Goal: Communication & Community: Answer question/provide support

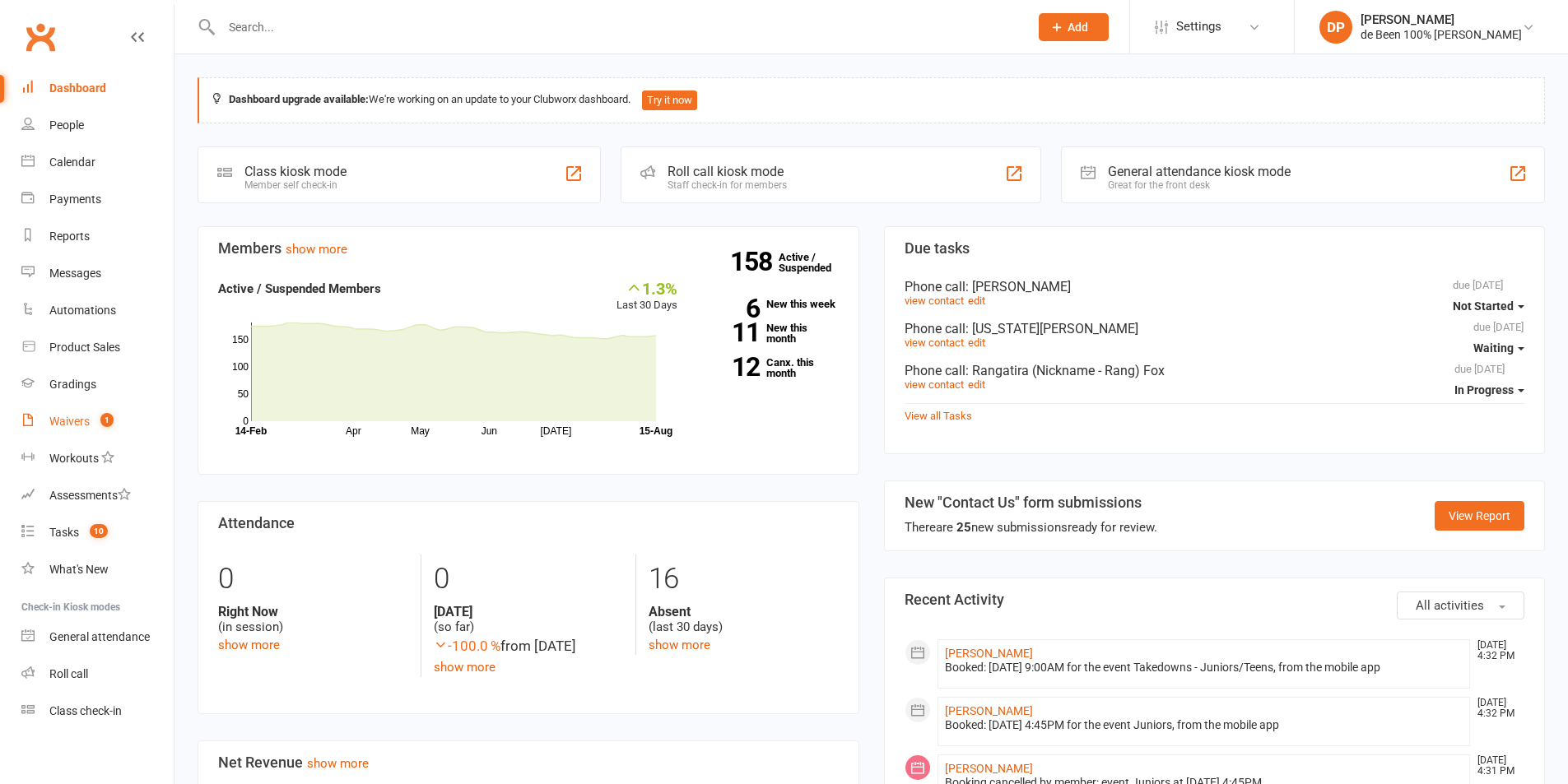
click at [68, 416] on div "Waivers" at bounding box center [69, 422] width 40 height 14
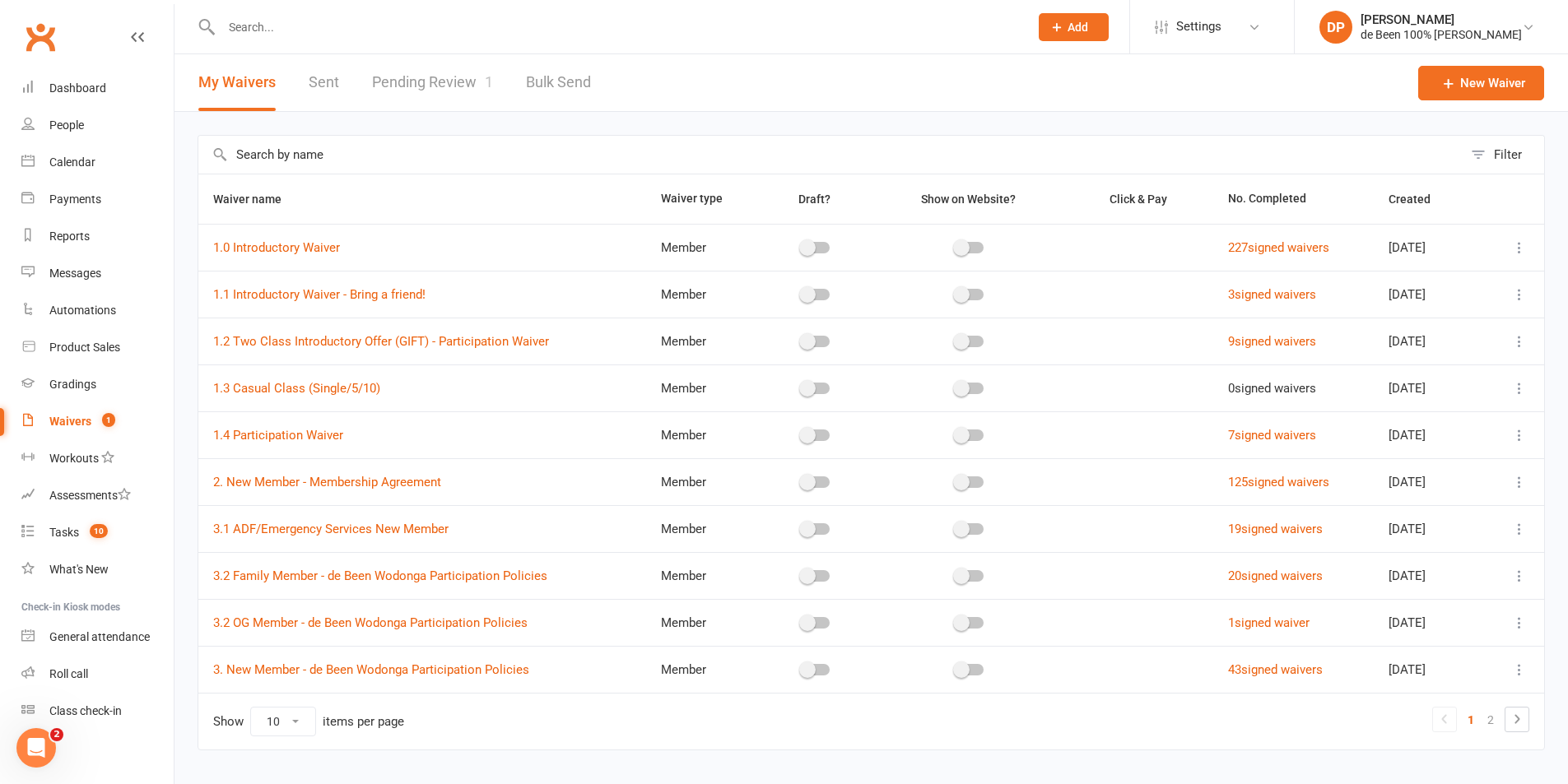
click at [418, 88] on link "Pending Review 1" at bounding box center [433, 83] width 121 height 56
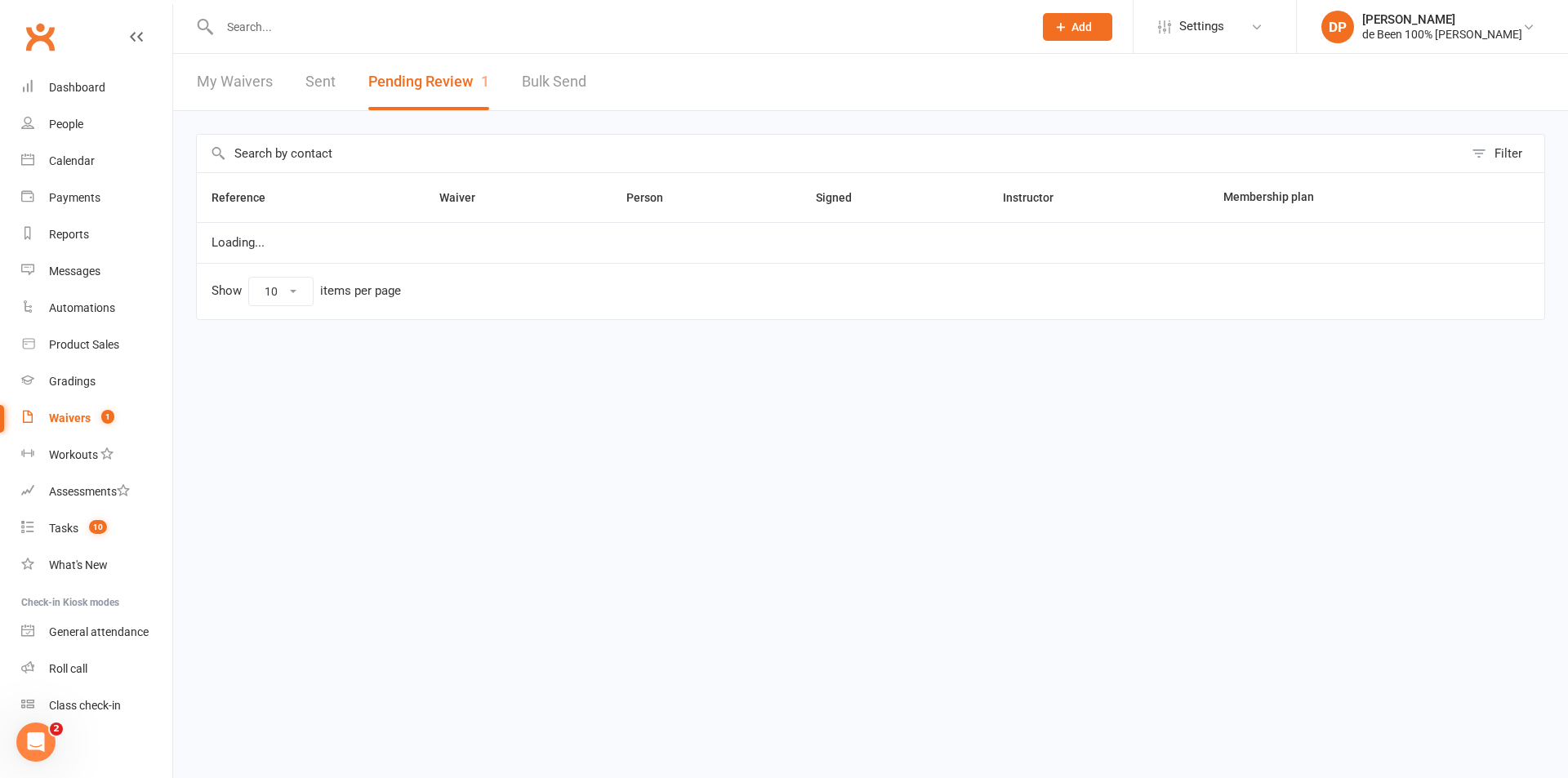
select select "100"
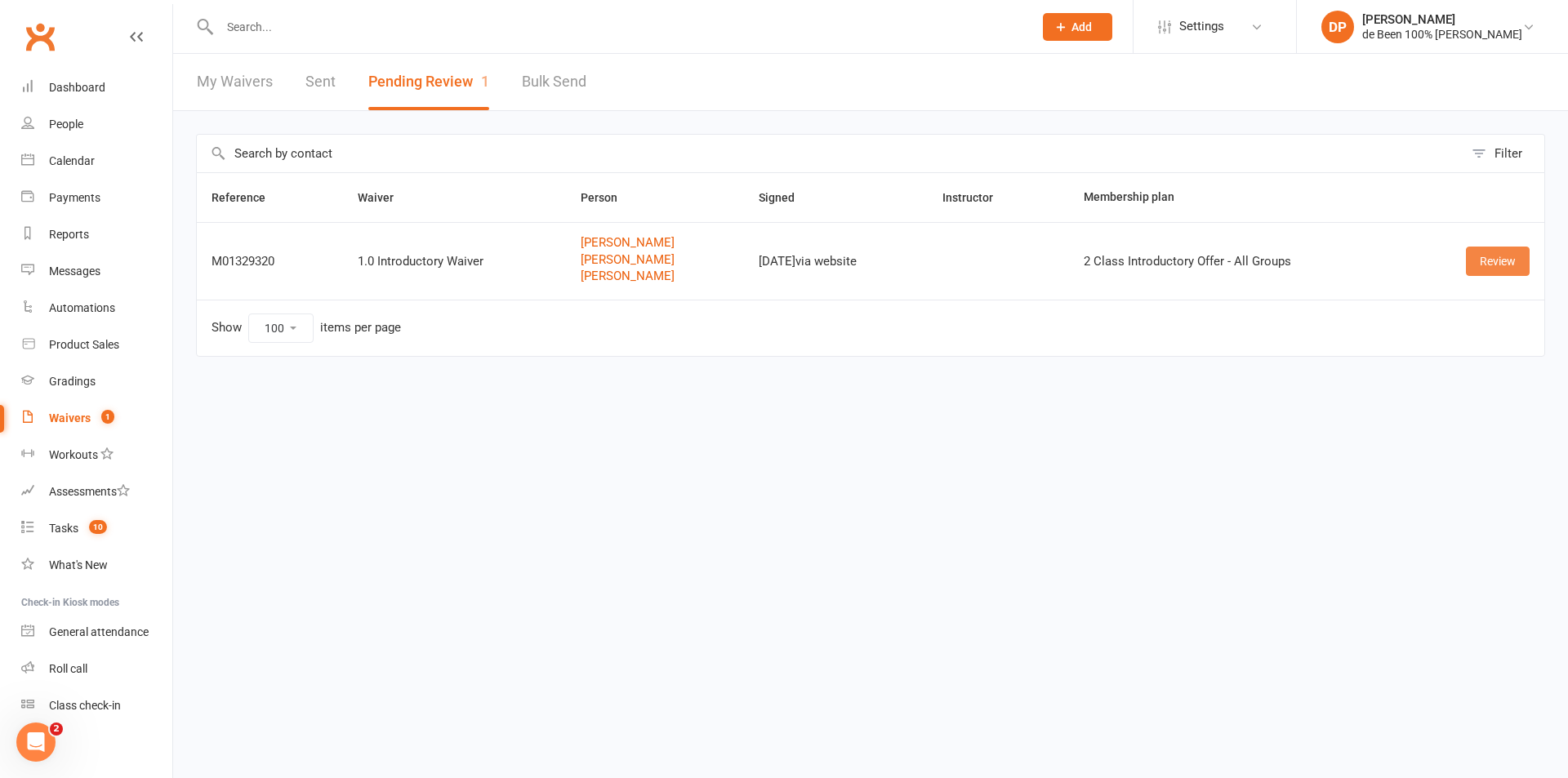
click at [1486, 256] on link "Review" at bounding box center [1497, 261] width 64 height 29
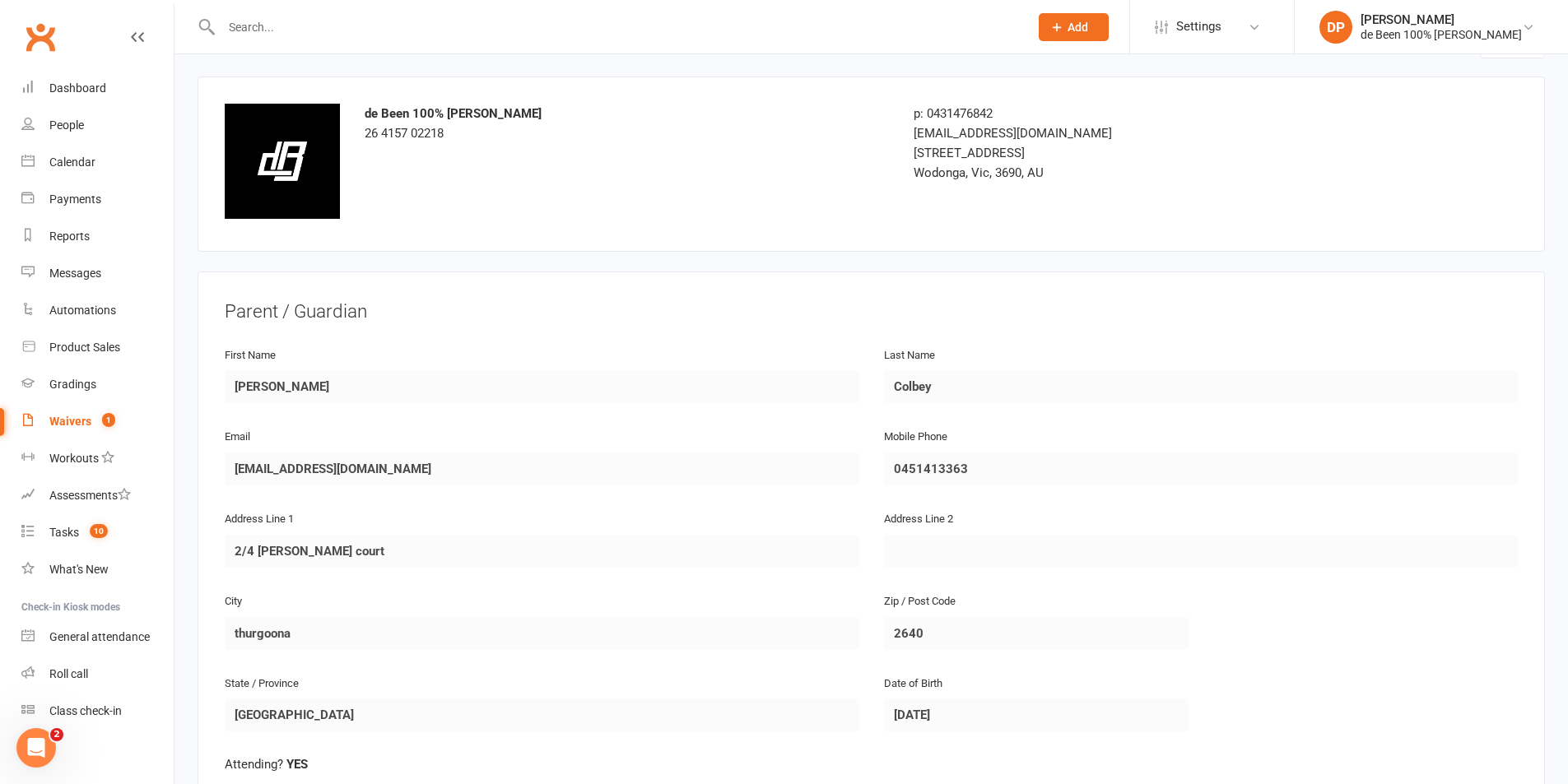
scroll to position [82, 0]
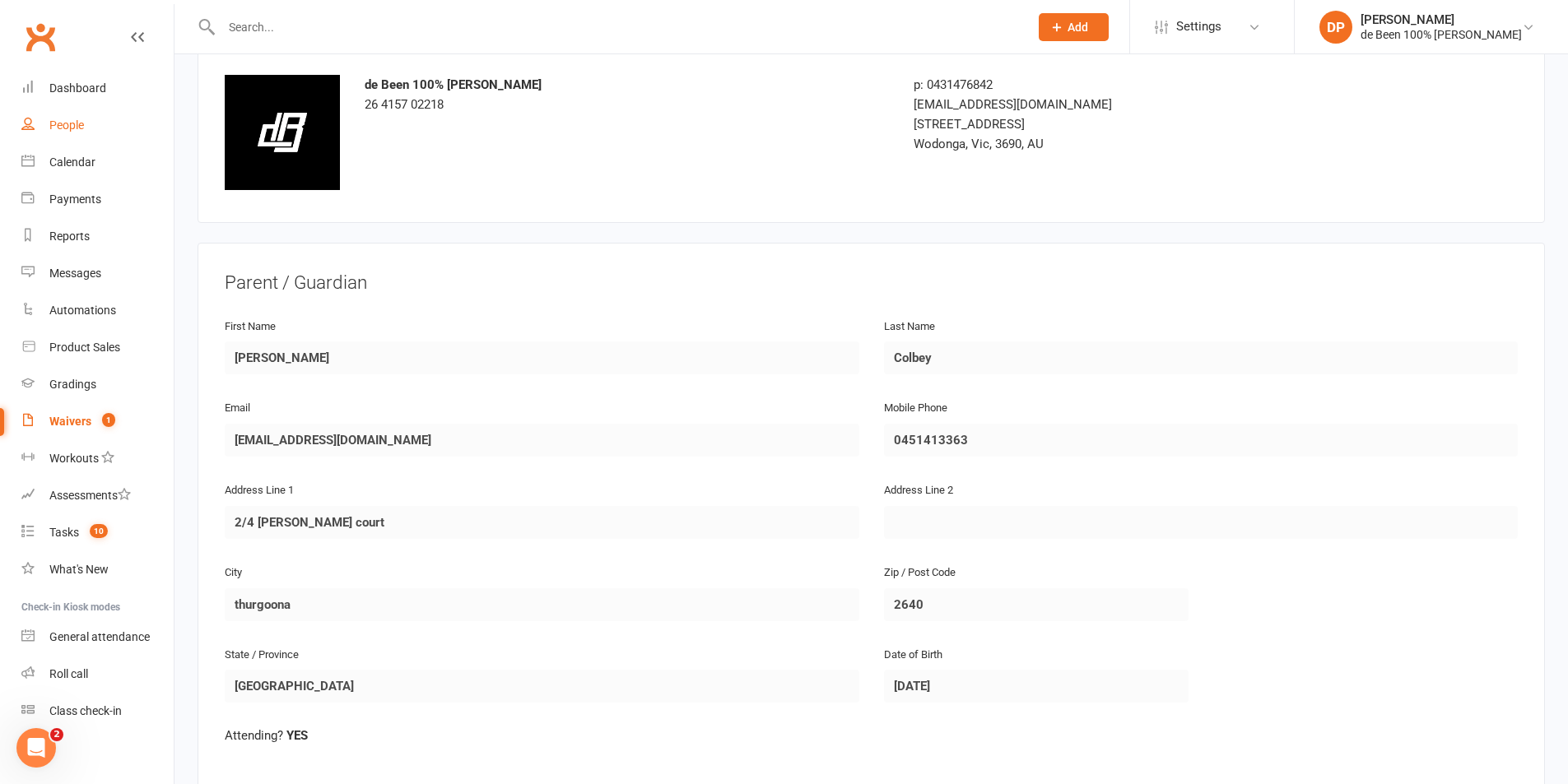
click at [66, 133] on link "People" at bounding box center [97, 126] width 152 height 37
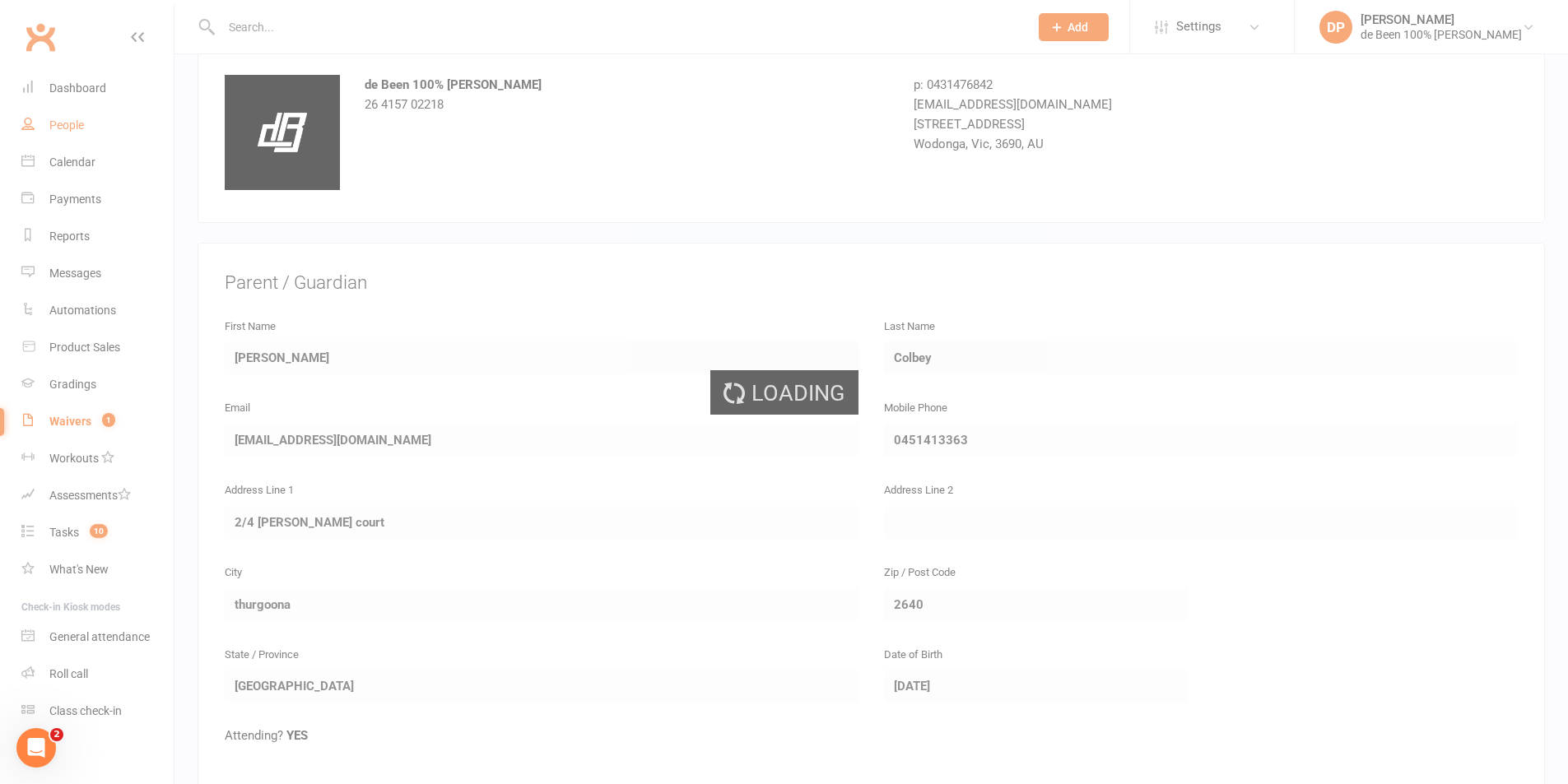
select select "100"
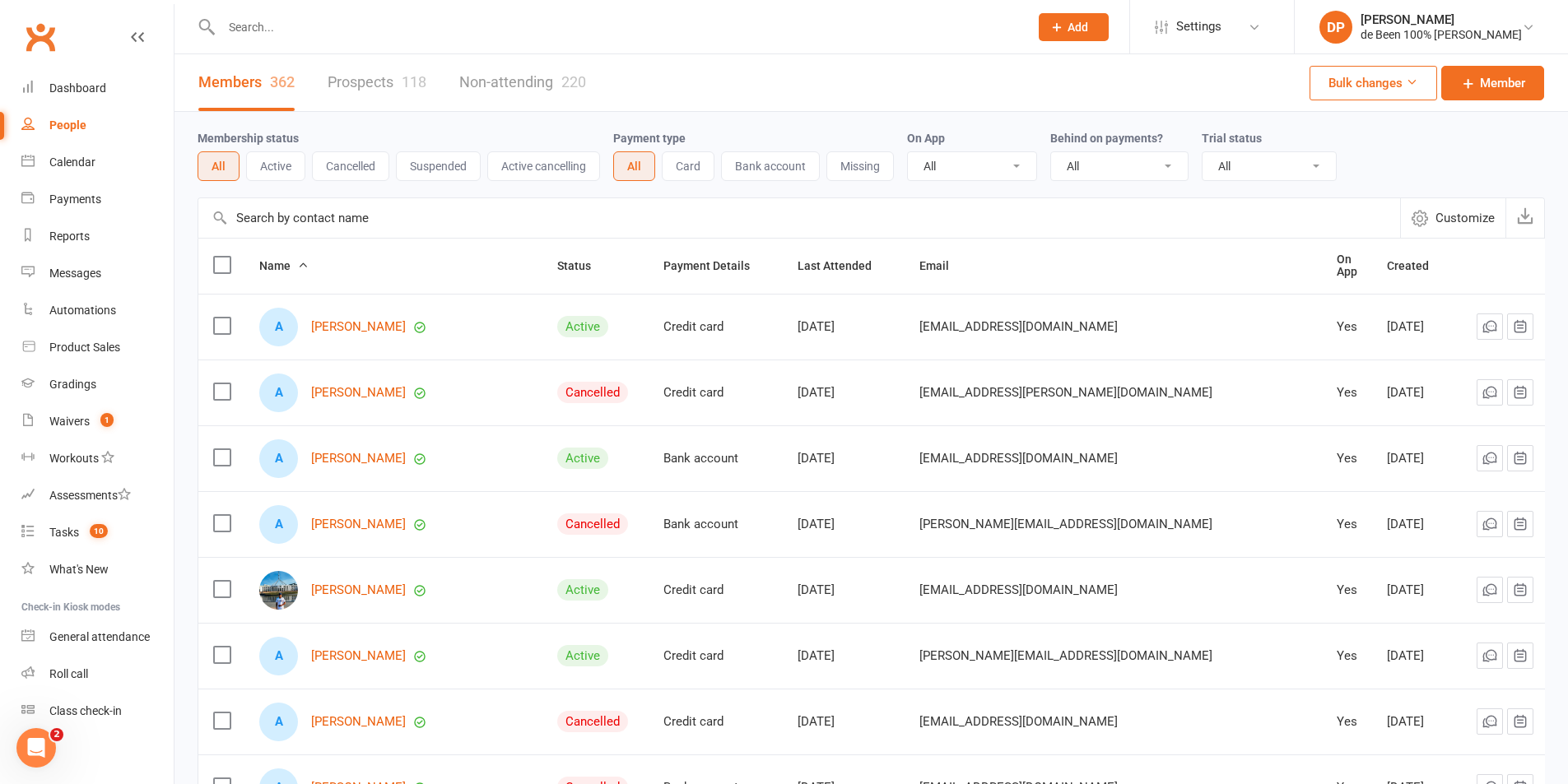
click at [328, 222] on input "text" at bounding box center [799, 218] width 1202 height 40
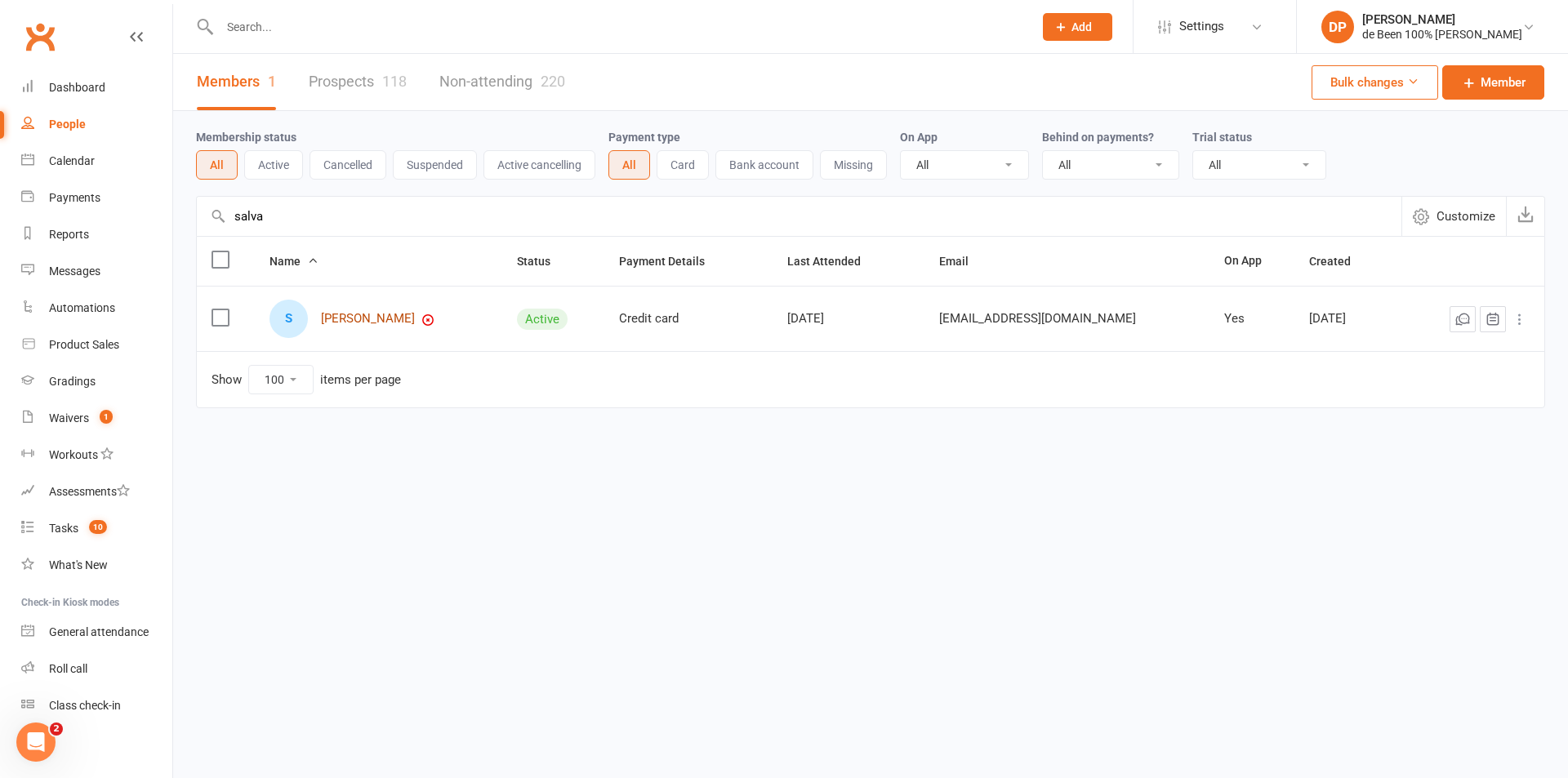
type input "salva"
click at [361, 317] on link "[PERSON_NAME]" at bounding box center [367, 319] width 94 height 14
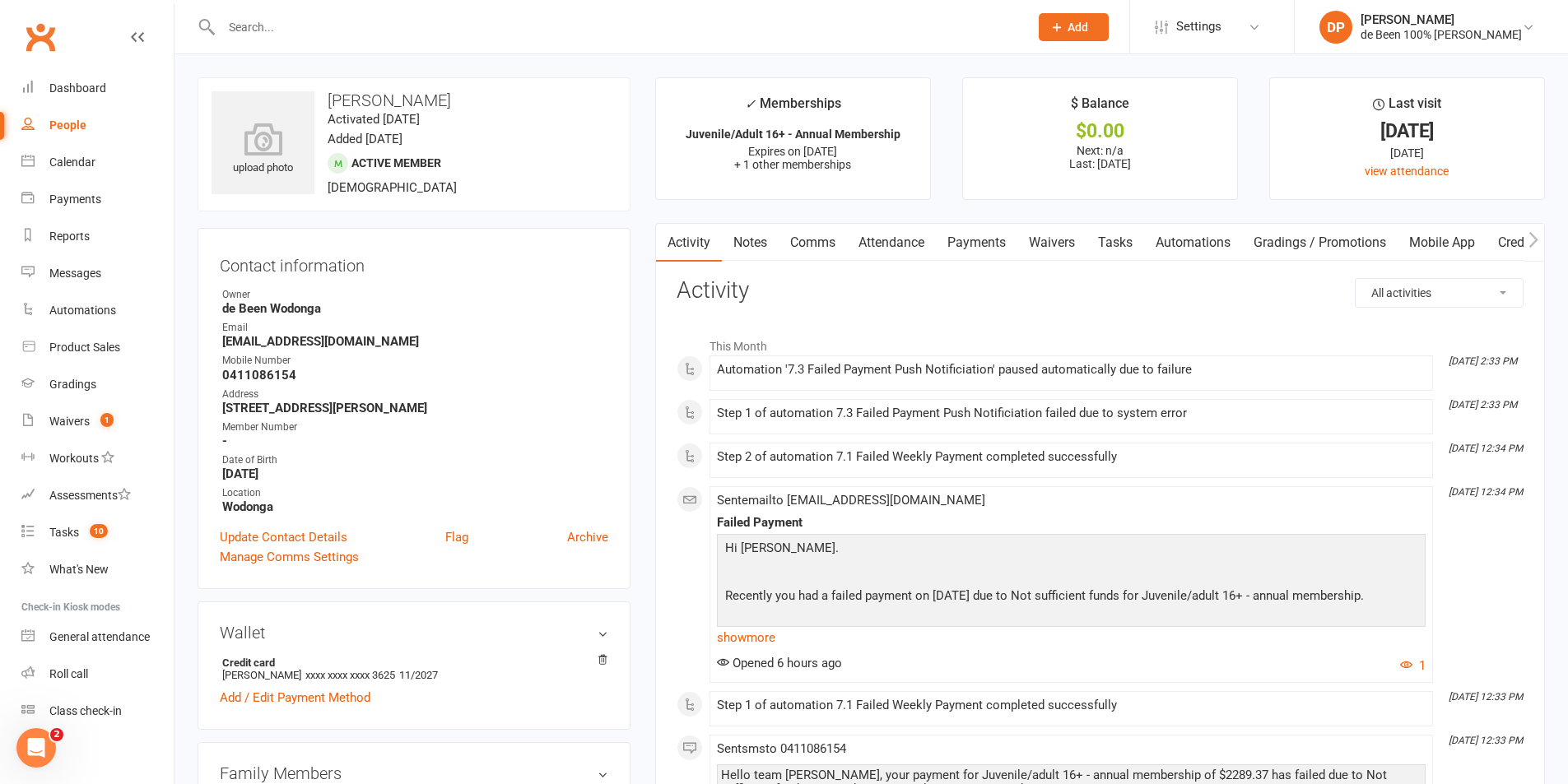
click at [976, 248] on link "Payments" at bounding box center [976, 243] width 82 height 38
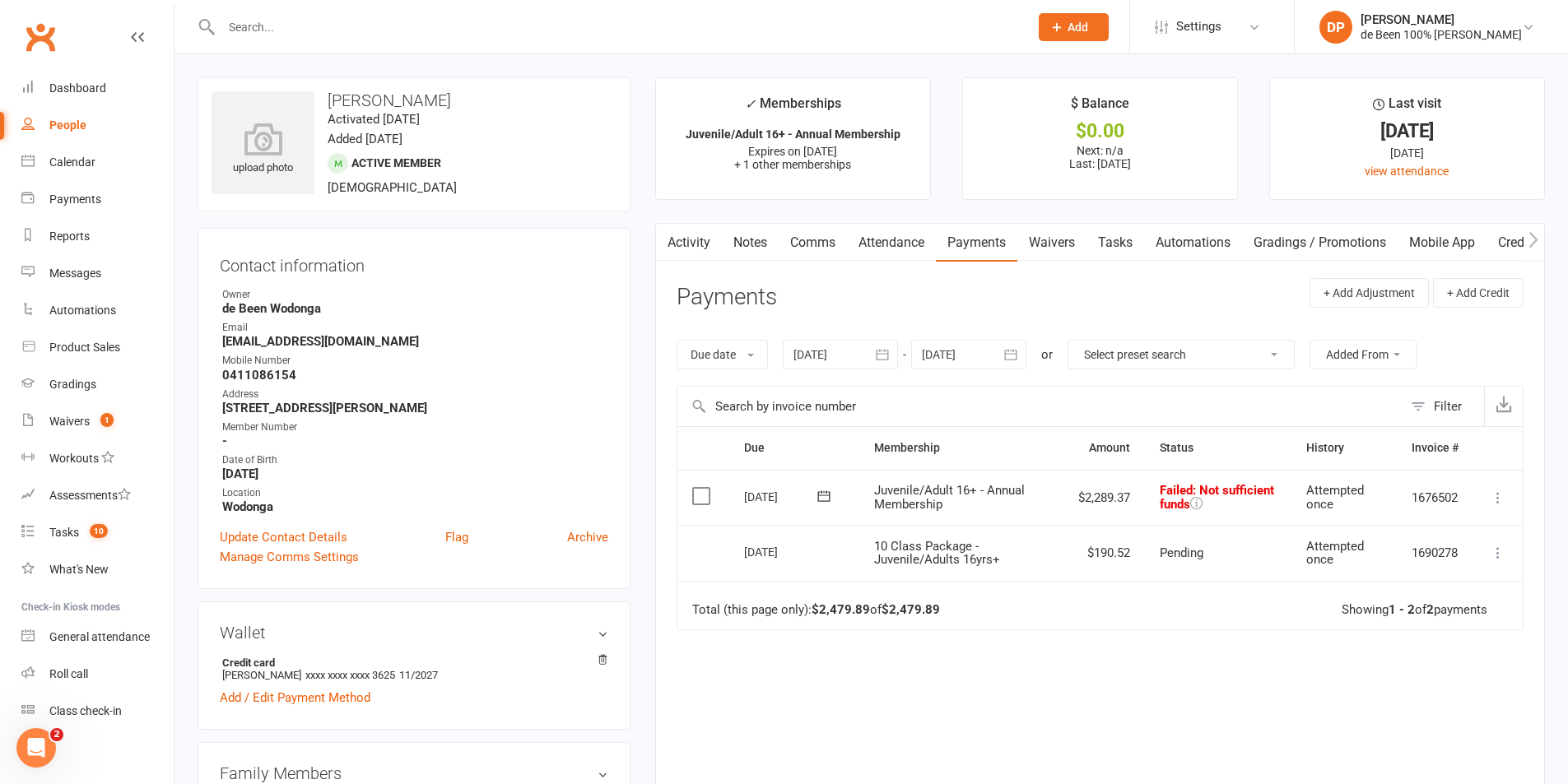
click at [1494, 498] on icon at bounding box center [1498, 498] width 17 height 17
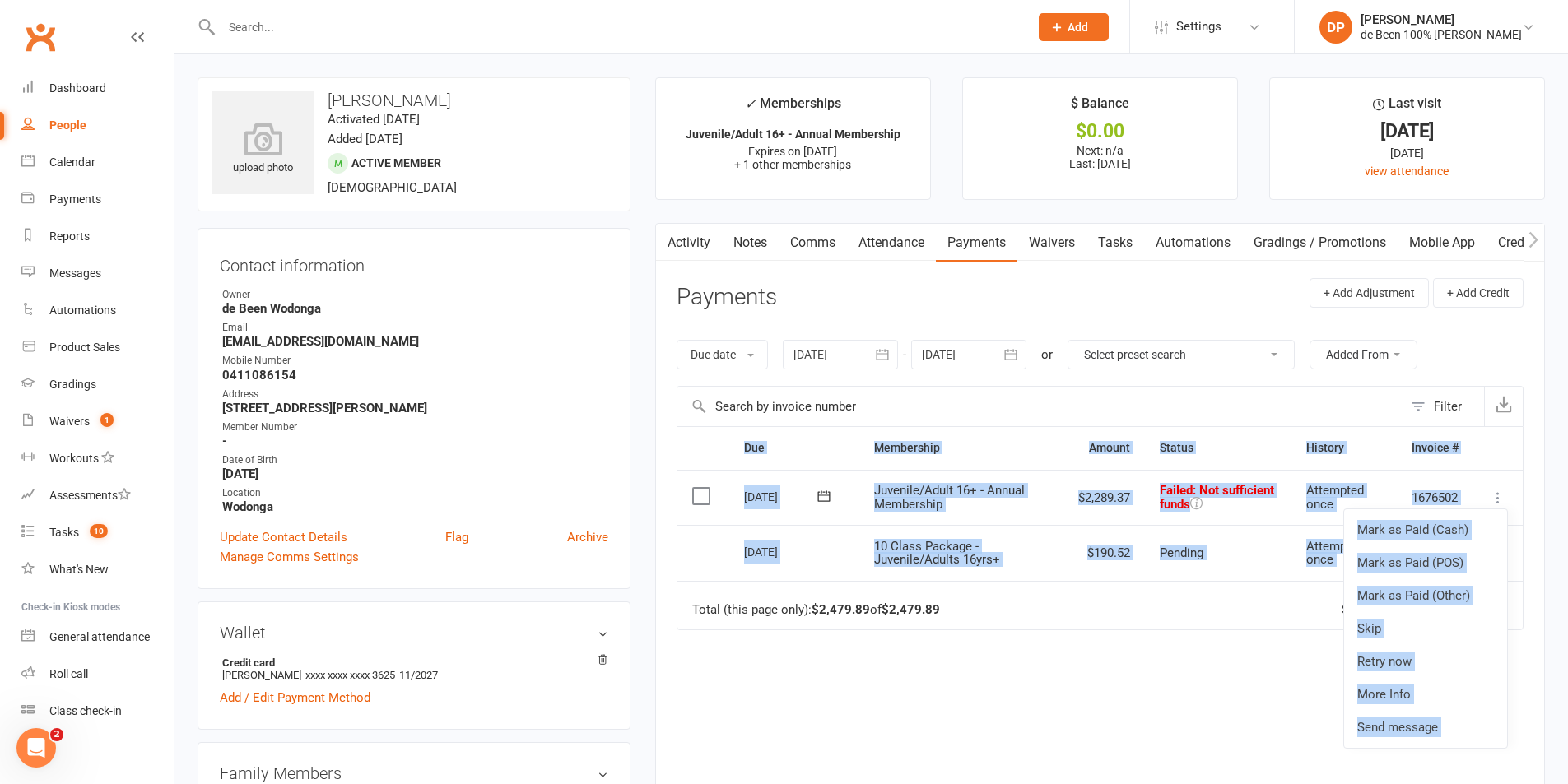
drag, startPoint x: 806, startPoint y: 643, endPoint x: 821, endPoint y: 649, distance: 16.2
click at [821, 649] on div "Due Contact Membership Amount Status History Invoice # Select this [DATE] [PERS…" at bounding box center [1099, 634] width 847 height 416
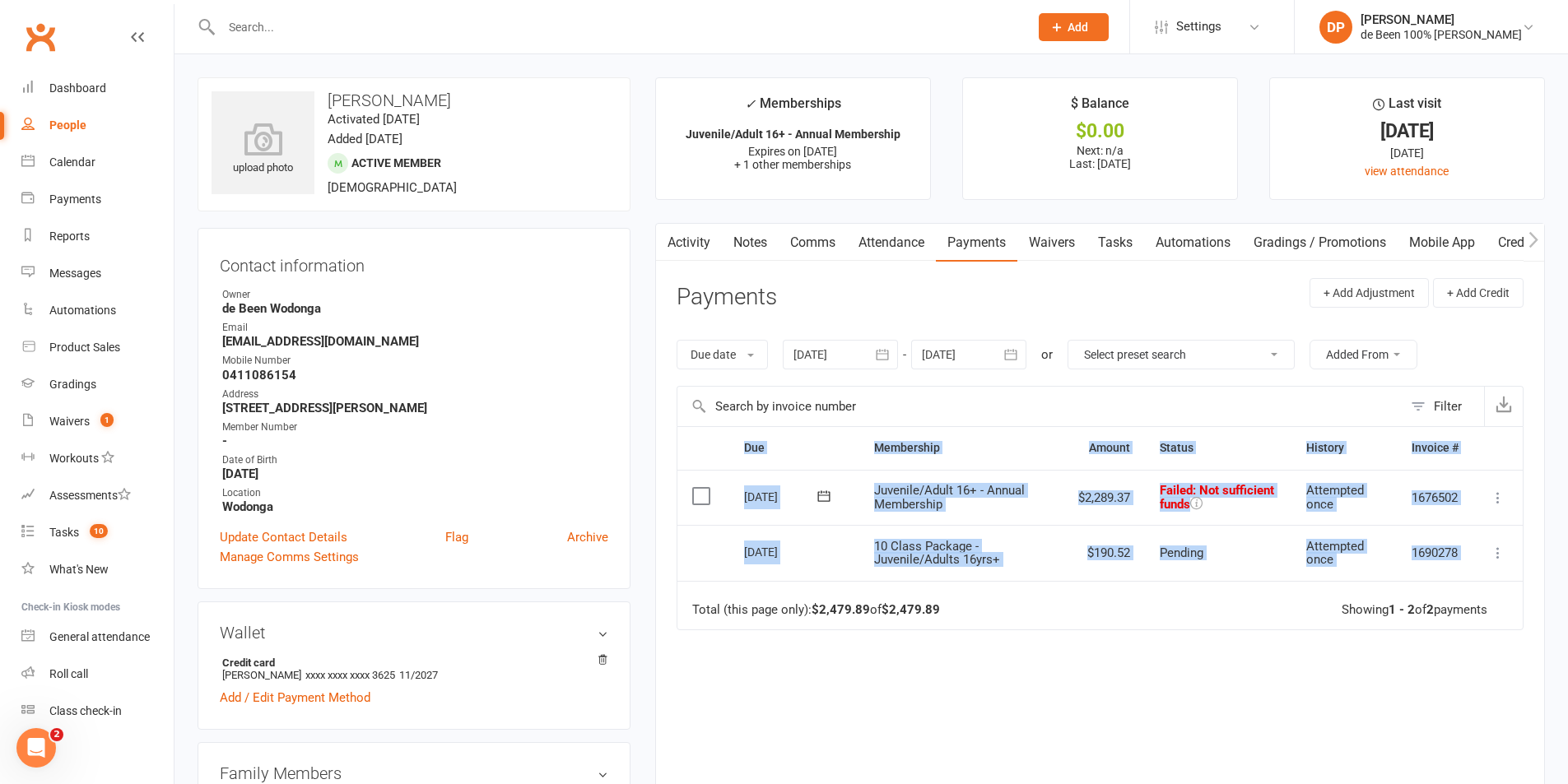
click at [1499, 503] on icon at bounding box center [1498, 498] width 17 height 17
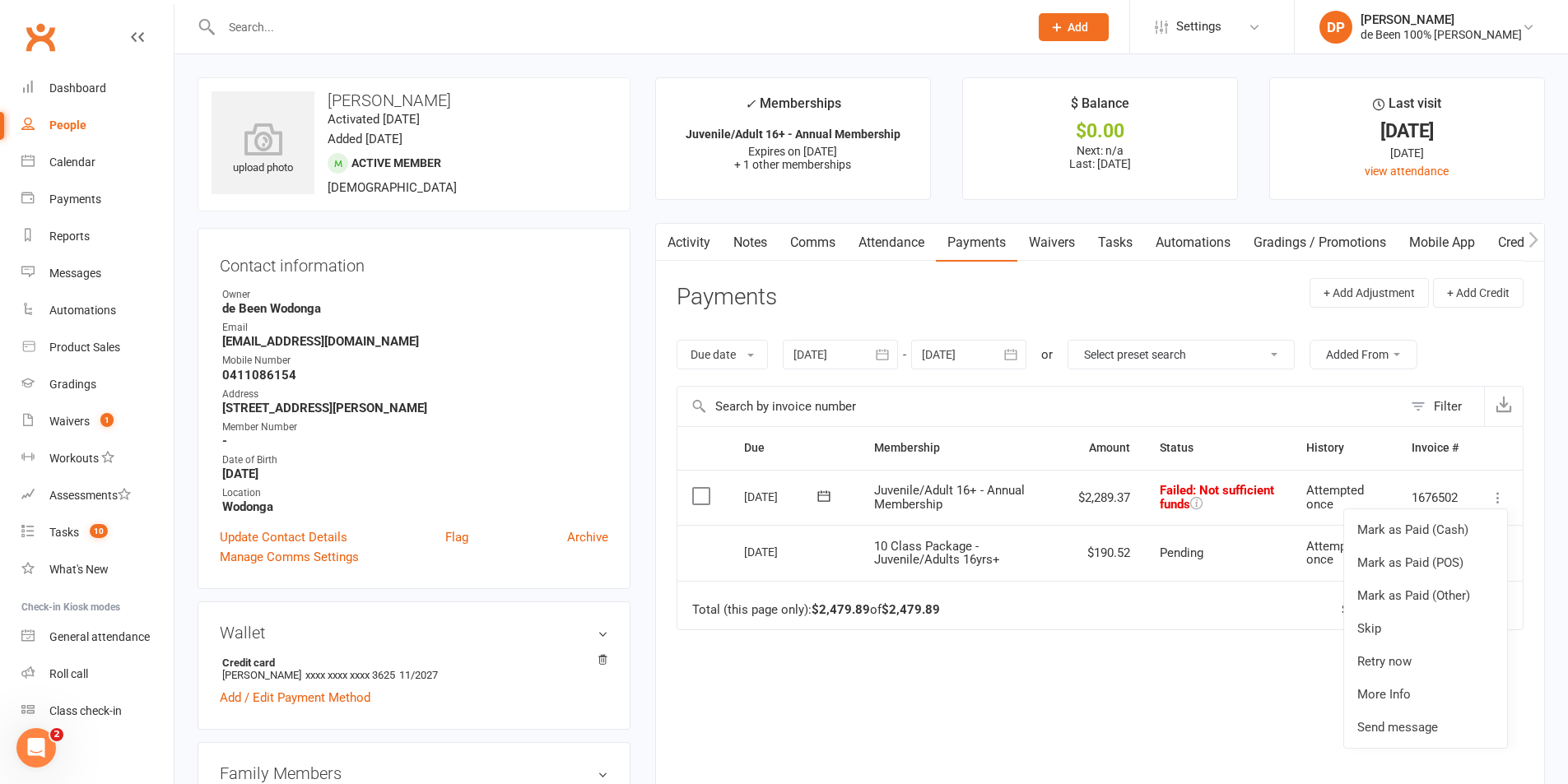
click at [1302, 641] on div "Due Contact Membership Amount Status History Invoice # Select this [DATE] [PERS…" at bounding box center [1099, 634] width 847 height 416
click at [1499, 499] on icon at bounding box center [1498, 498] width 17 height 17
click at [1453, 618] on link "Skip" at bounding box center [1425, 628] width 163 height 33
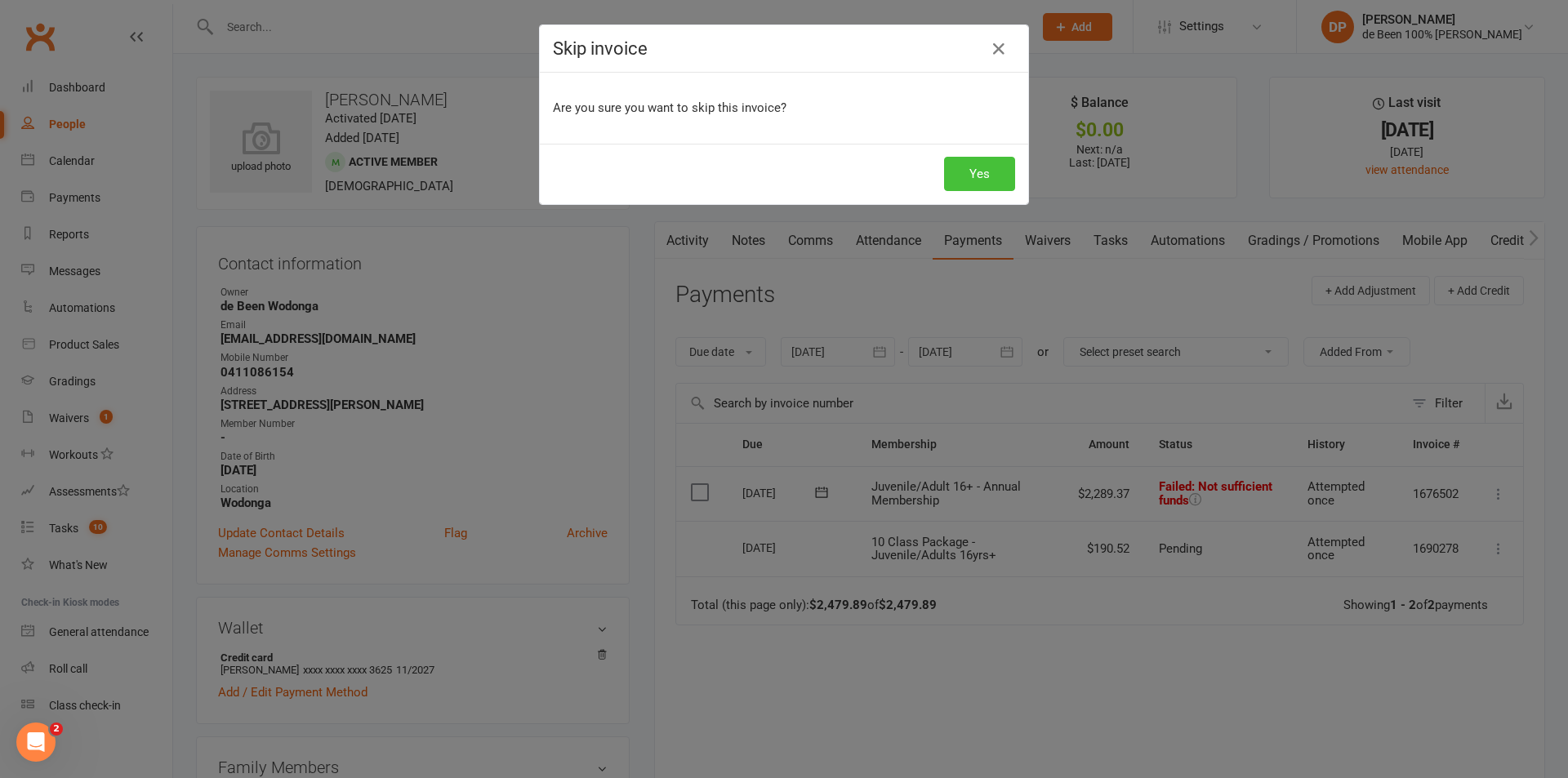
click at [978, 181] on button "Yes" at bounding box center [978, 173] width 71 height 34
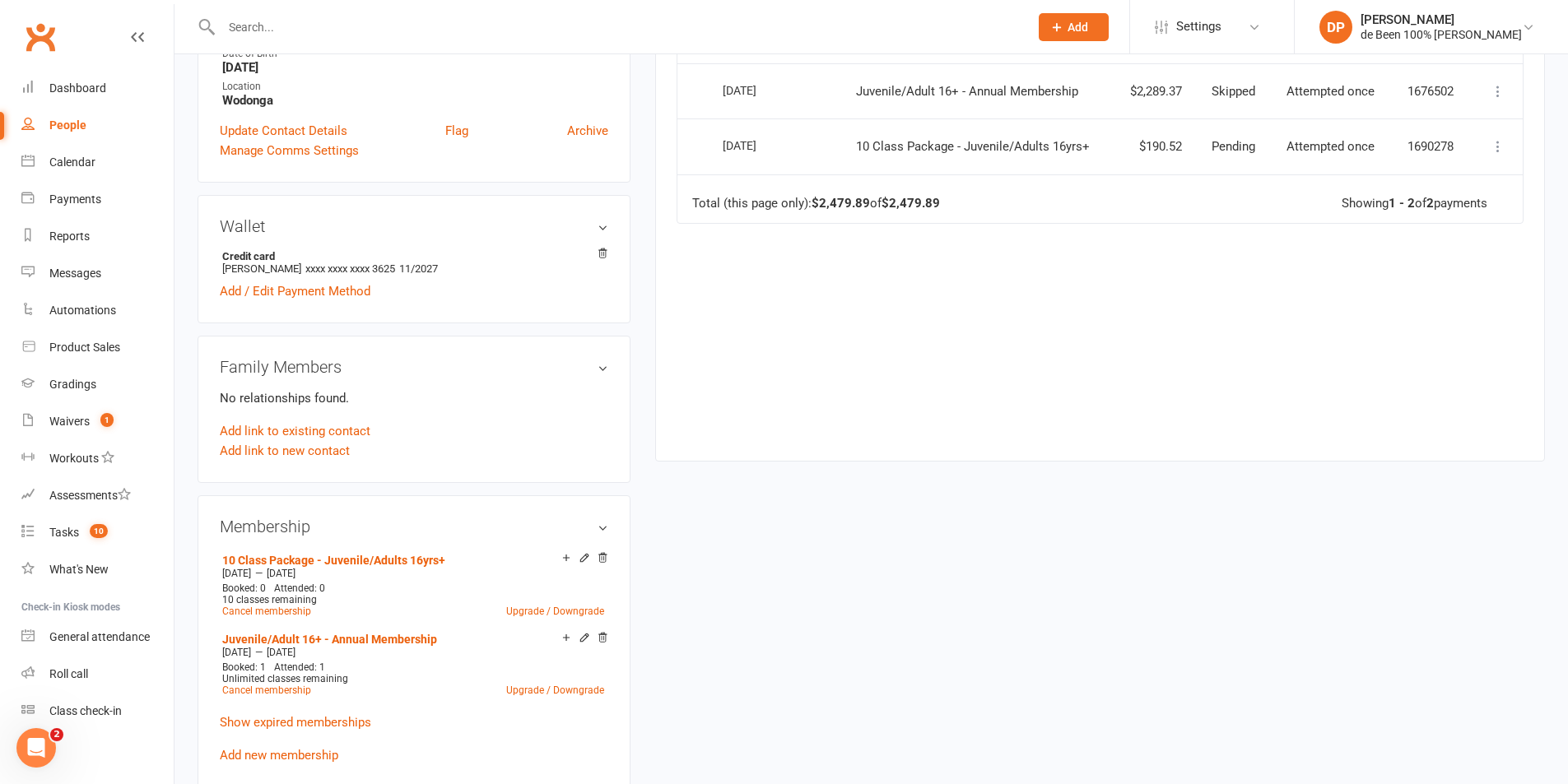
scroll to position [411, 0]
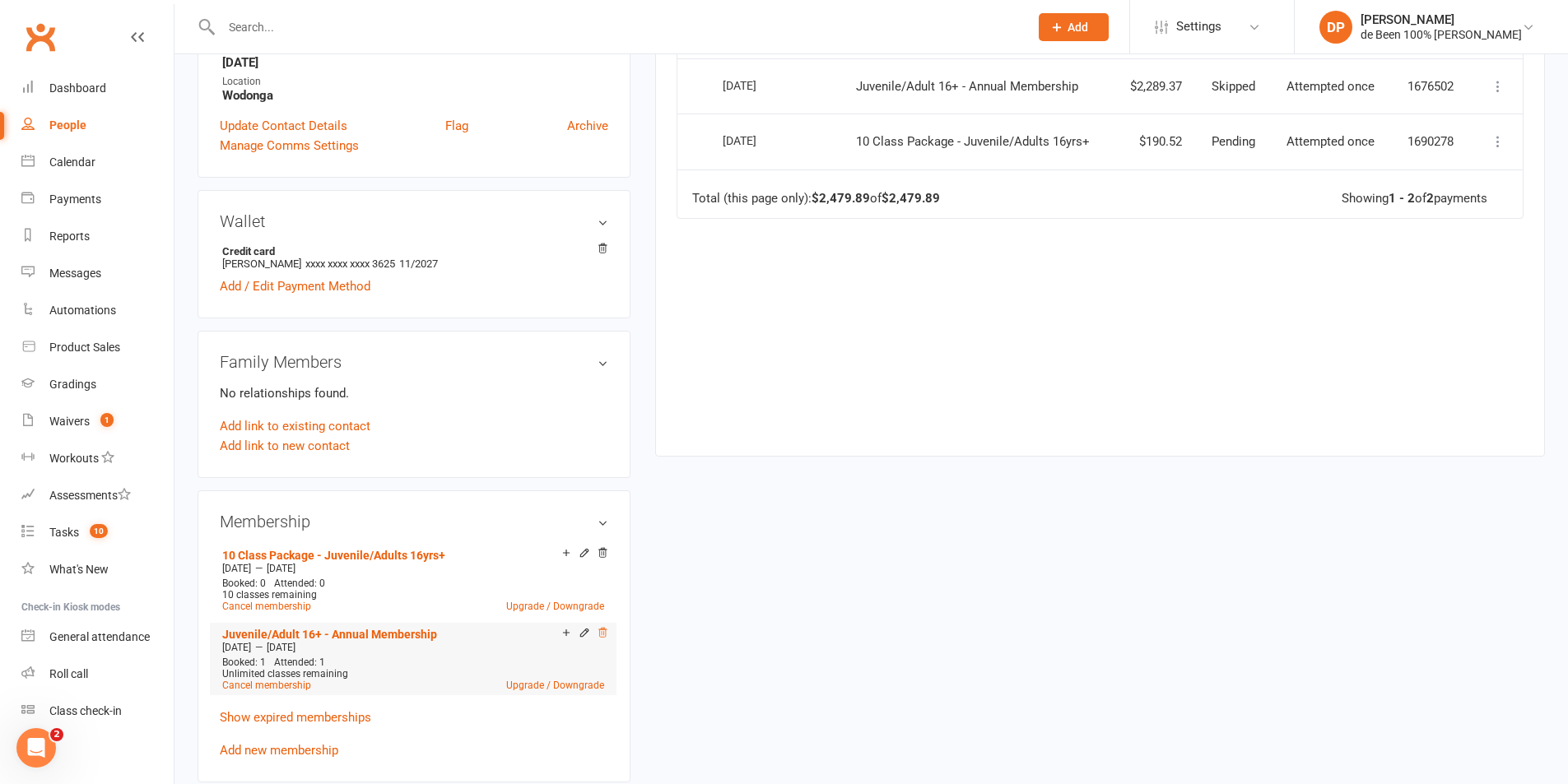
click at [601, 632] on icon at bounding box center [602, 632] width 8 height 9
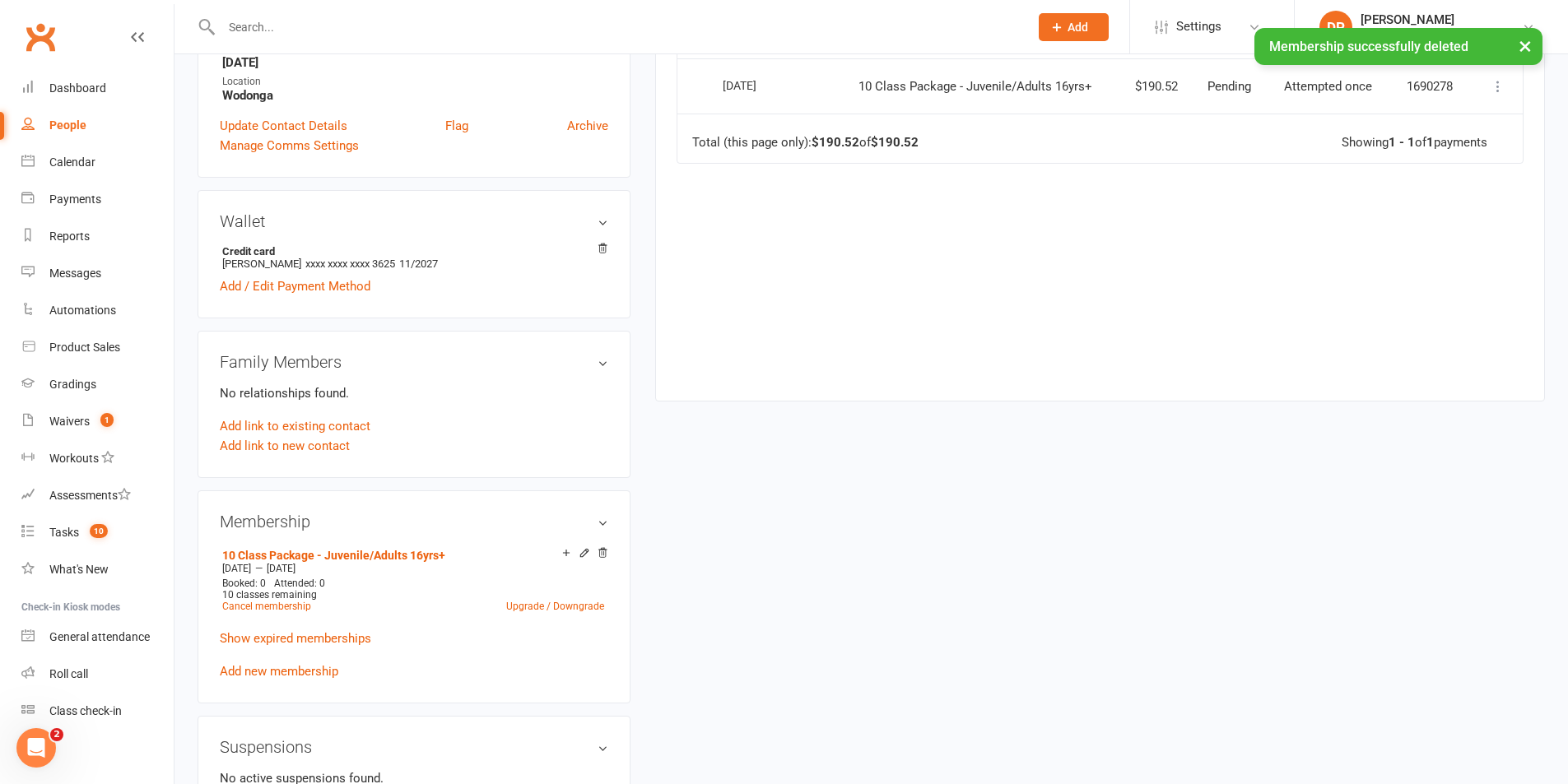
scroll to position [0, 0]
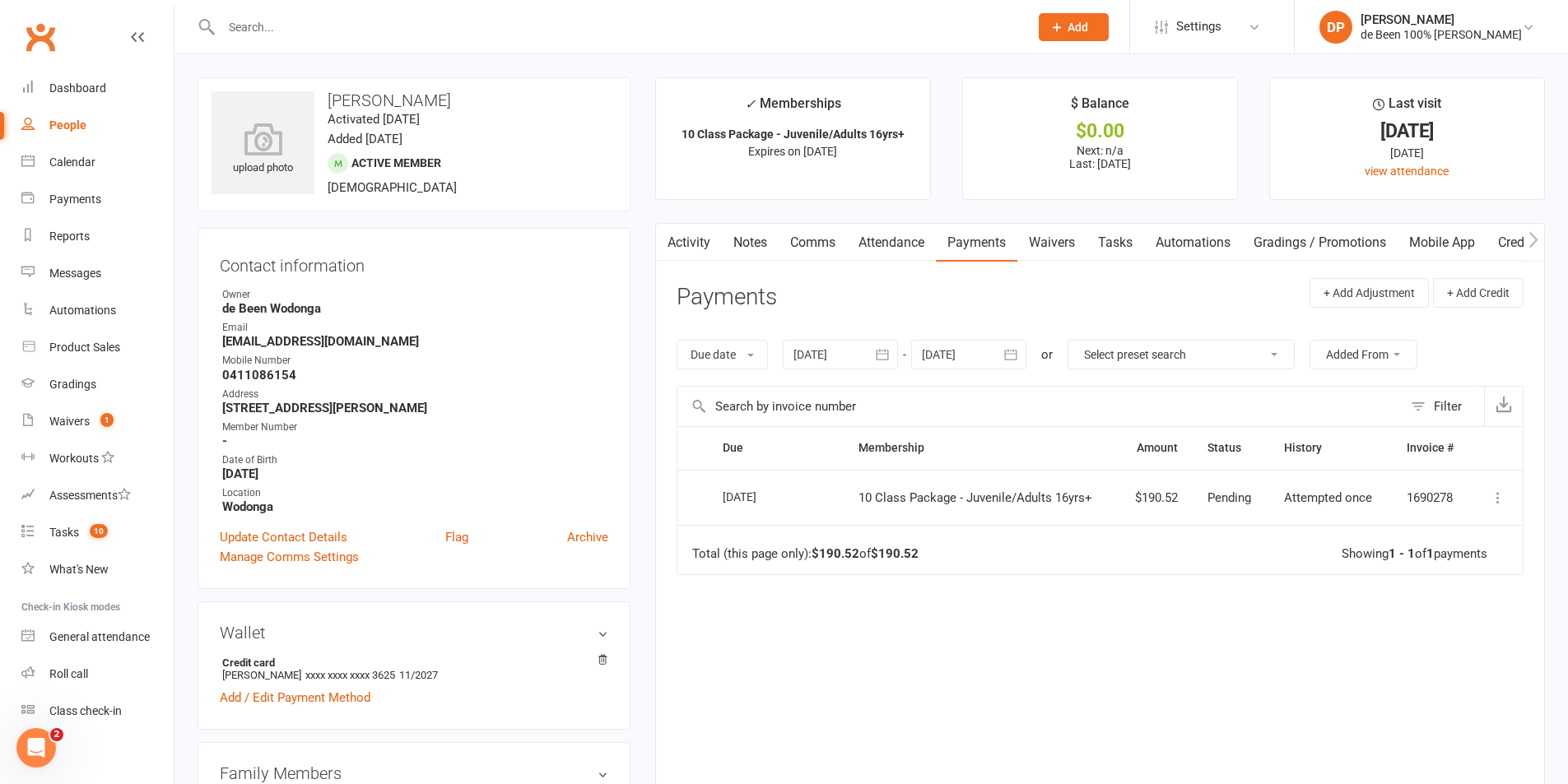
drag, startPoint x: 359, startPoint y: 333, endPoint x: 358, endPoint y: 291, distance: 42.0
drag, startPoint x: 358, startPoint y: 291, endPoint x: 68, endPoint y: 125, distance: 334.1
click at [68, 125] on div "People" at bounding box center [68, 126] width 37 height 14
select select "100"
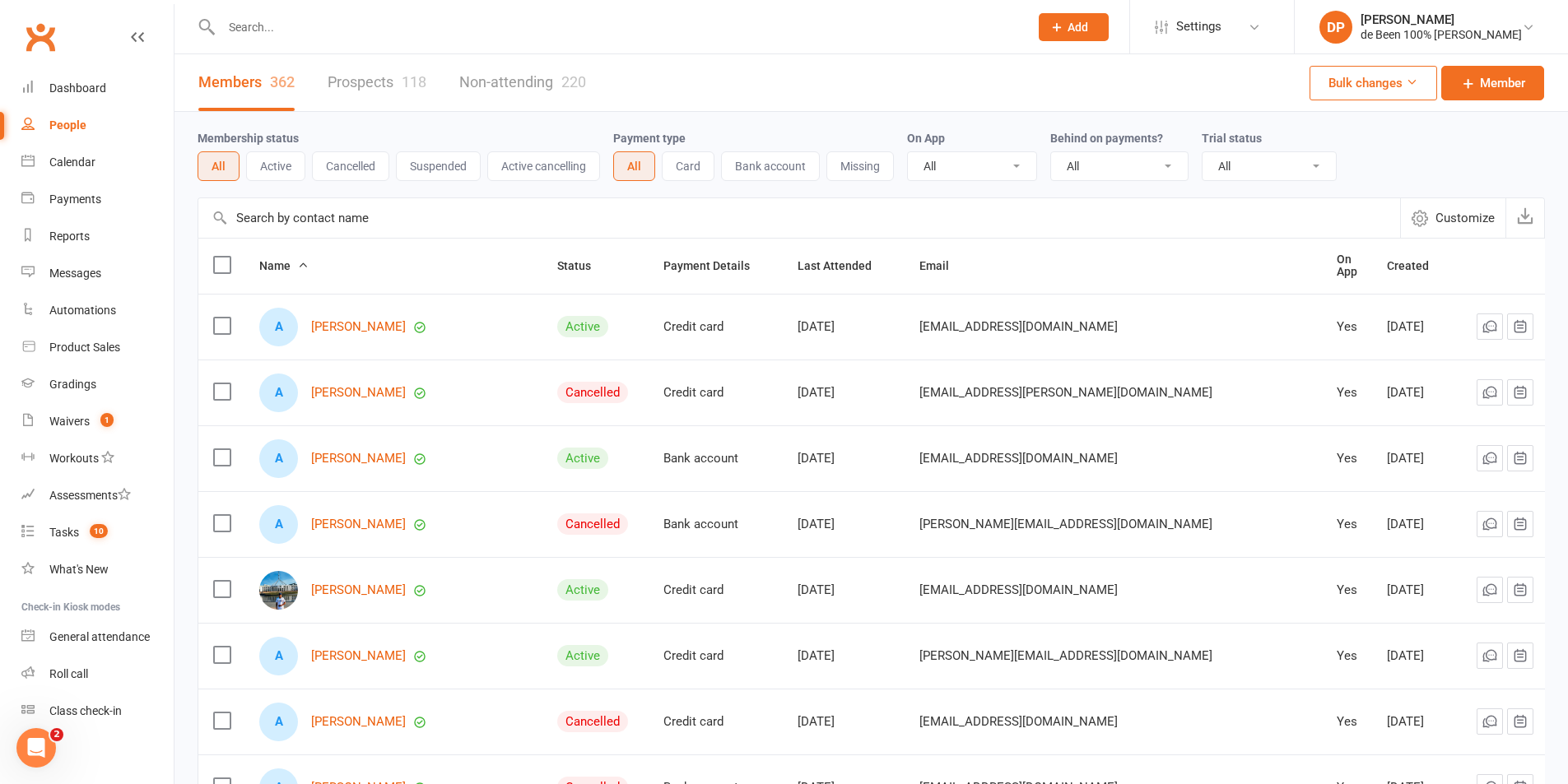
click at [297, 211] on input "text" at bounding box center [799, 218] width 1202 height 40
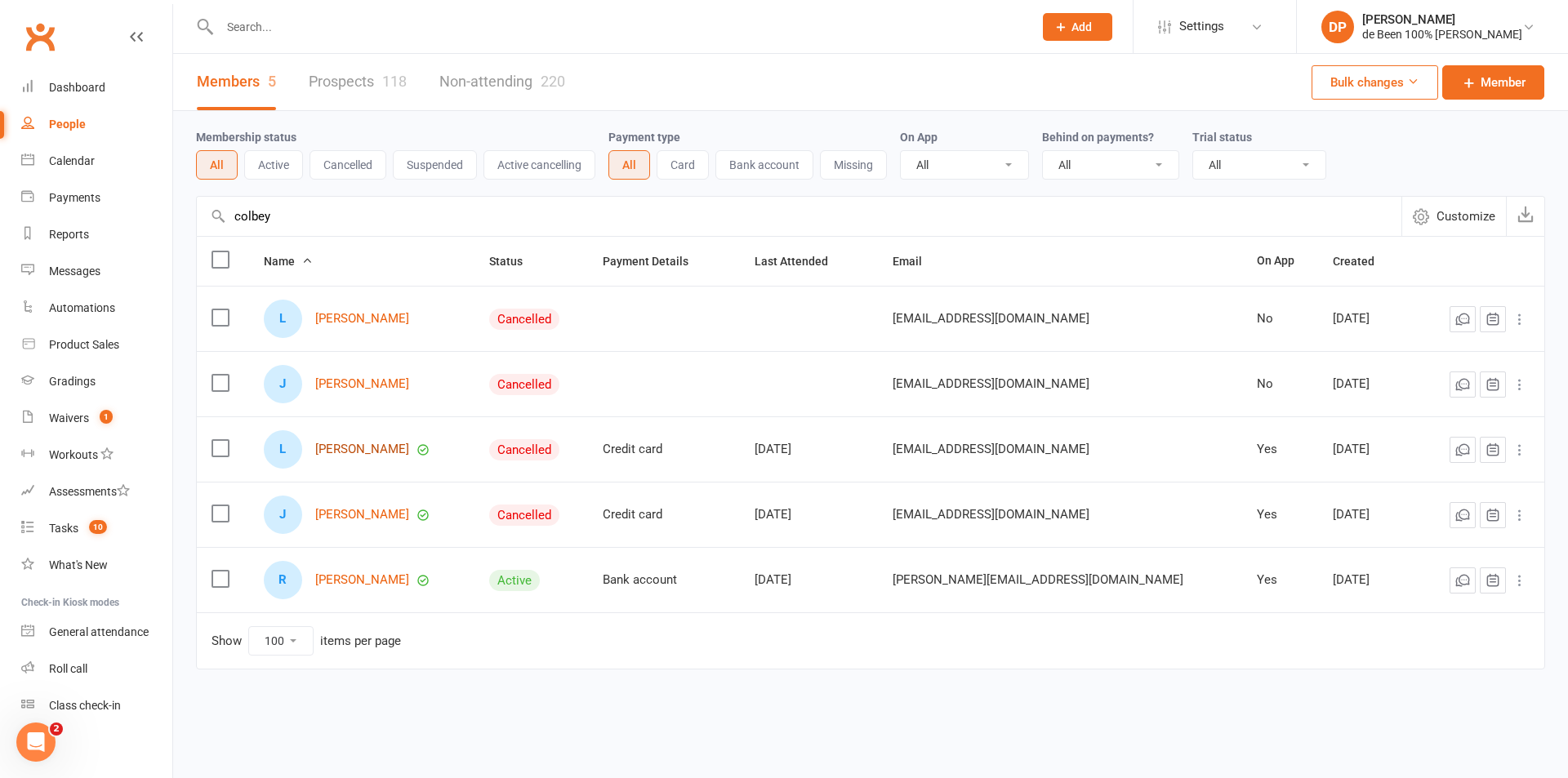
type input "colbey"
click at [360, 451] on link "[PERSON_NAME]" at bounding box center [362, 449] width 94 height 14
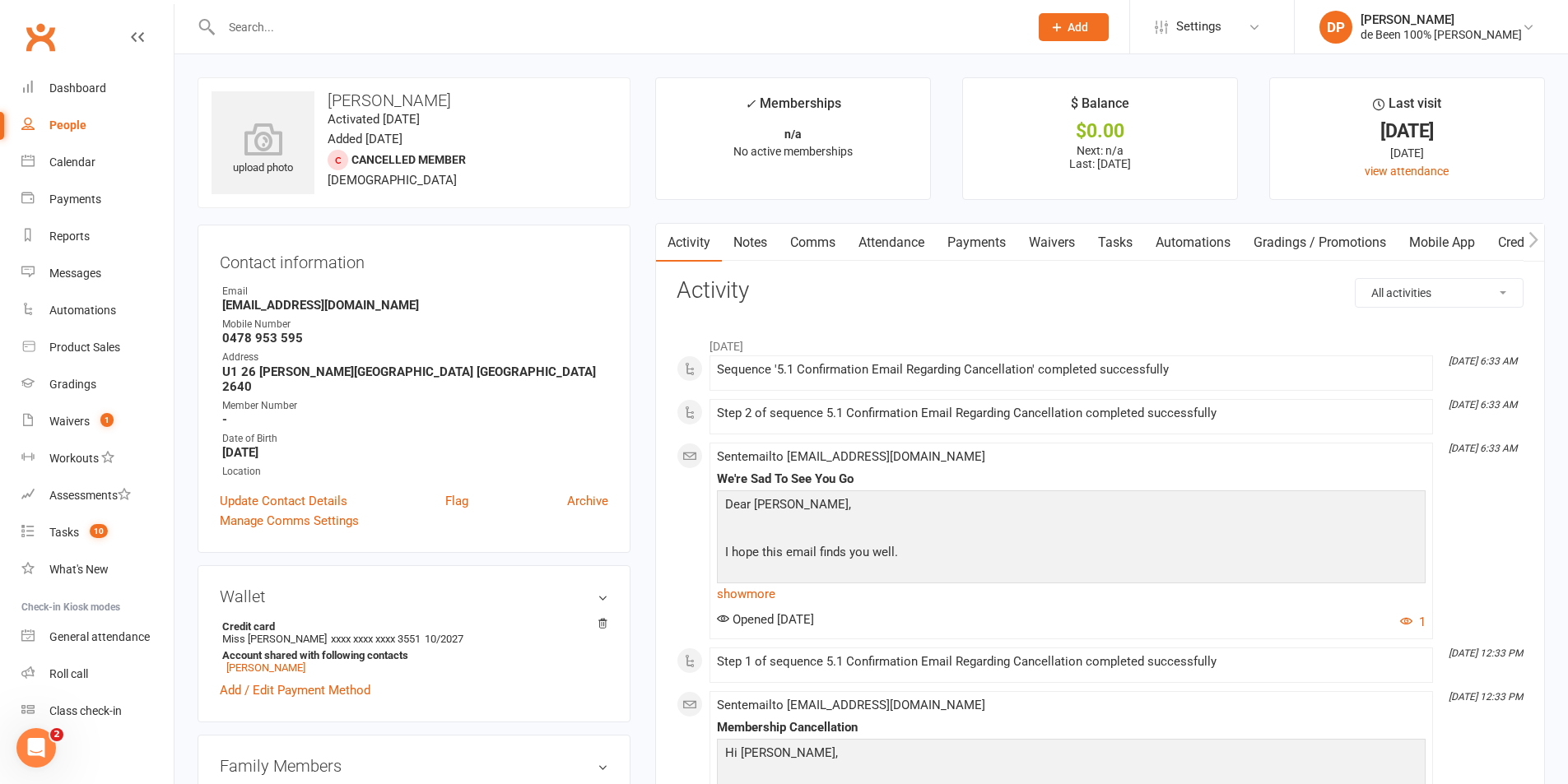
click at [69, 125] on div "People" at bounding box center [68, 126] width 37 height 14
select select "100"
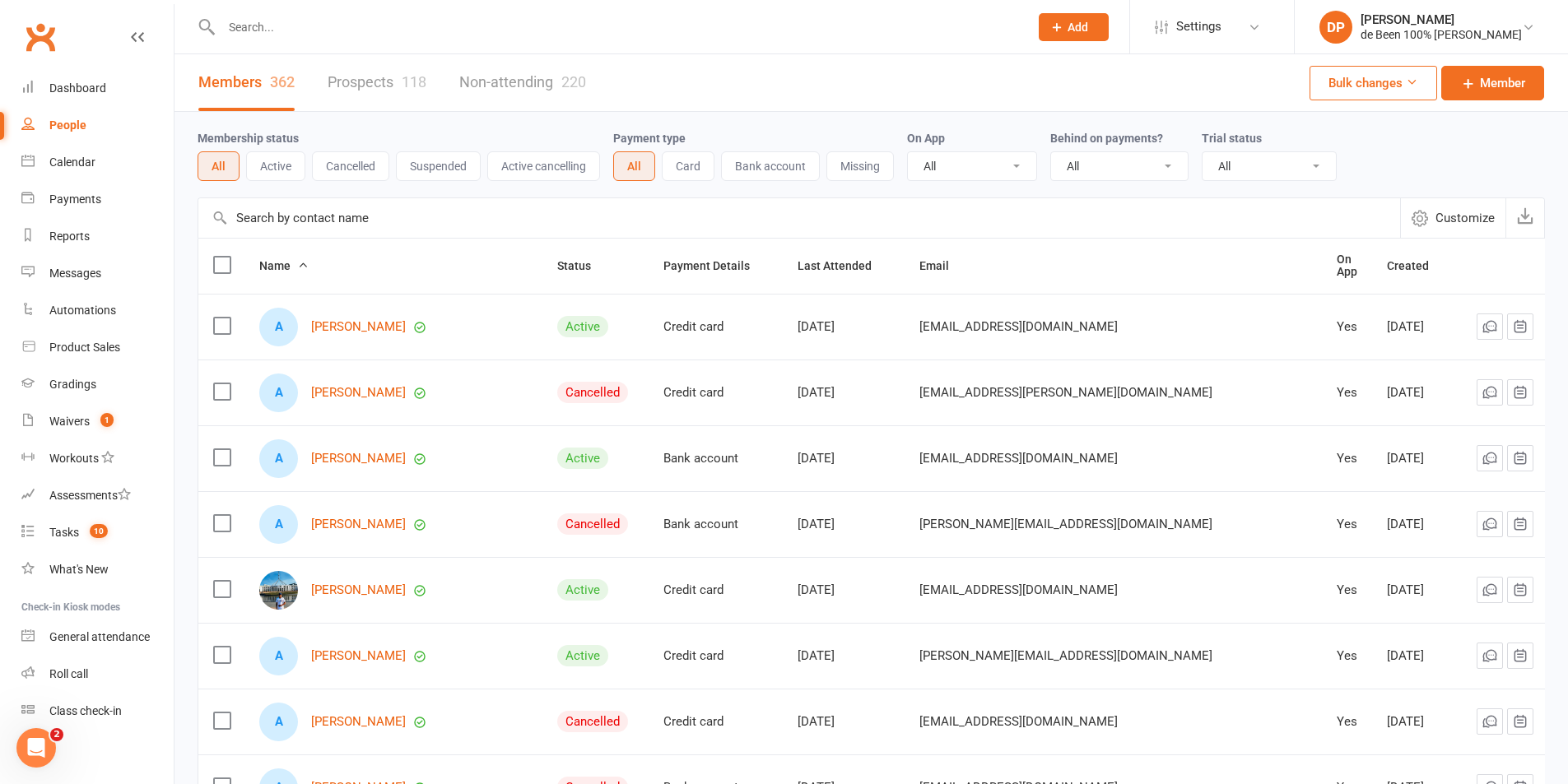
click at [268, 216] on input "text" at bounding box center [799, 218] width 1202 height 40
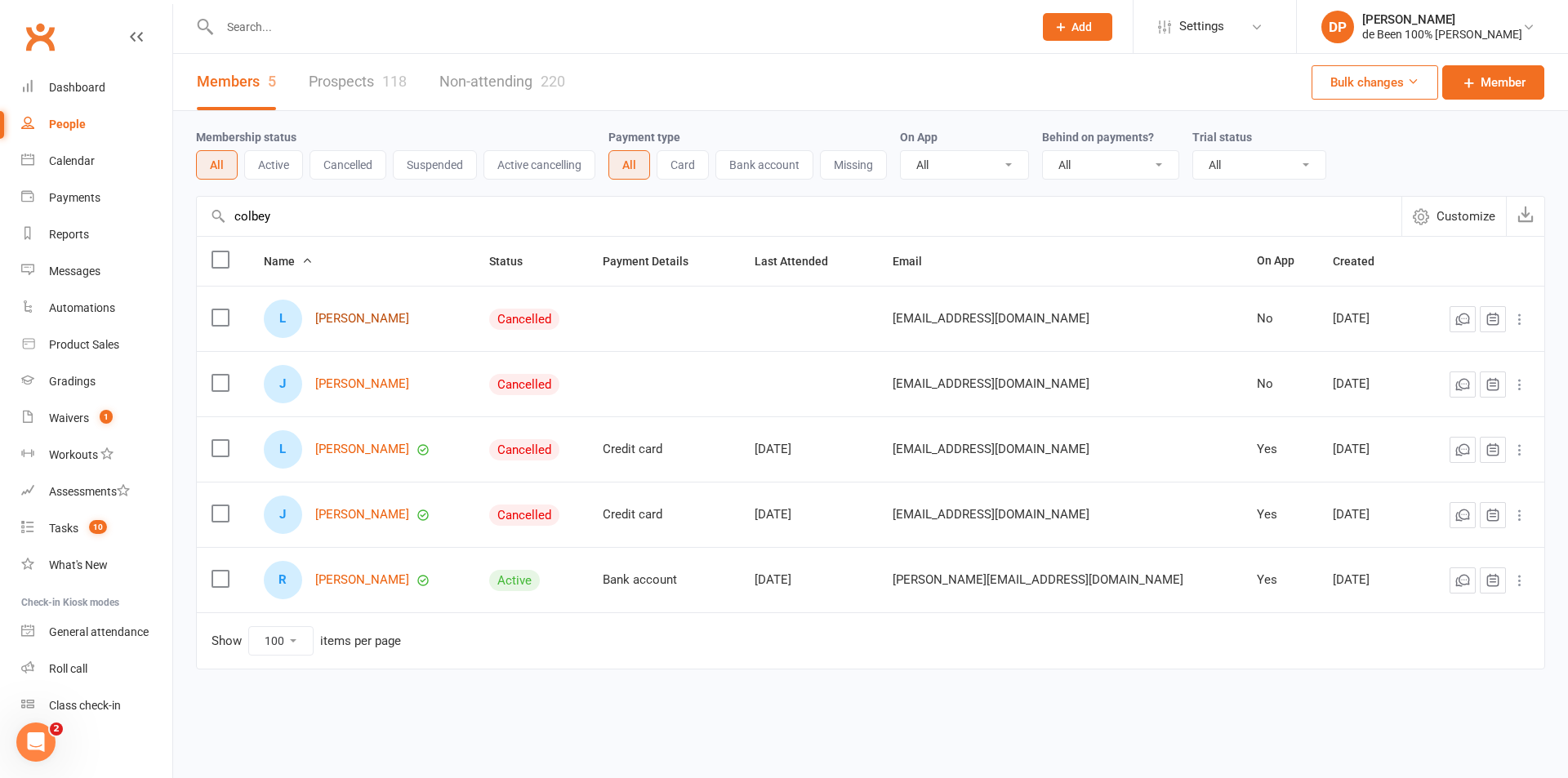
type input "colbey"
click at [363, 318] on link "[PERSON_NAME]" at bounding box center [362, 319] width 94 height 14
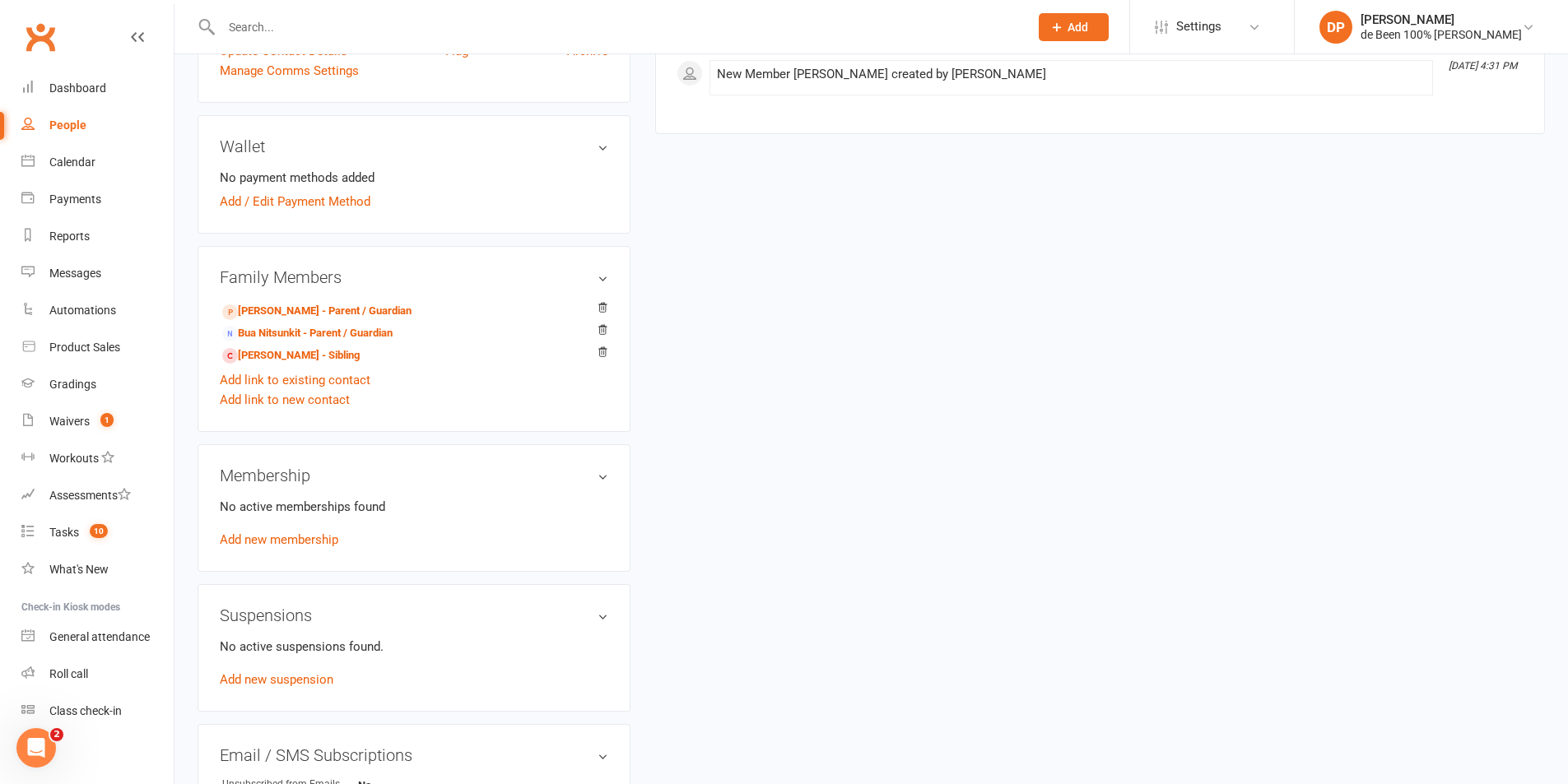
scroll to position [658, 0]
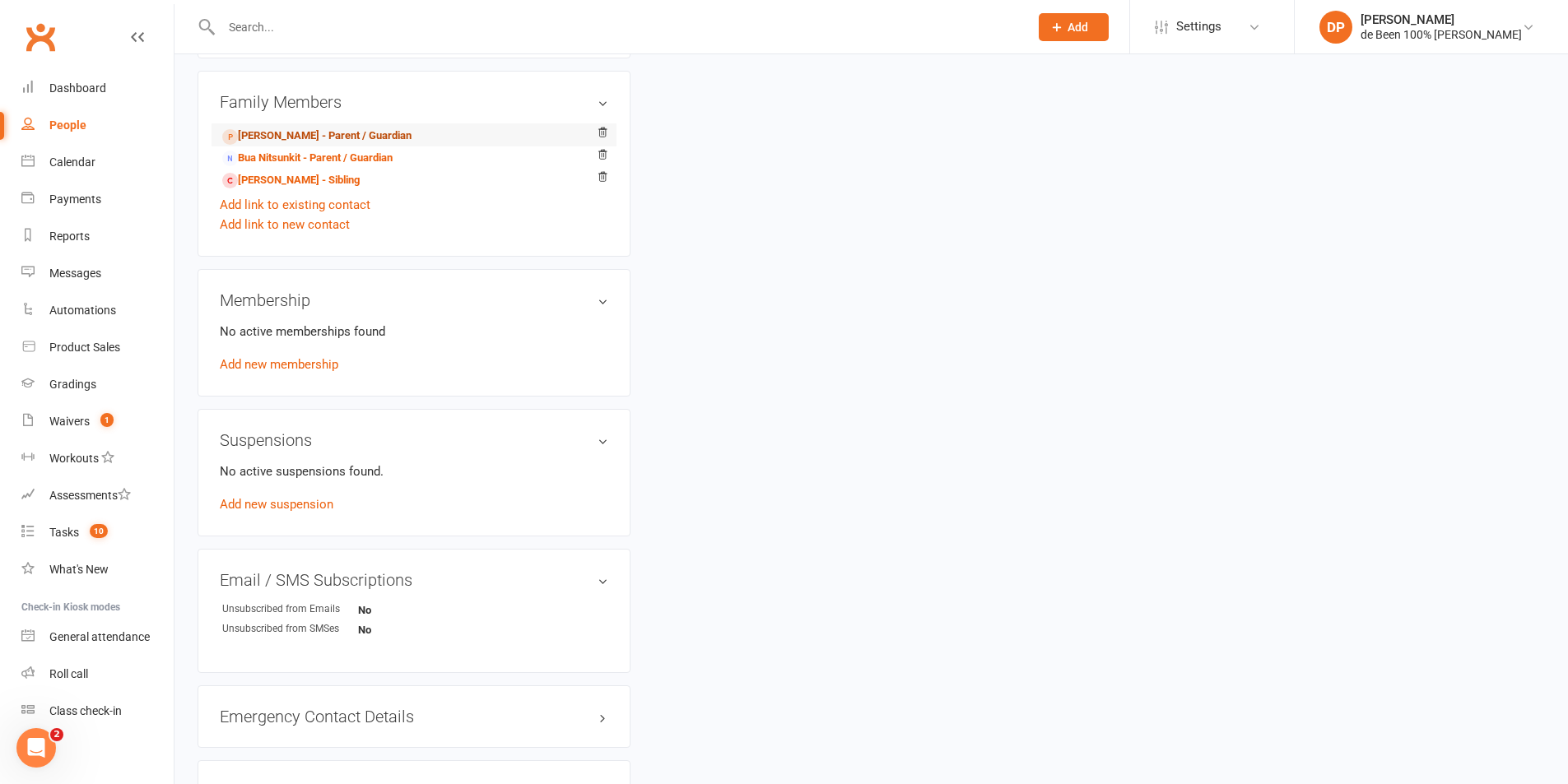
click at [316, 135] on link "[PERSON_NAME] - Parent / Guardian" at bounding box center [317, 136] width 189 height 18
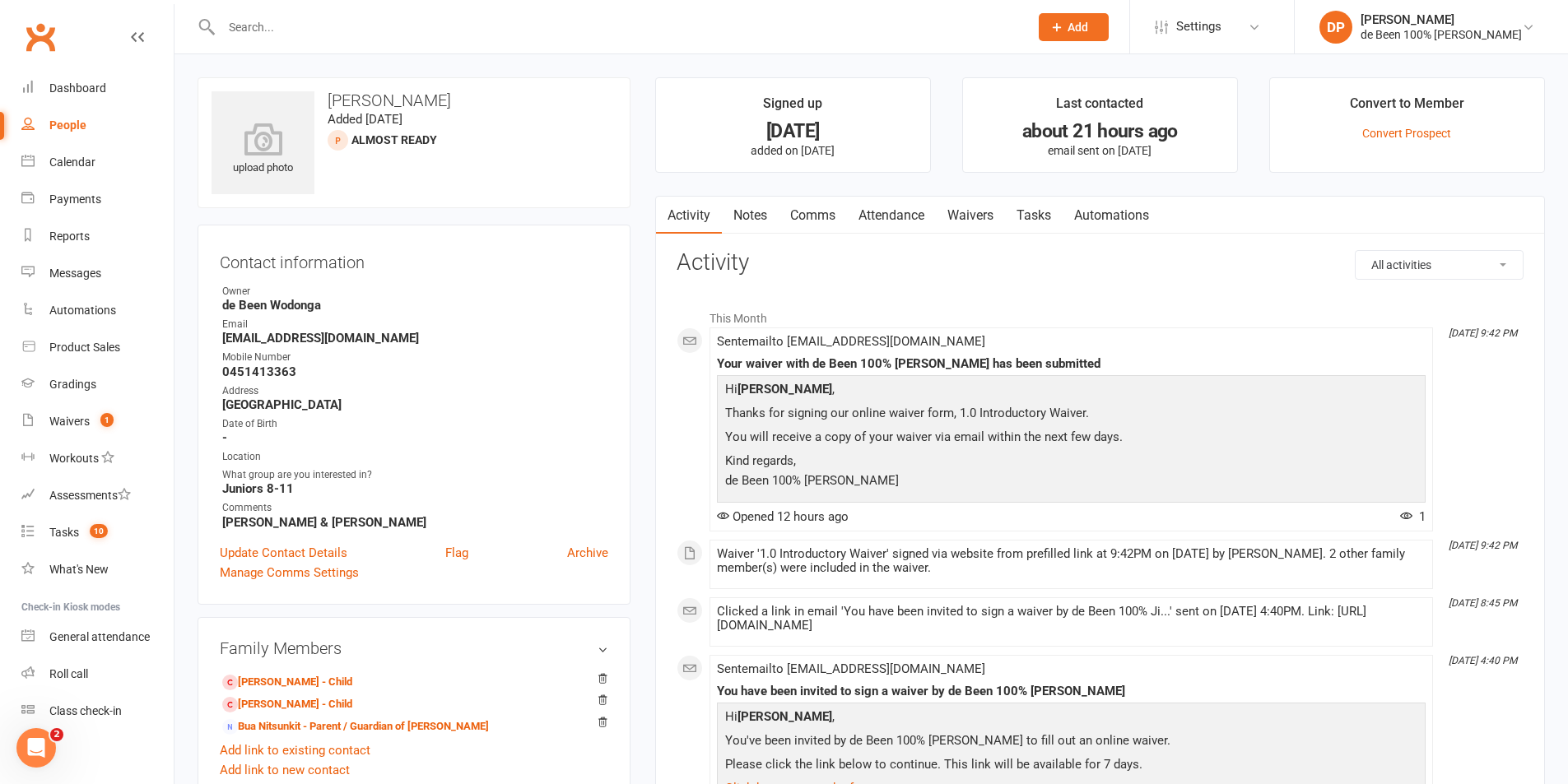
click at [815, 214] on link "Comms" at bounding box center [813, 215] width 68 height 38
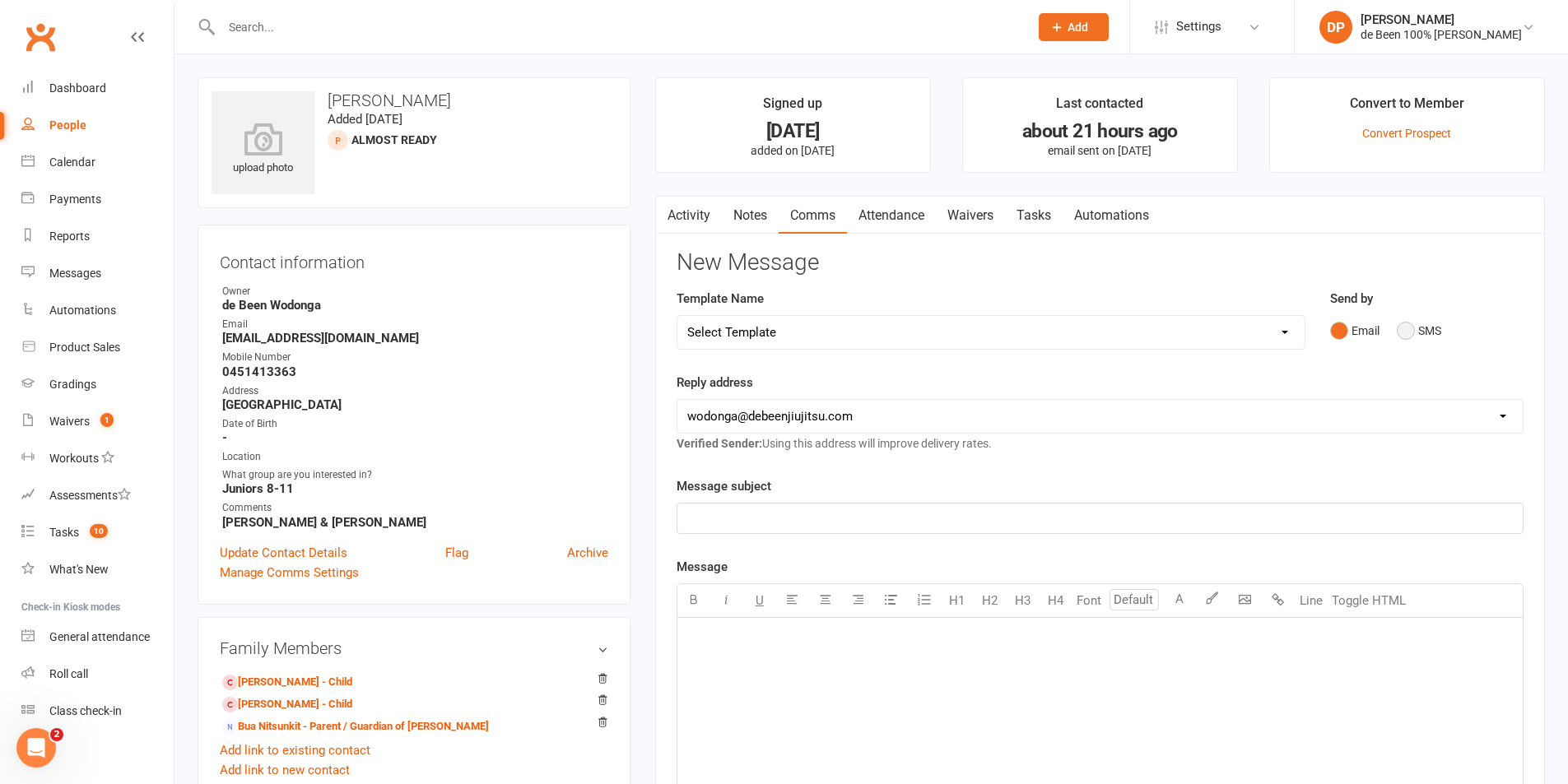
click at [1401, 331] on button "SMS" at bounding box center [1419, 331] width 45 height 31
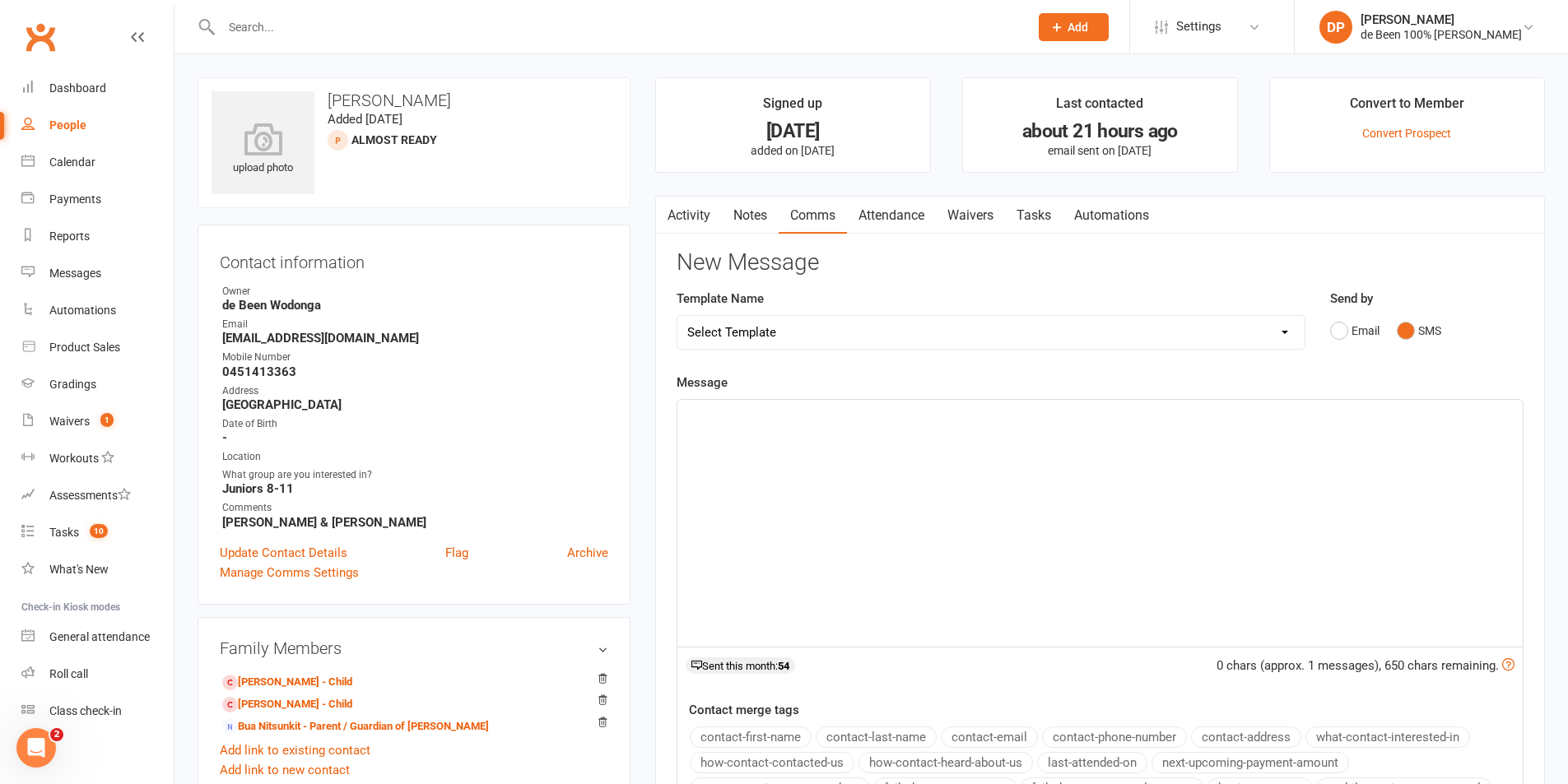
click at [1013, 433] on div "﻿" at bounding box center [1099, 523] width 845 height 246
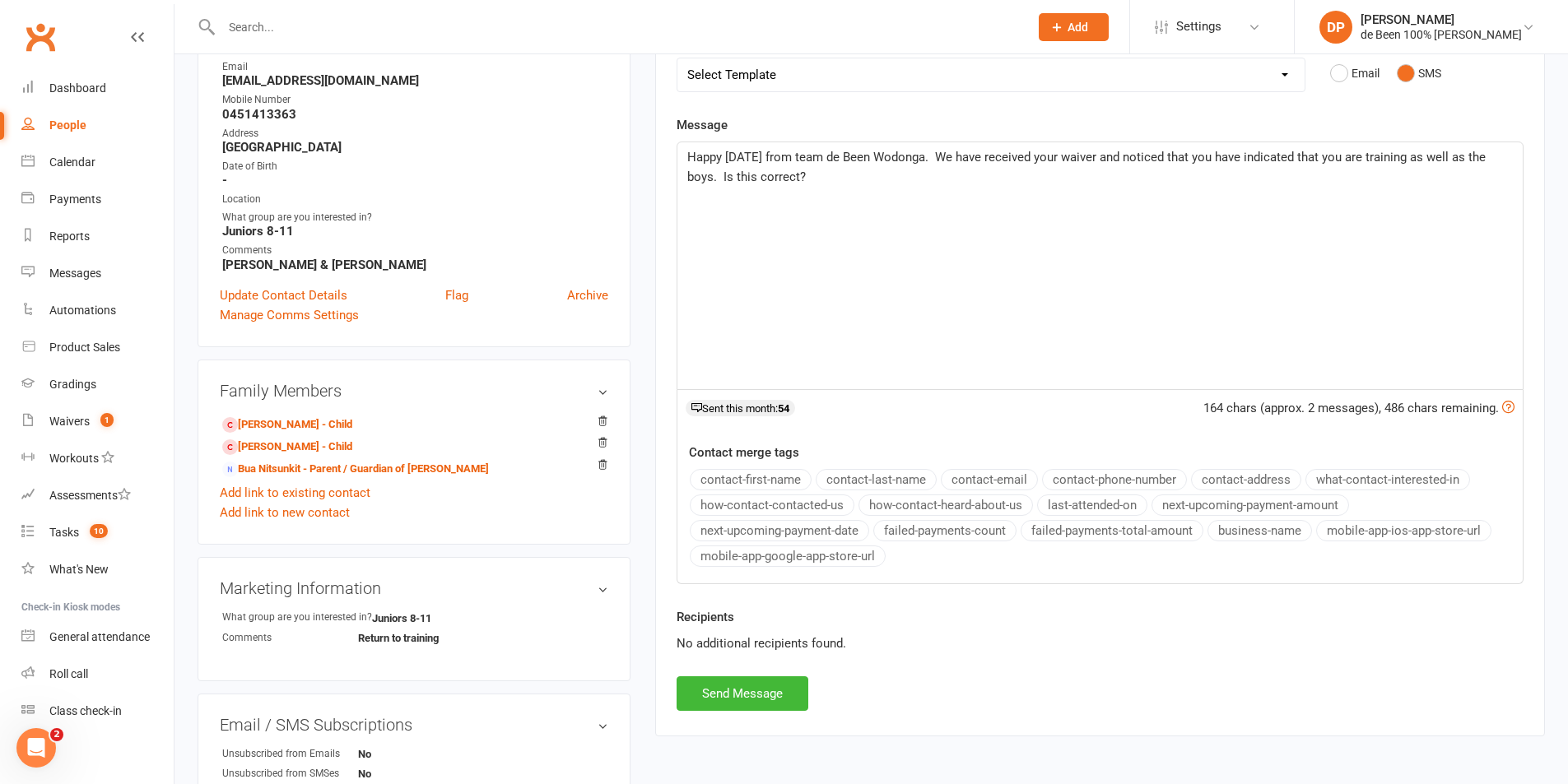
scroll to position [494, 0]
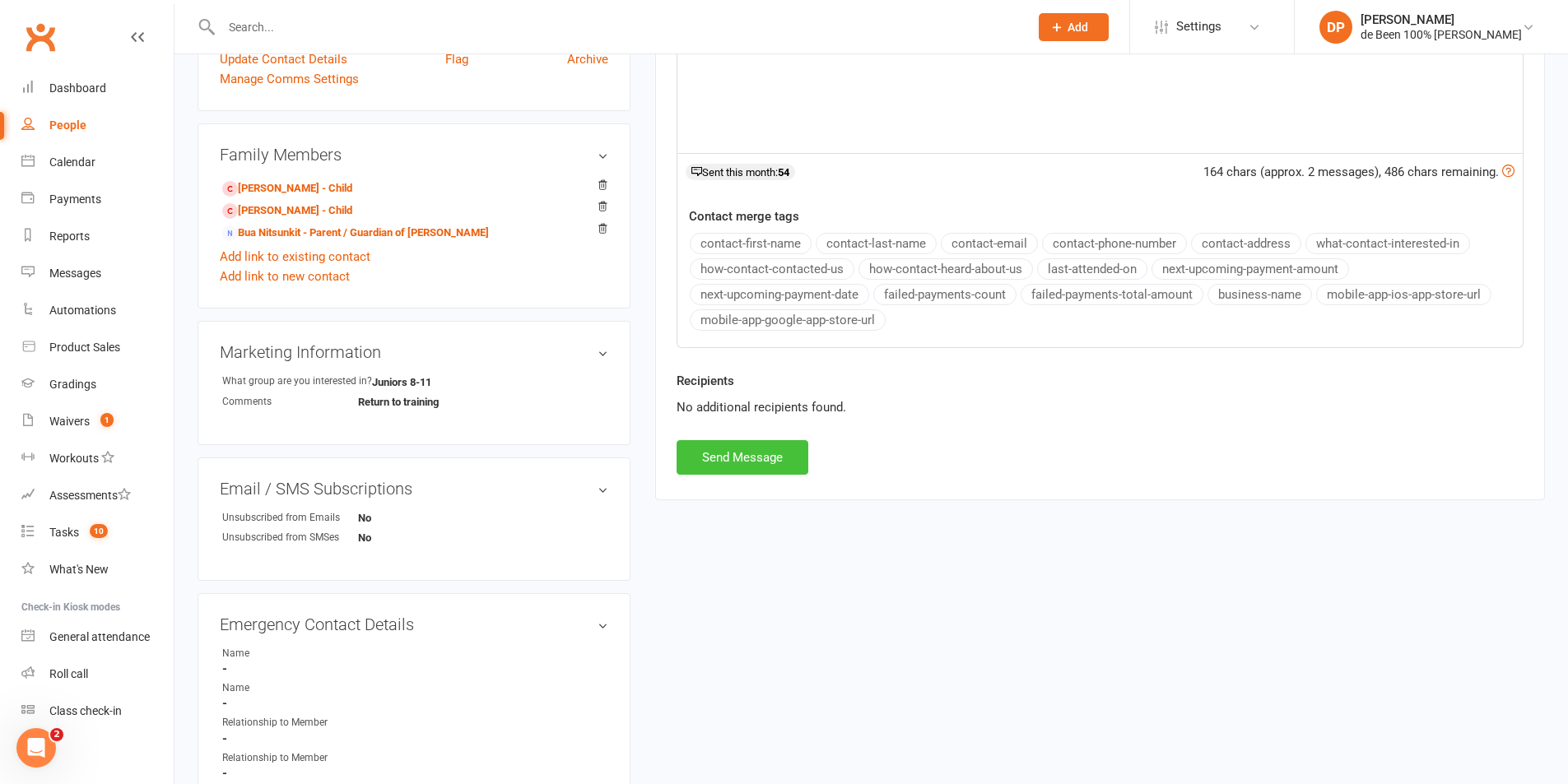
click at [756, 454] on button "Send Message" at bounding box center [742, 457] width 132 height 34
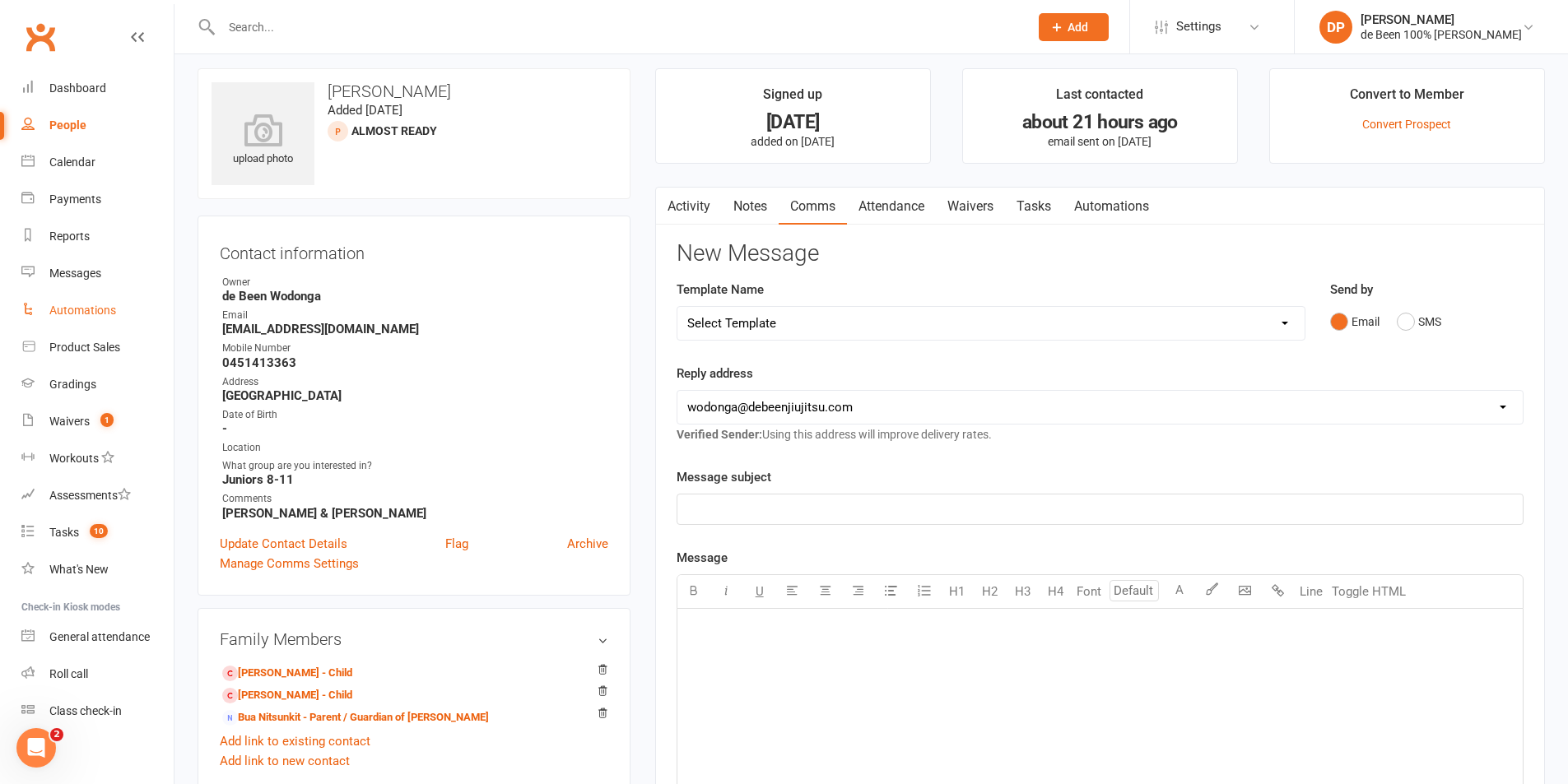
scroll to position [0, 0]
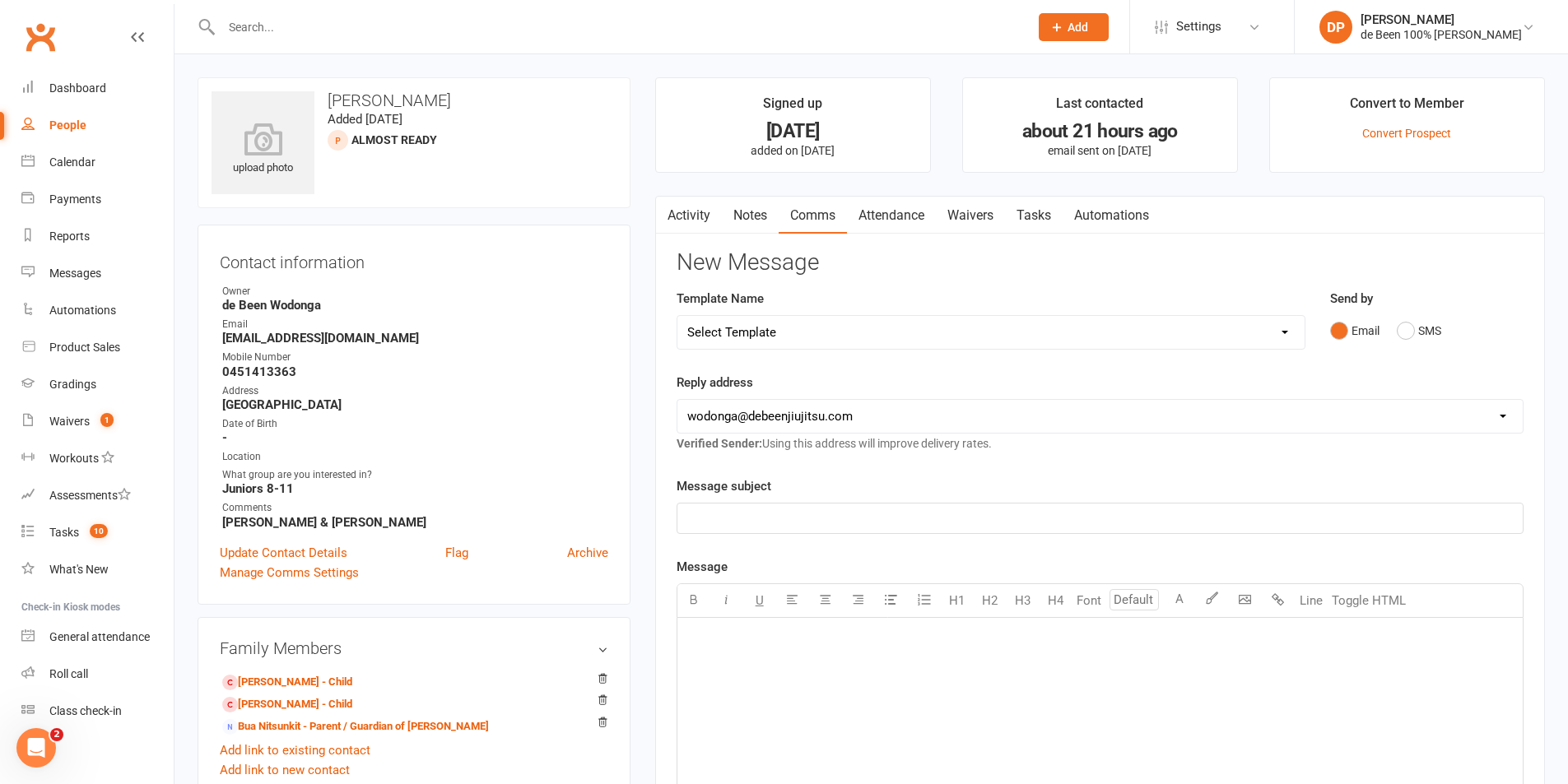
click at [60, 126] on div "People" at bounding box center [68, 126] width 37 height 14
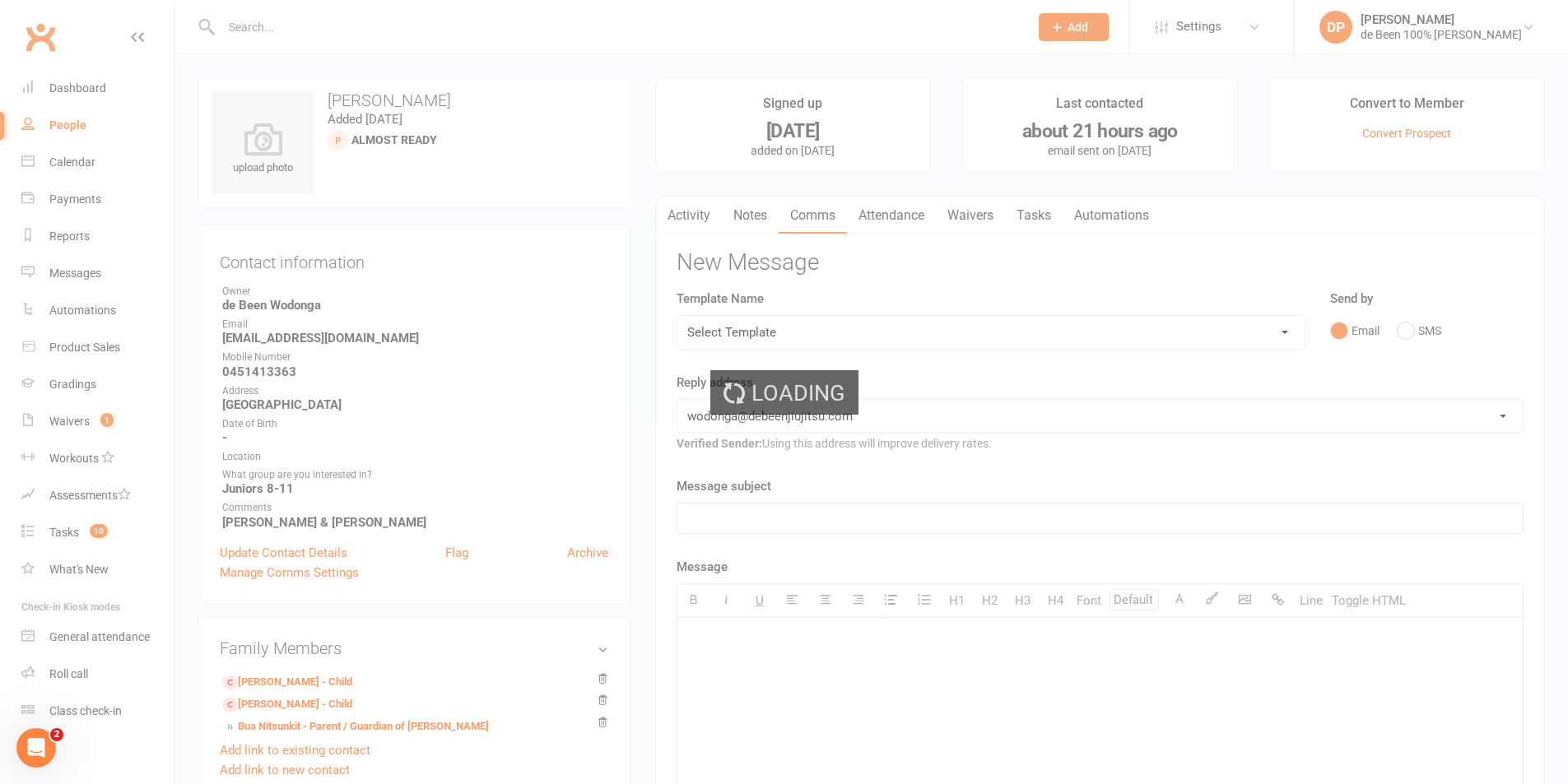
select select "100"
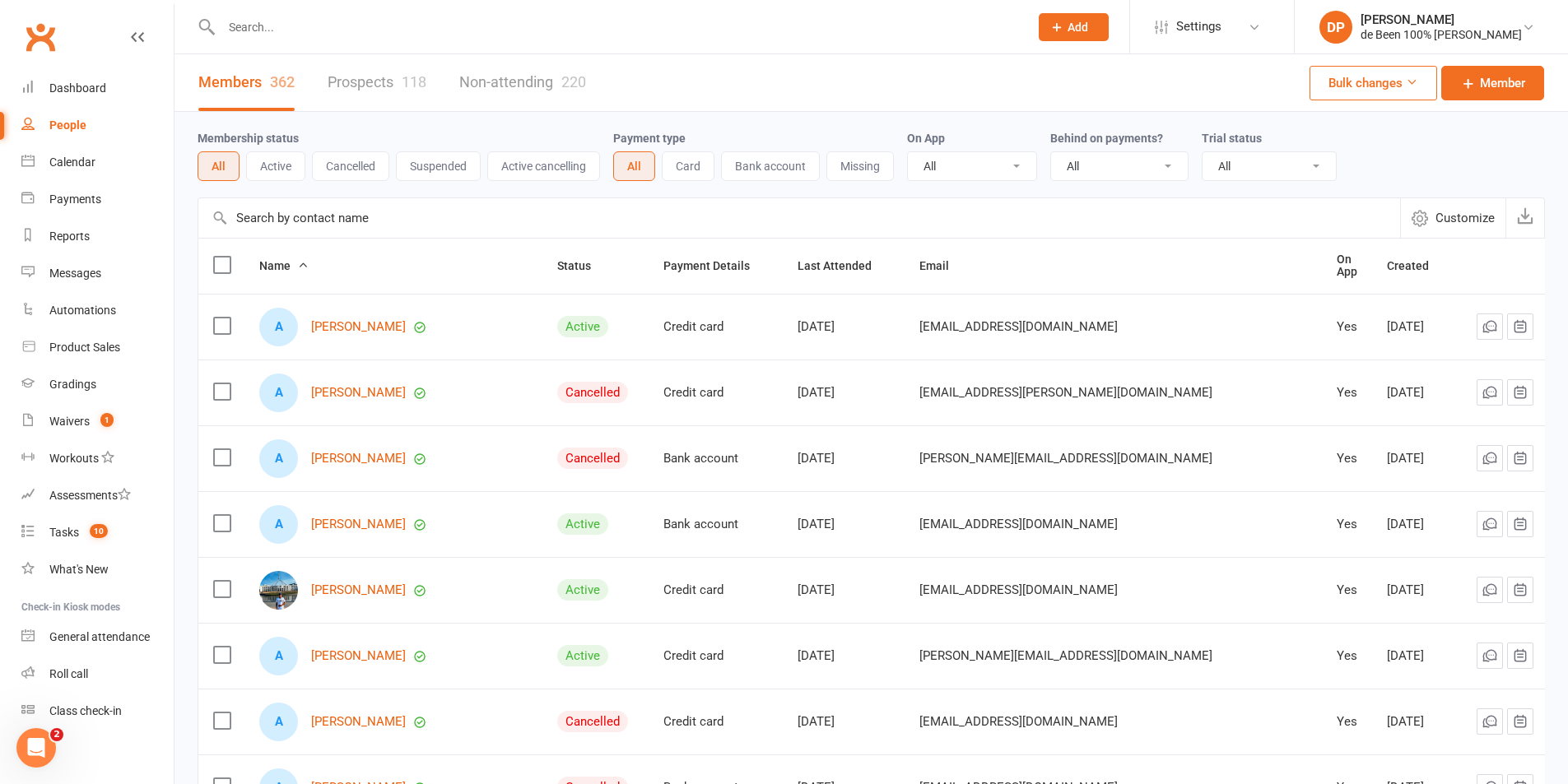
click at [40, 740] on icon "Open Intercom Messenger" at bounding box center [37, 748] width 27 height 27
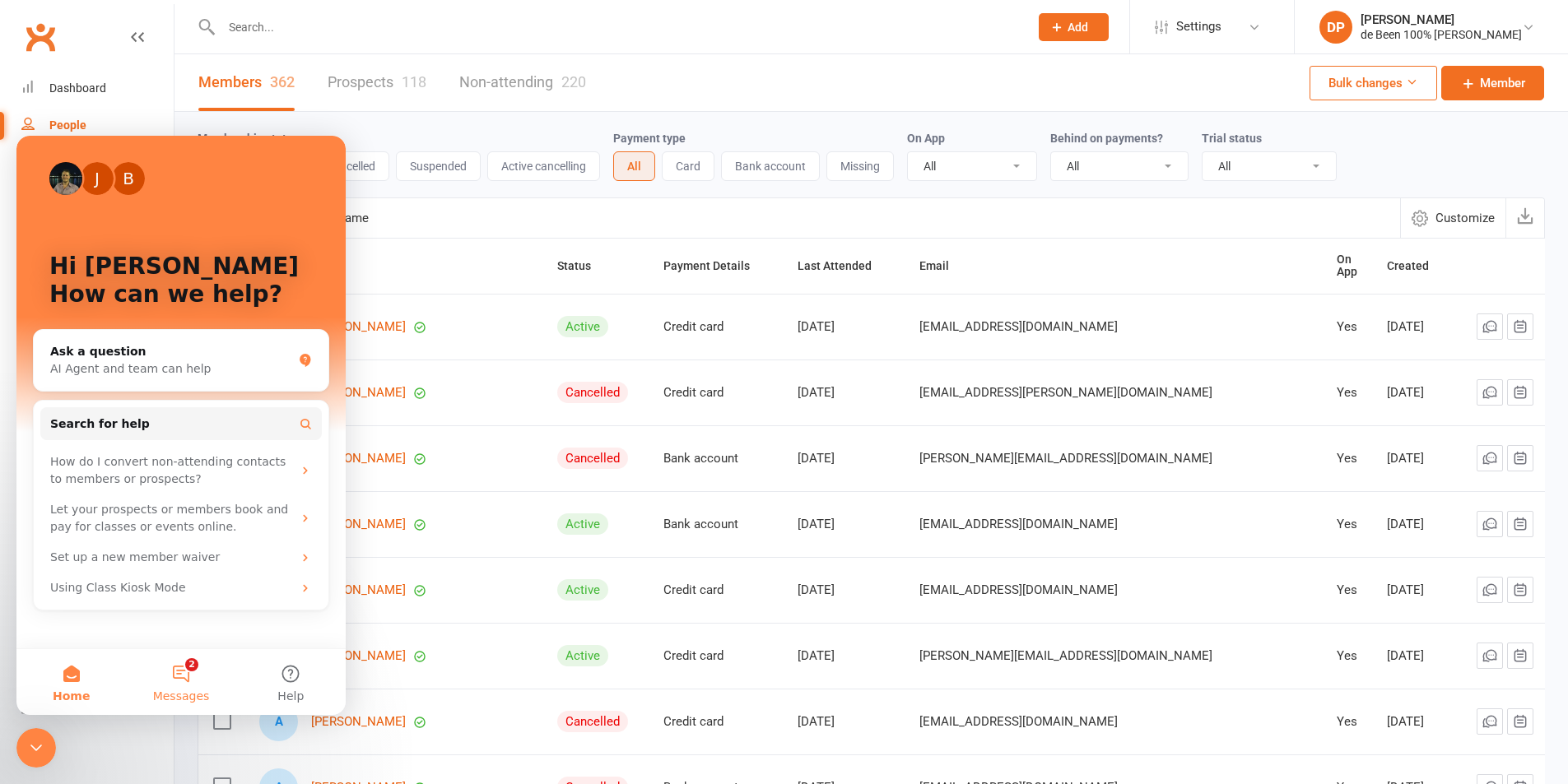
click at [168, 669] on button "2 Messages" at bounding box center [180, 682] width 109 height 66
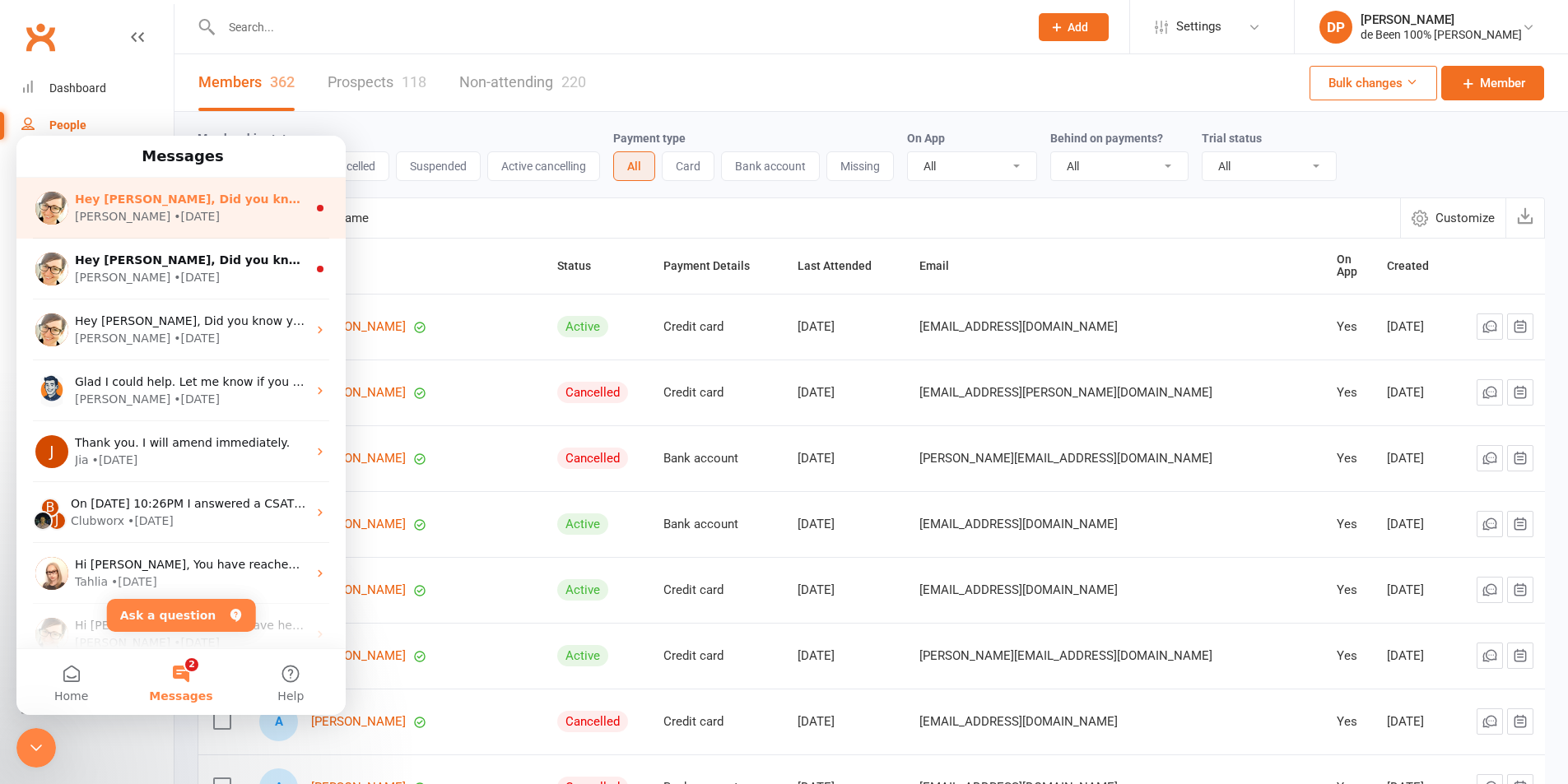
click at [233, 205] on span "Hey [PERSON_NAME], Did you know your members can book and pay for classes direc…" at bounding box center [1503, 200] width 2856 height 14
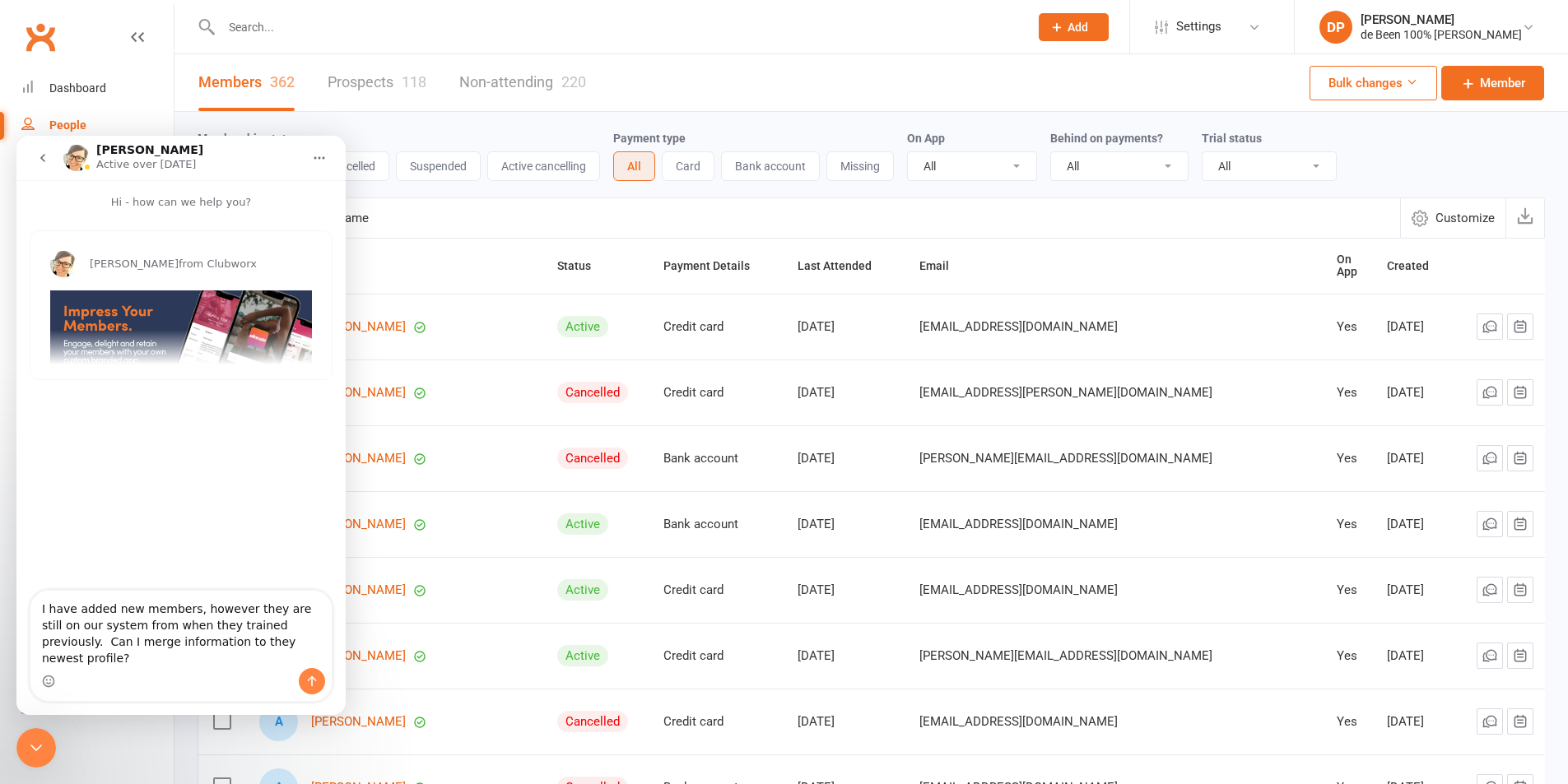
type textarea "I have added new members, however they are still on our system from when they t…"
click at [309, 686] on icon "Send a message…" at bounding box center [312, 682] width 14 height 14
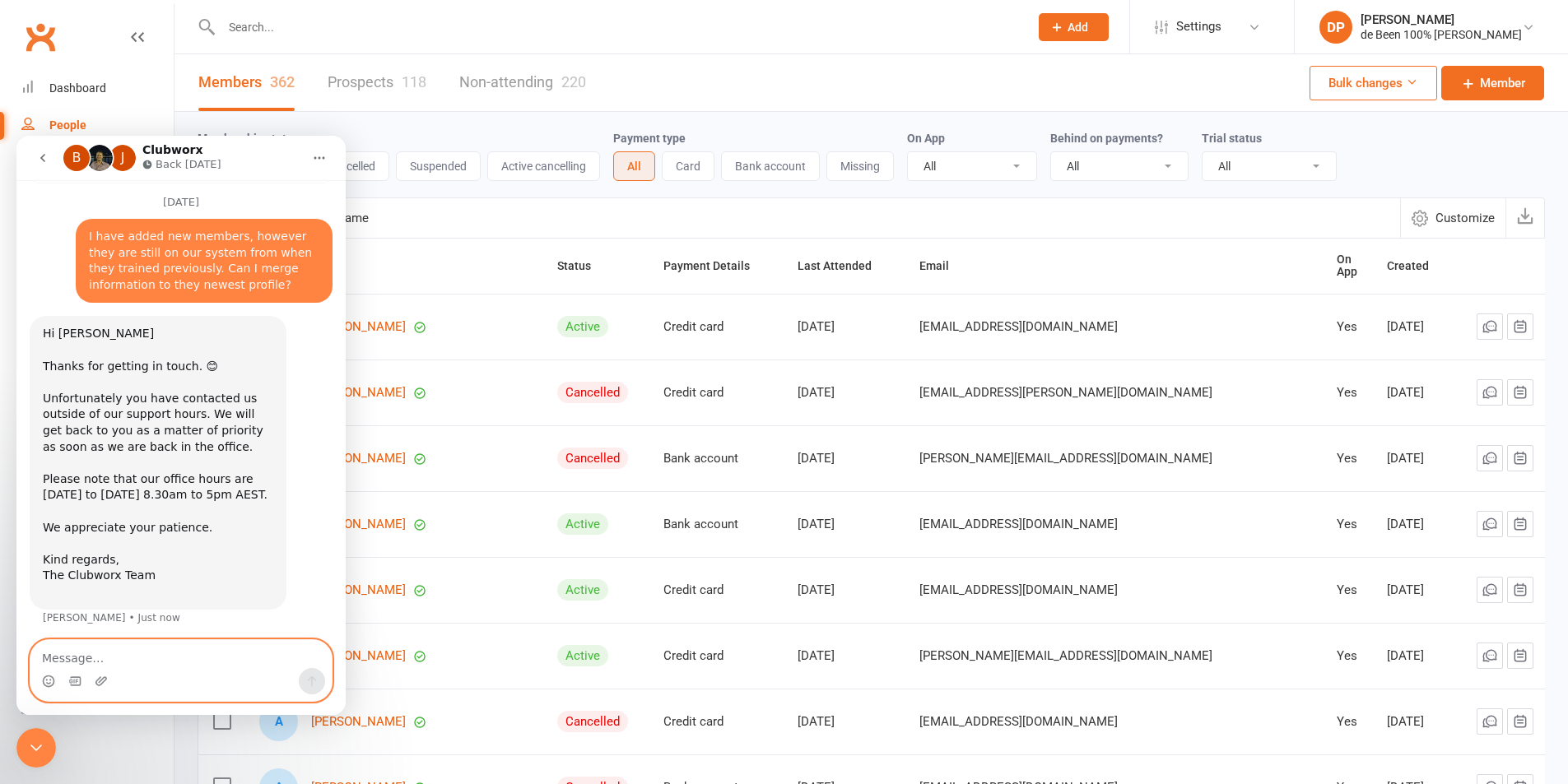
scroll to position [201, 0]
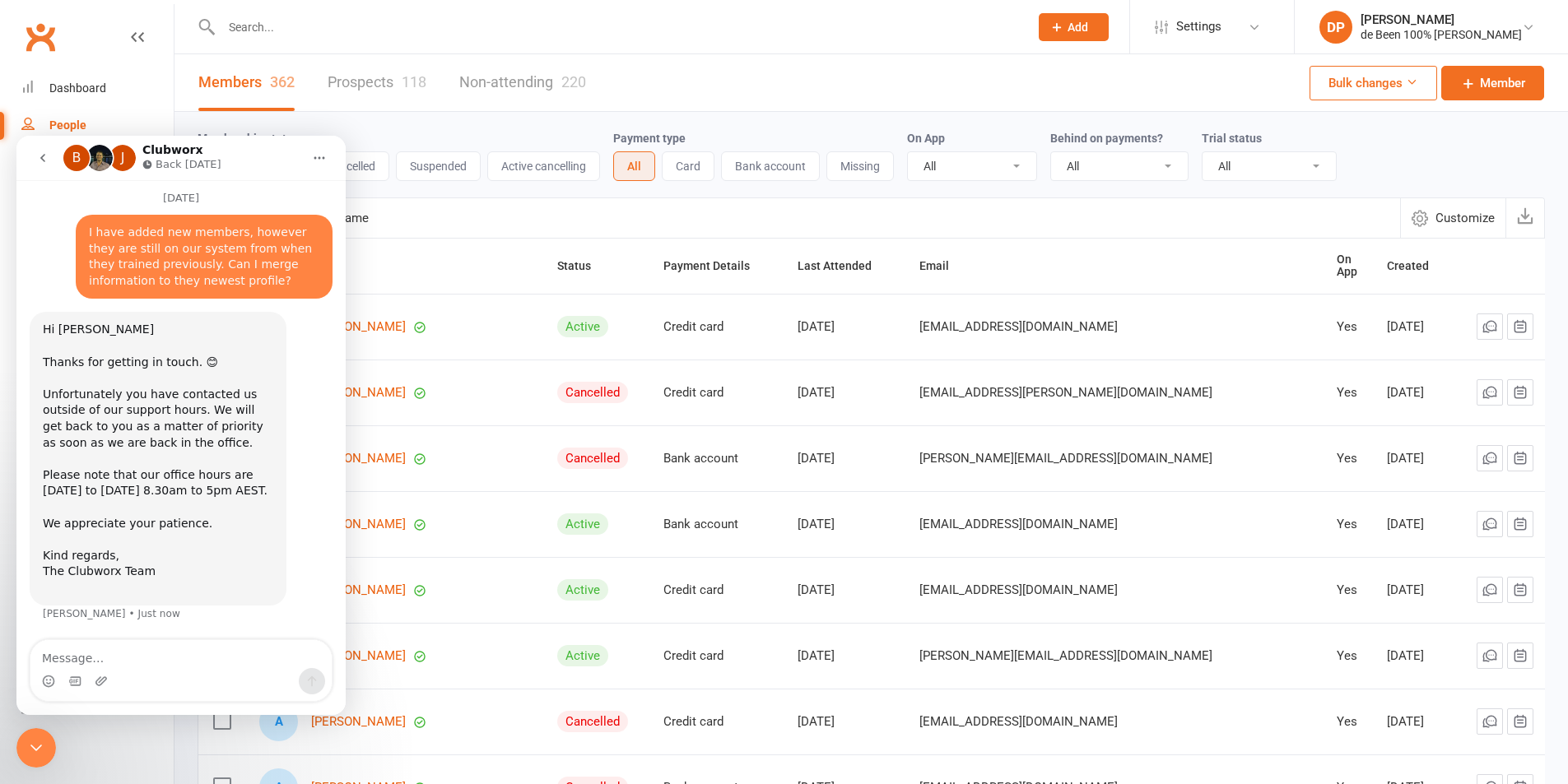
click at [30, 739] on icon "Close Intercom Messenger" at bounding box center [36, 748] width 19 height 19
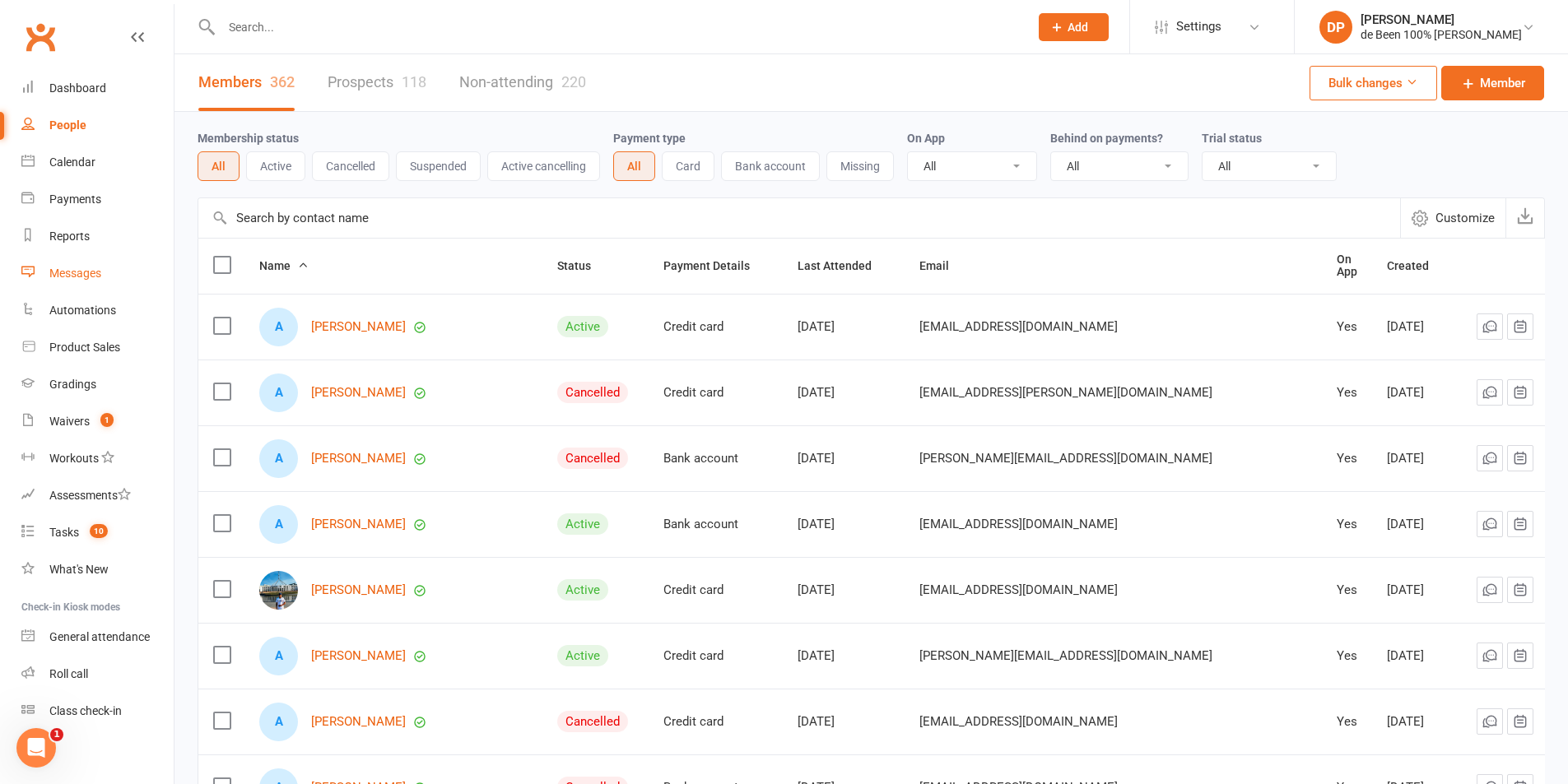
click at [73, 279] on div "Messages" at bounding box center [75, 274] width 52 height 14
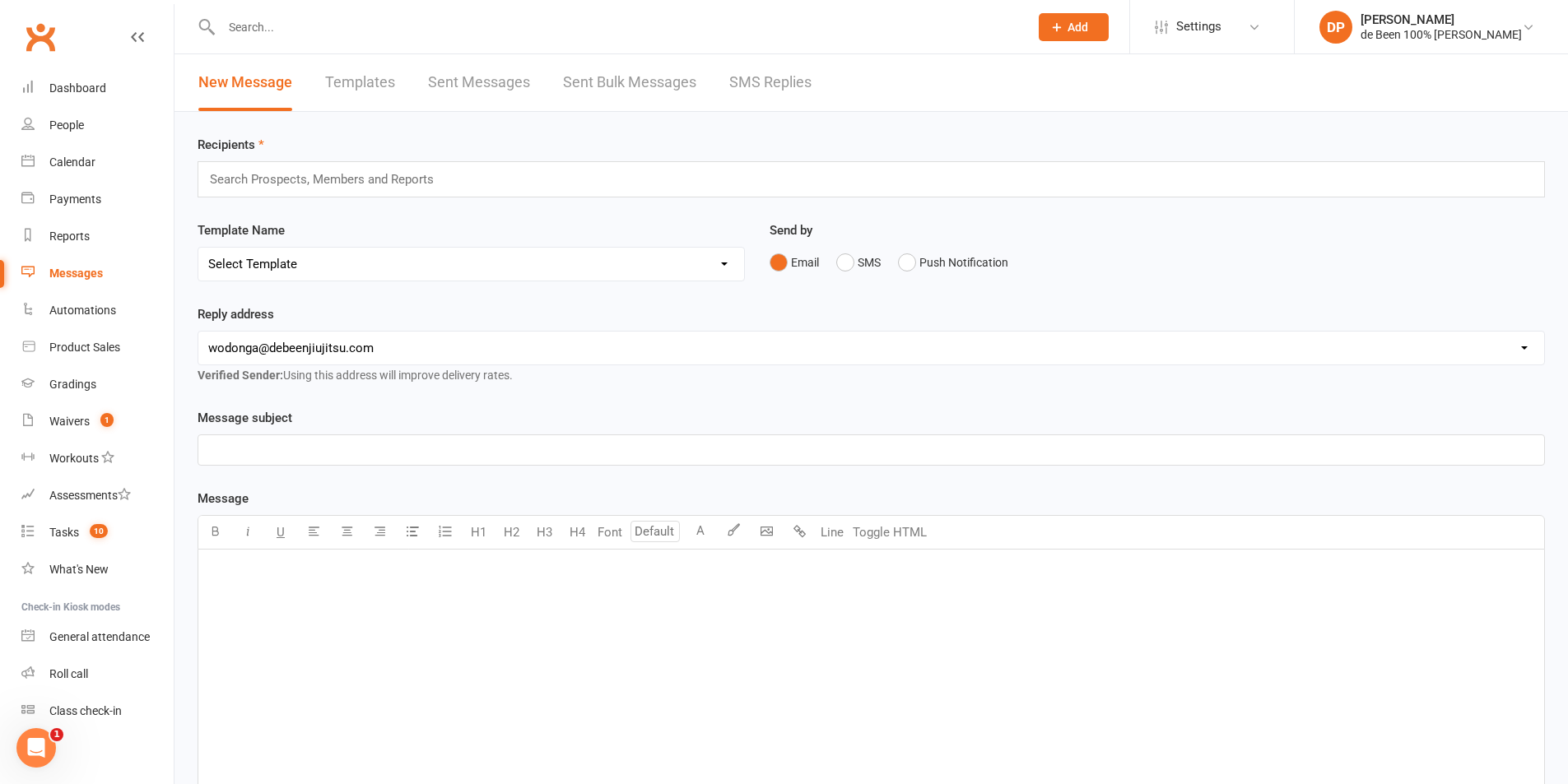
click at [713, 86] on div "New Message Templates Sent Messages Sent Bulk Messages SMS Replies" at bounding box center [505, 83] width 661 height 56
click at [755, 83] on link "SMS Replies" at bounding box center [770, 83] width 82 height 56
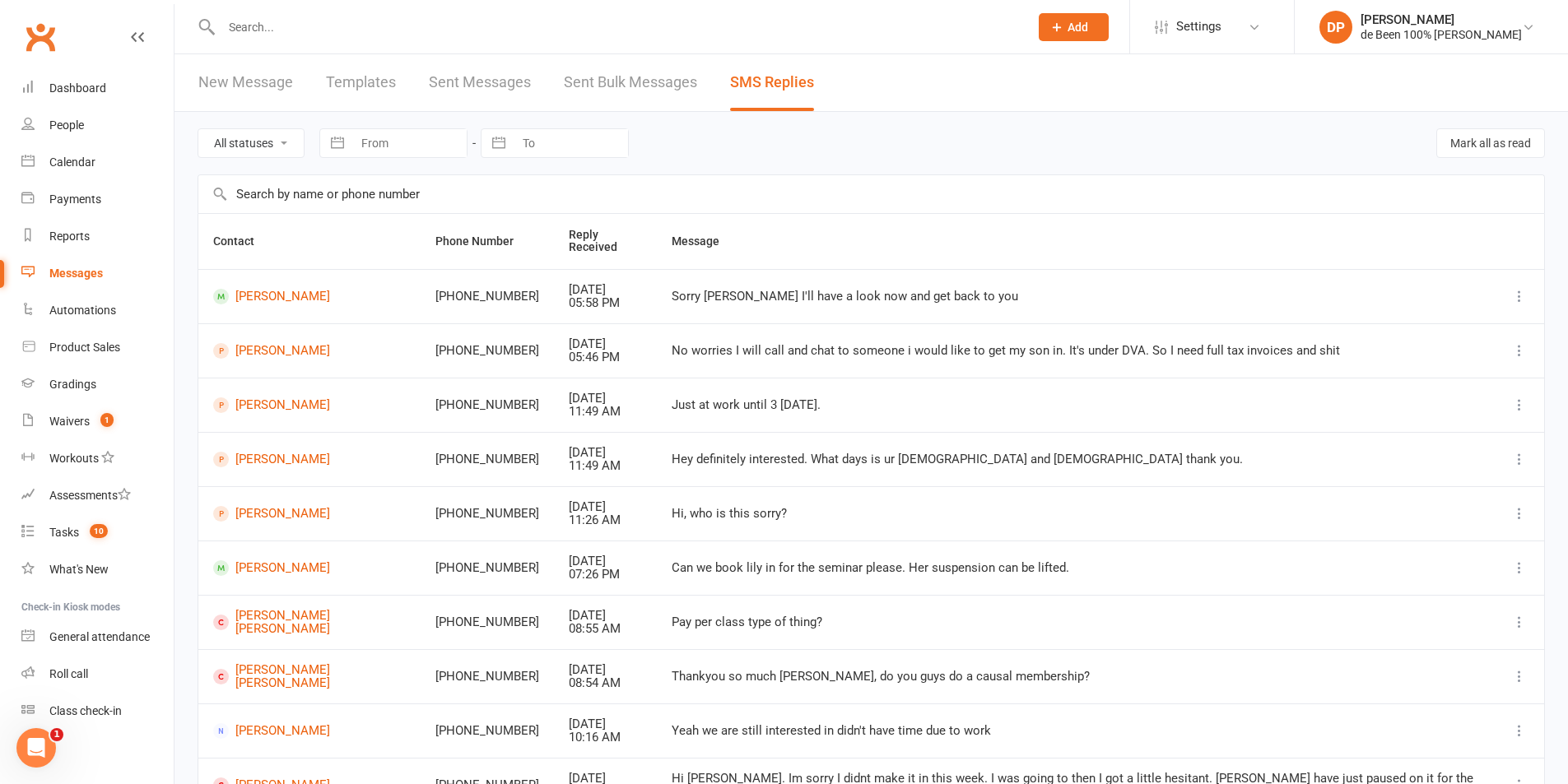
click at [790, 378] on td "Just at work until 3 [DATE]." at bounding box center [1076, 405] width 838 height 55
click at [762, 90] on link "SMS Replies" at bounding box center [772, 83] width 84 height 56
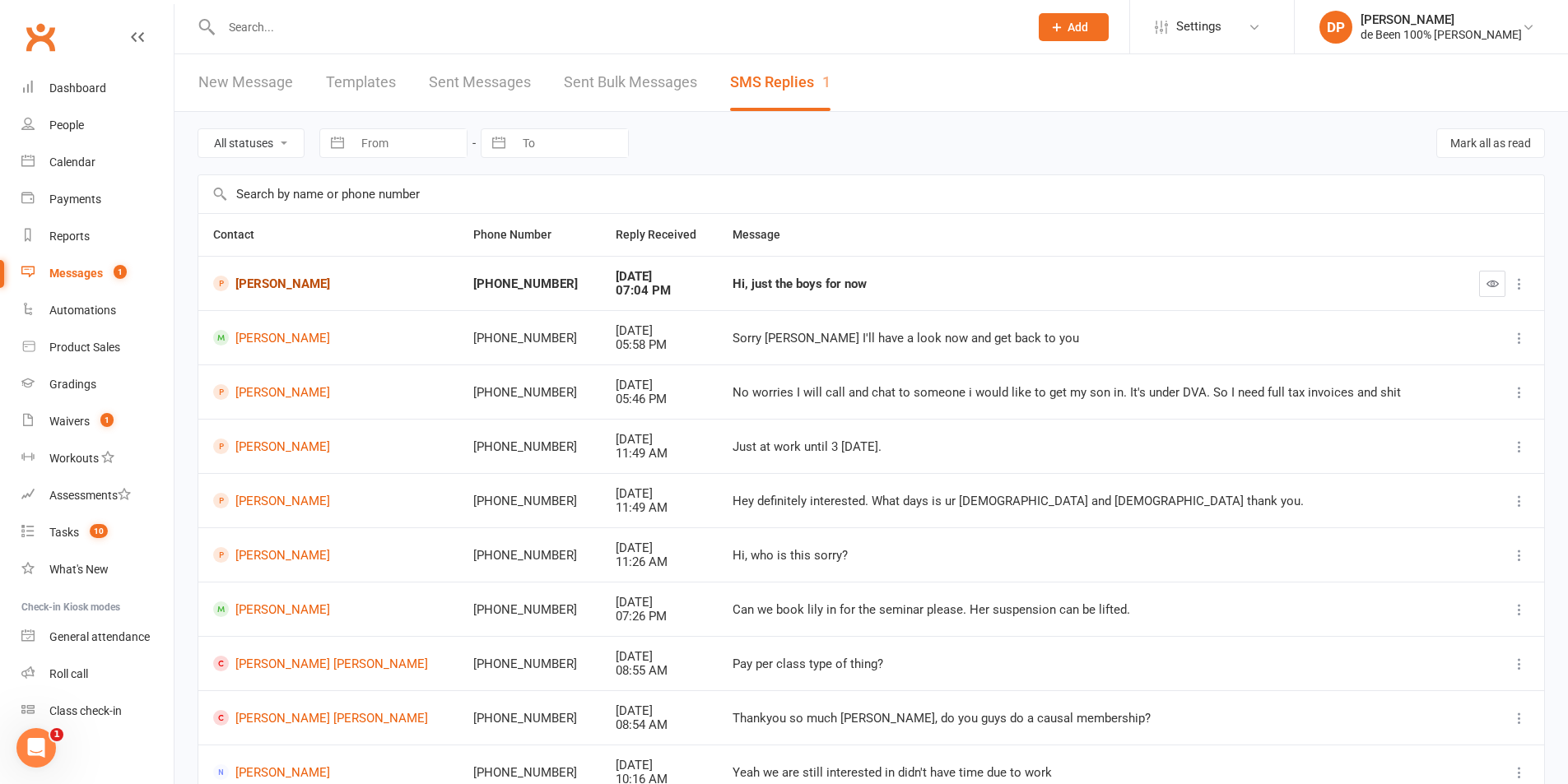
click at [288, 280] on link "[PERSON_NAME]" at bounding box center [328, 283] width 231 height 16
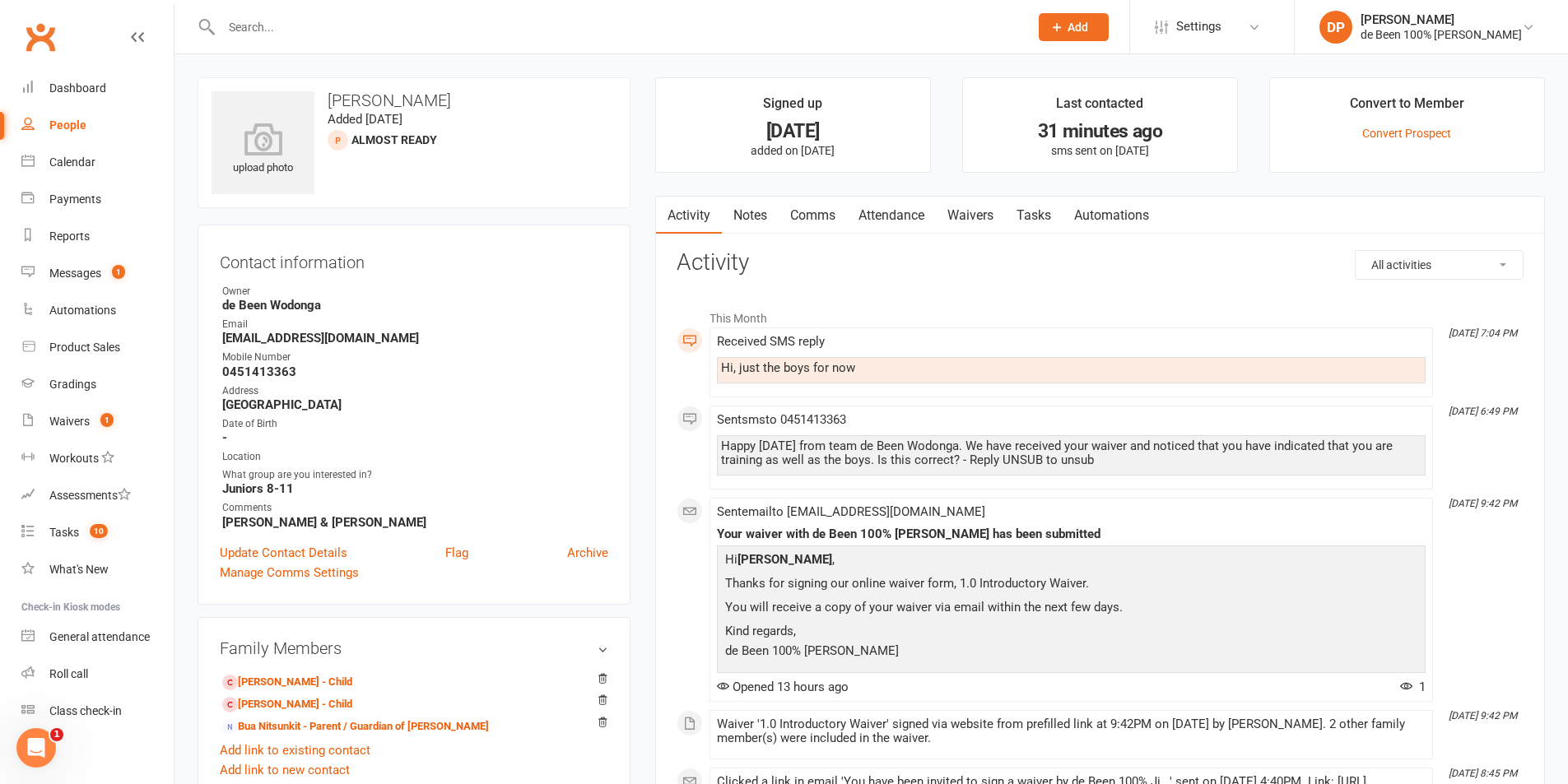
click at [808, 219] on link "Comms" at bounding box center [813, 215] width 68 height 38
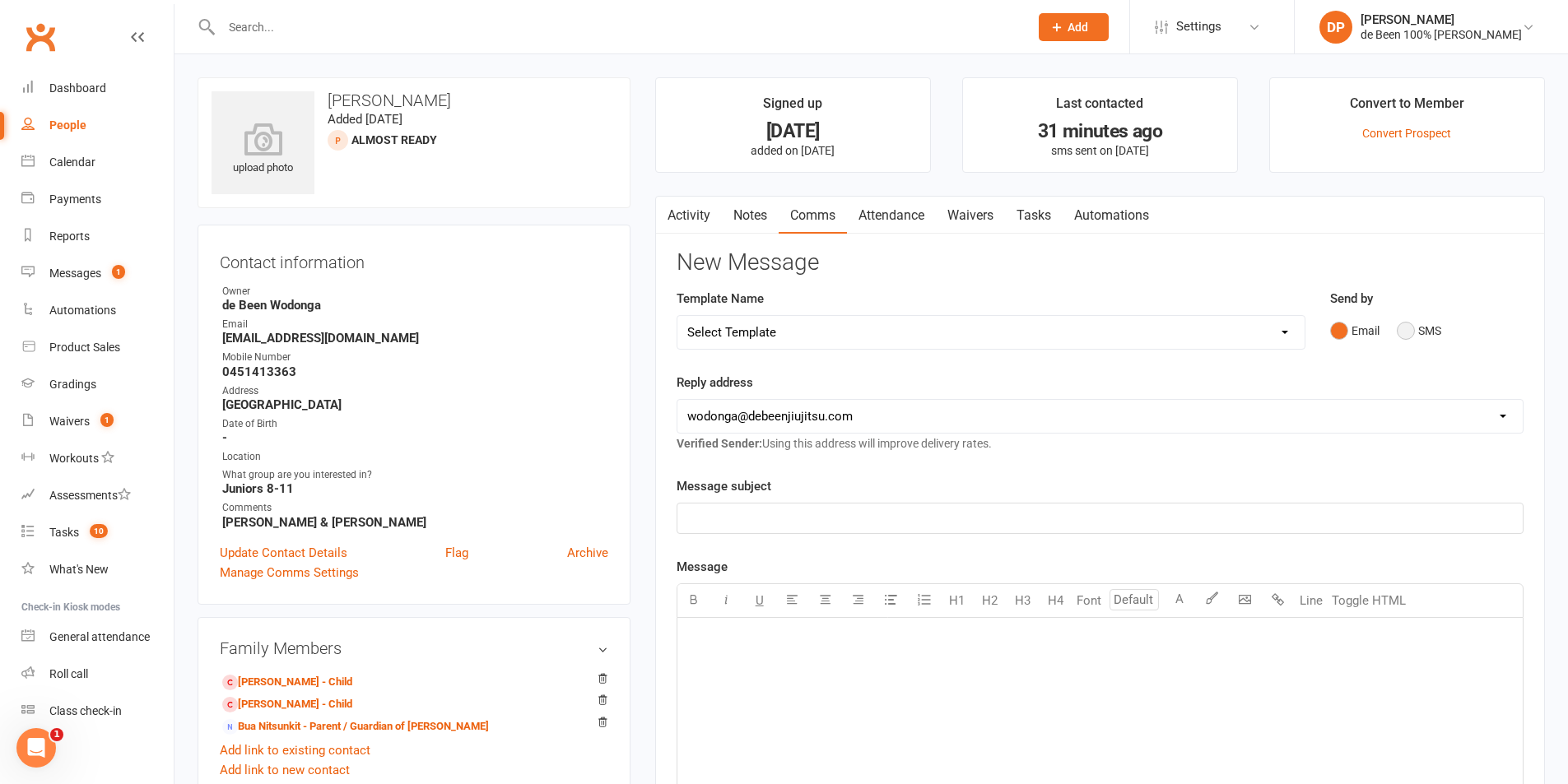
click at [1407, 332] on button "SMS" at bounding box center [1419, 331] width 45 height 31
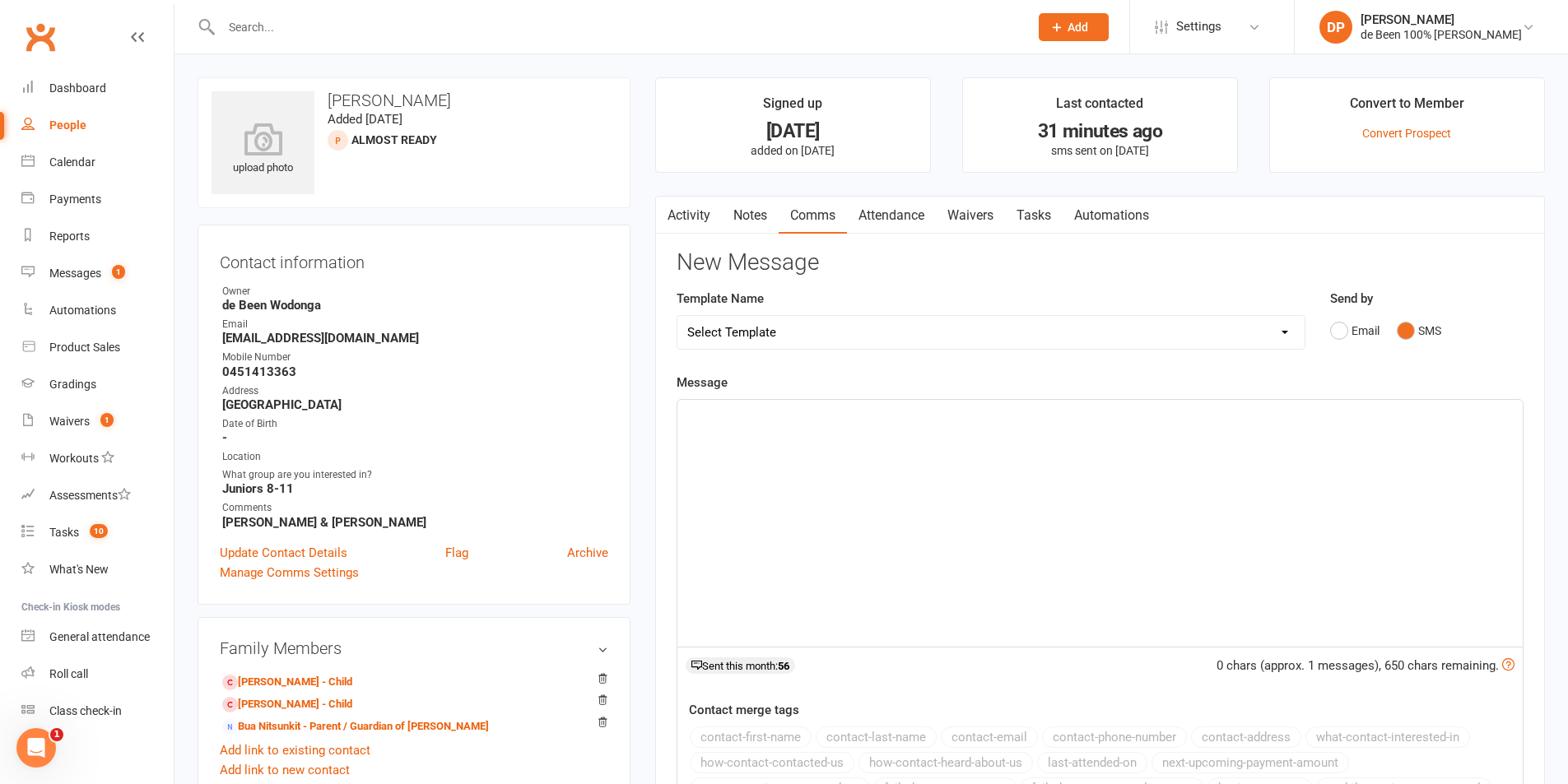
click at [804, 419] on p "﻿" at bounding box center [1099, 415] width 825 height 19
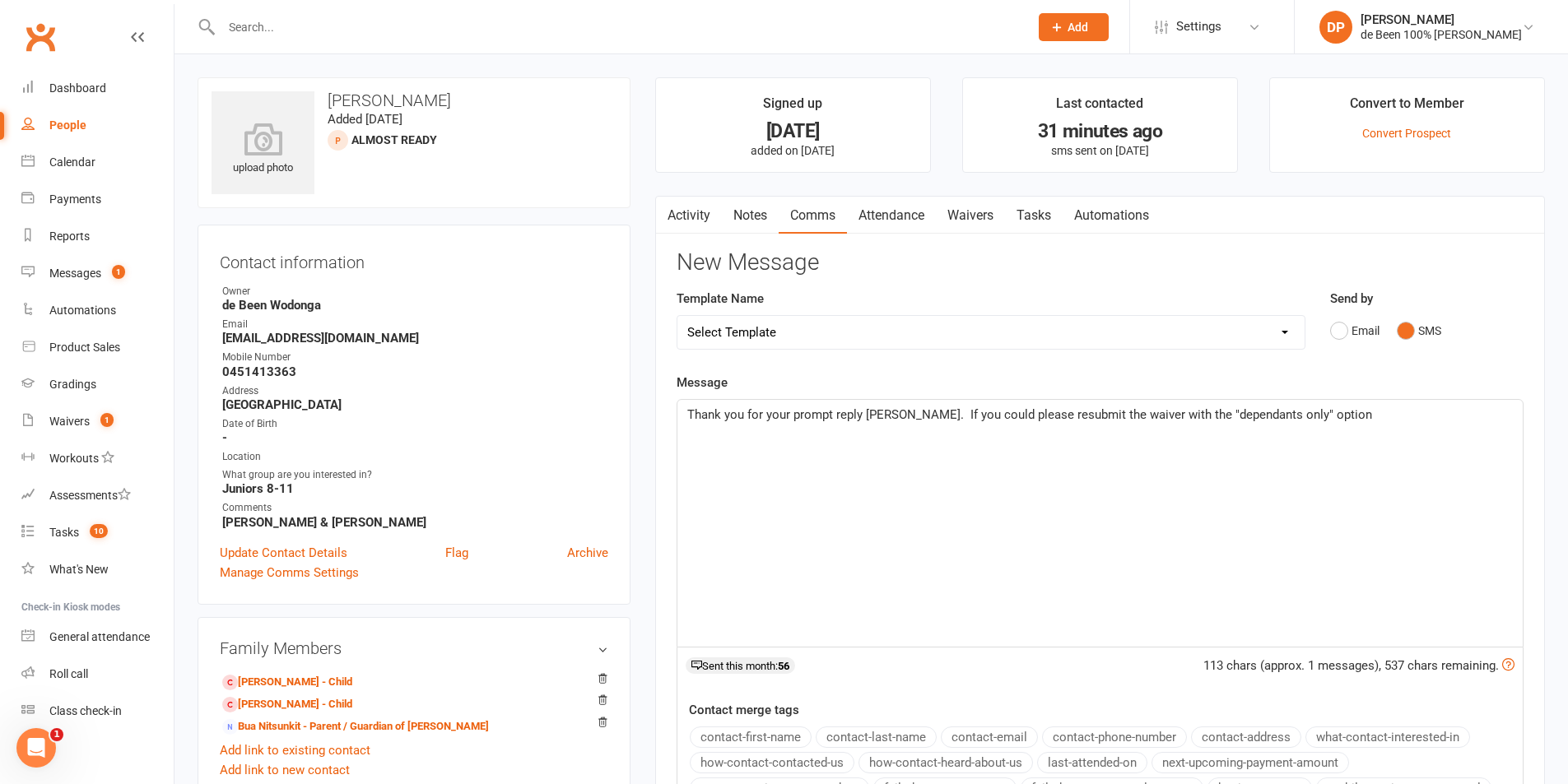
click at [1186, 415] on span "Thank you for your prompt reply Thomas. If you could please resubmit the waiver…" at bounding box center [1029, 414] width 685 height 15
click at [1210, 417] on span "Thank you for your prompt reply Thomas. If you could please resubmit the waiver…" at bounding box center [1029, 414] width 685 height 15
click at [1318, 418] on span "Thank you for your prompt reply Thomas. If you could please resubmit the waiver…" at bounding box center [1029, 414] width 685 height 15
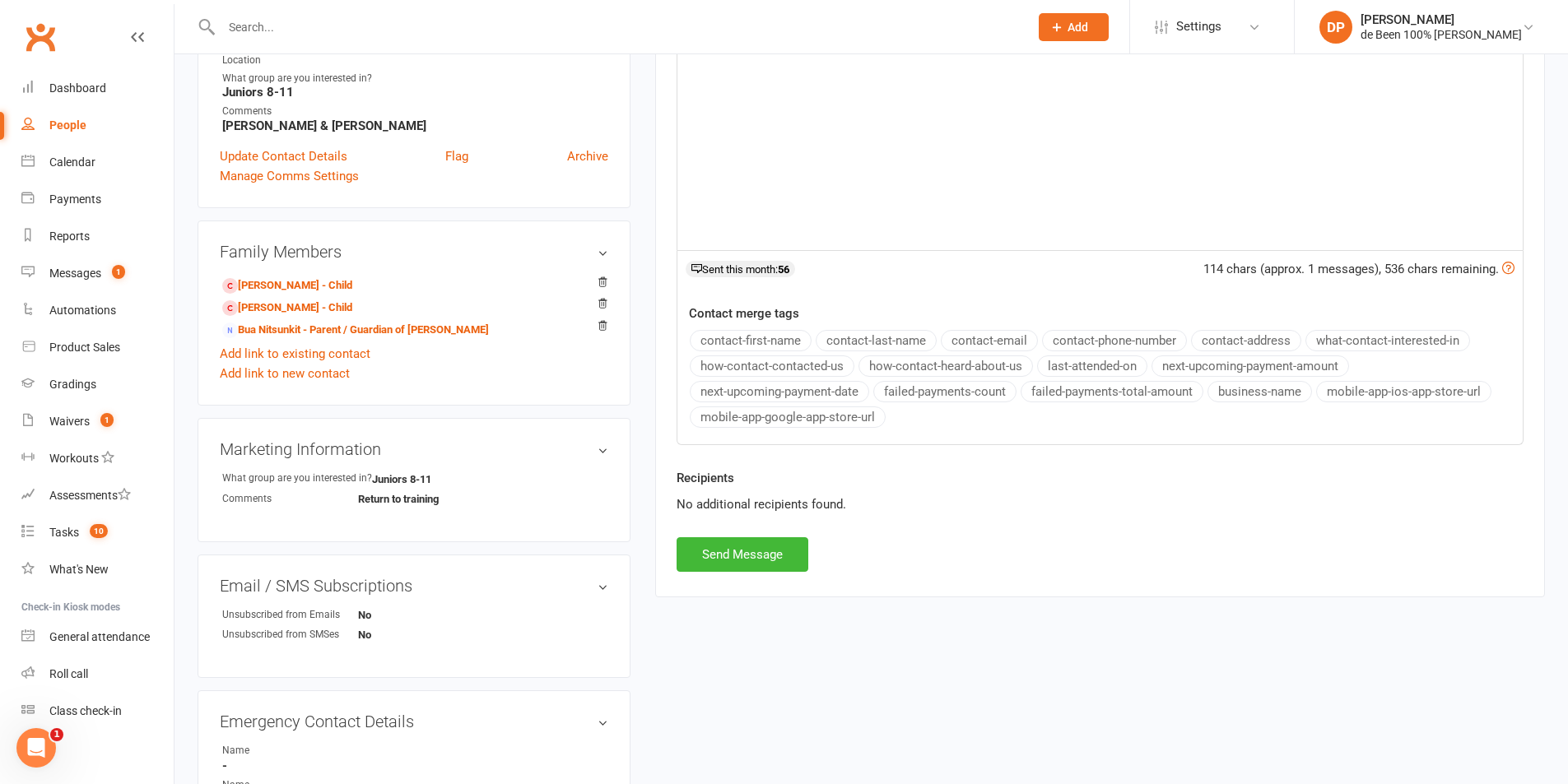
scroll to position [494, 0]
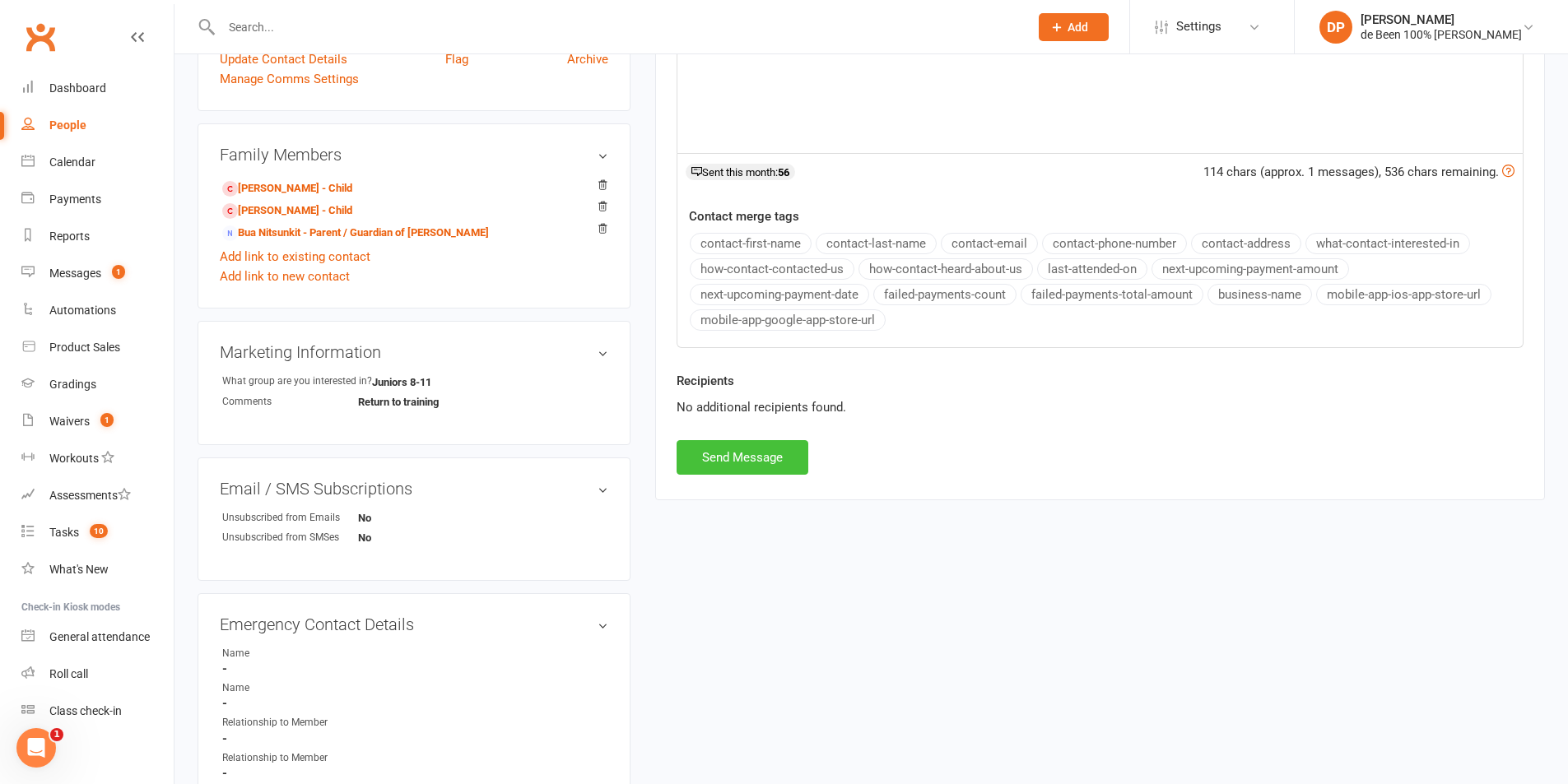
click at [735, 460] on button "Send Message" at bounding box center [742, 457] width 132 height 34
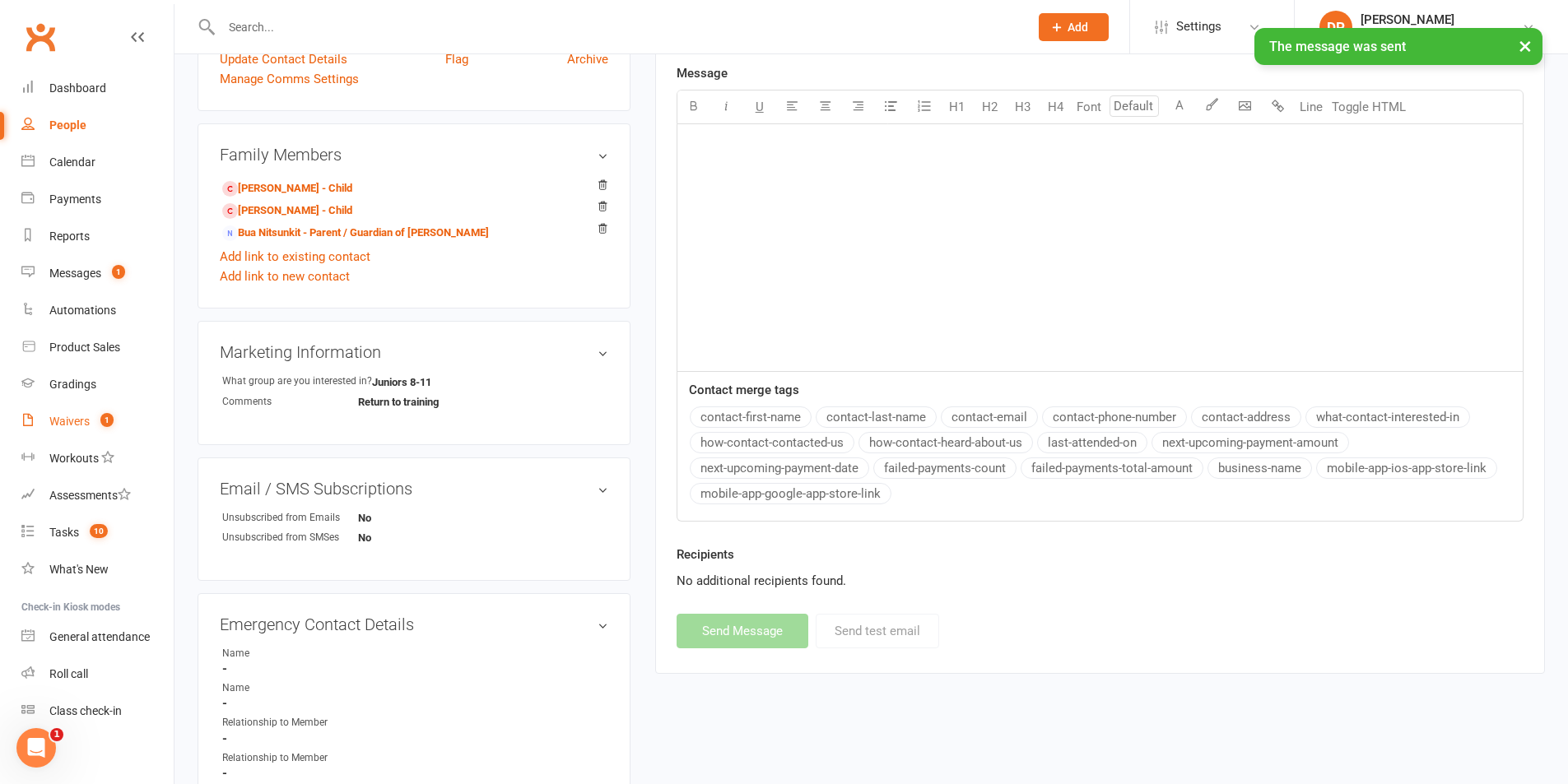
click at [72, 418] on div "Waivers" at bounding box center [69, 422] width 40 height 14
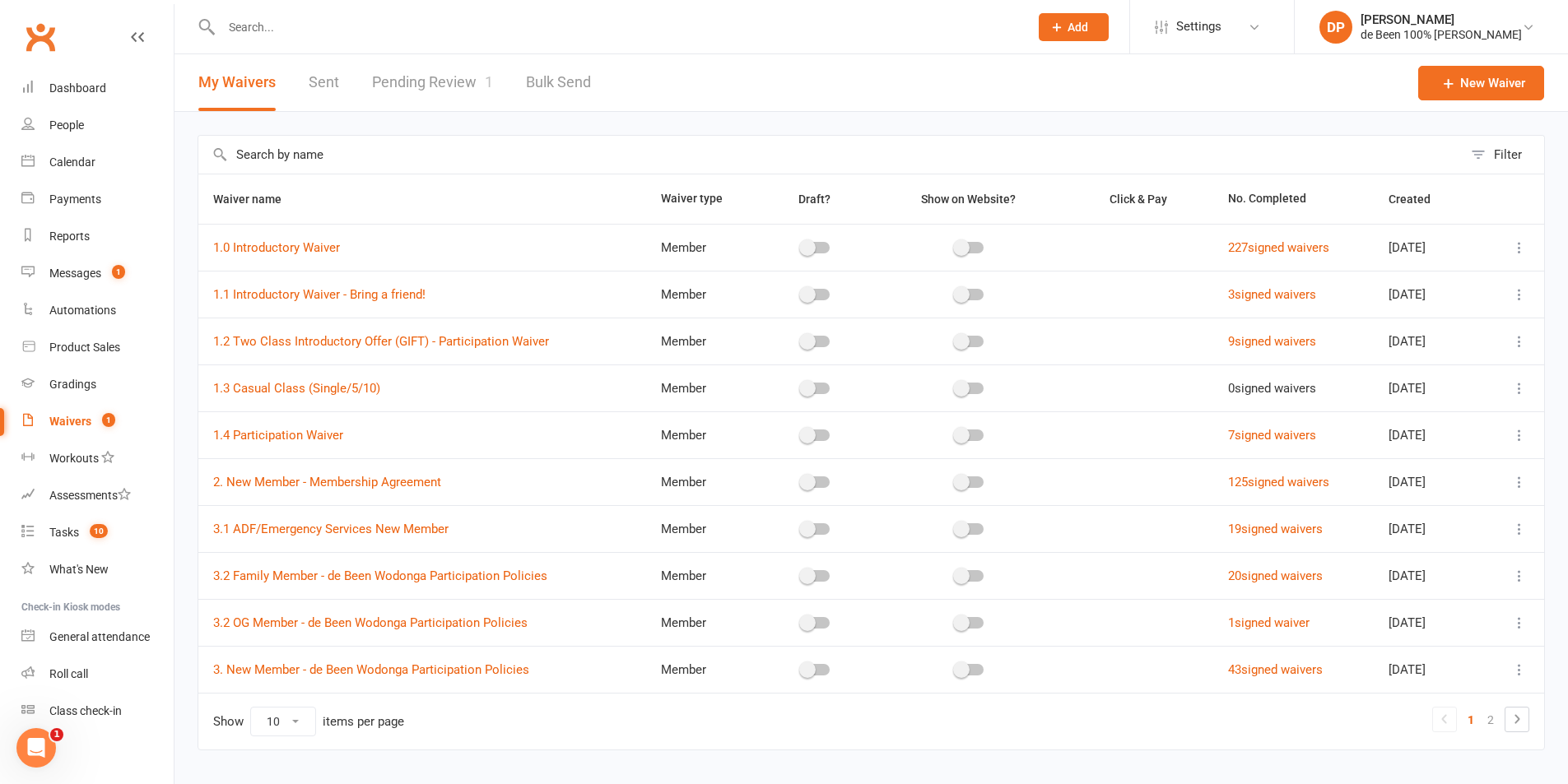
click at [419, 82] on link "Pending Review 1" at bounding box center [433, 83] width 121 height 56
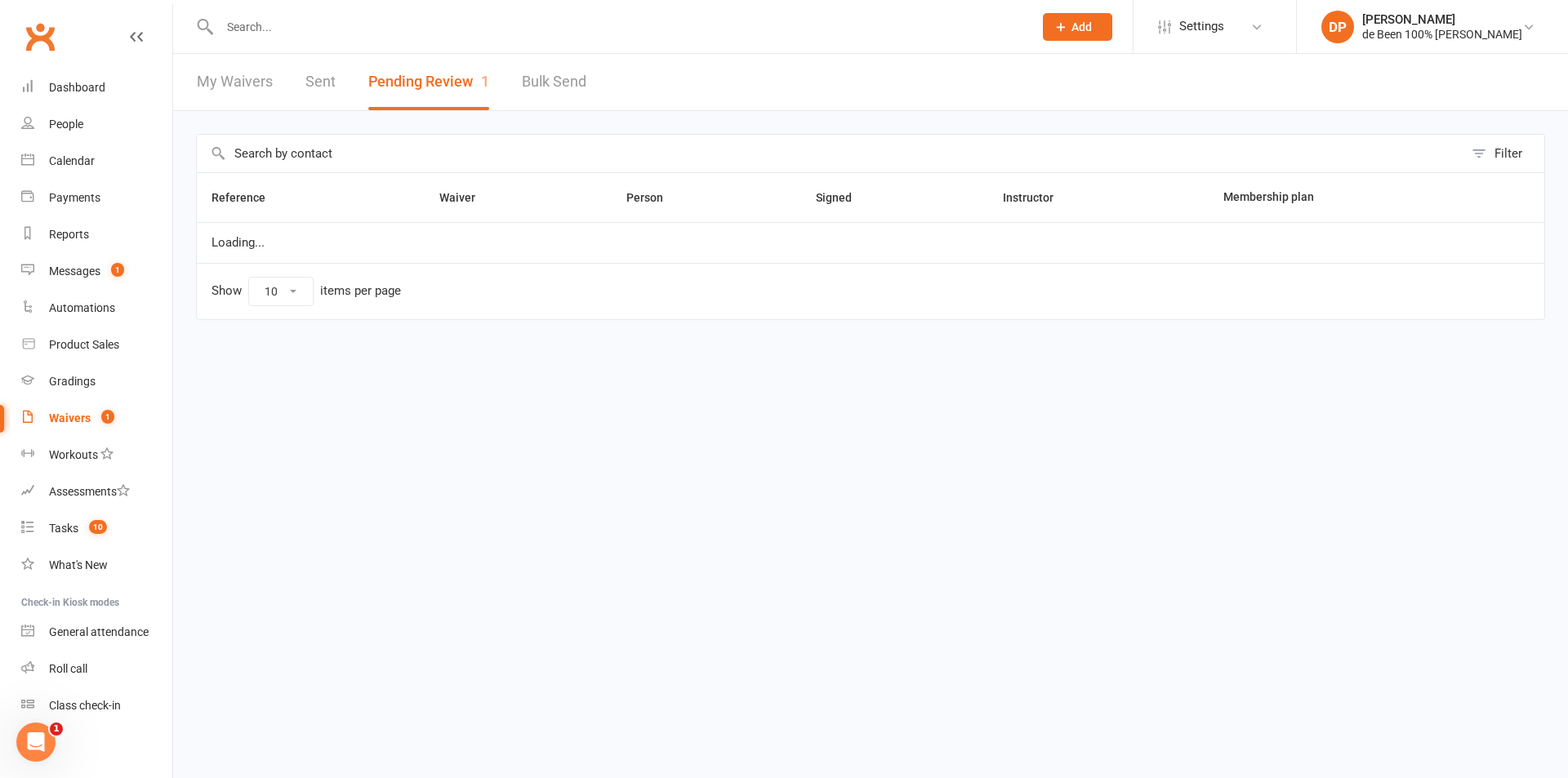
select select "100"
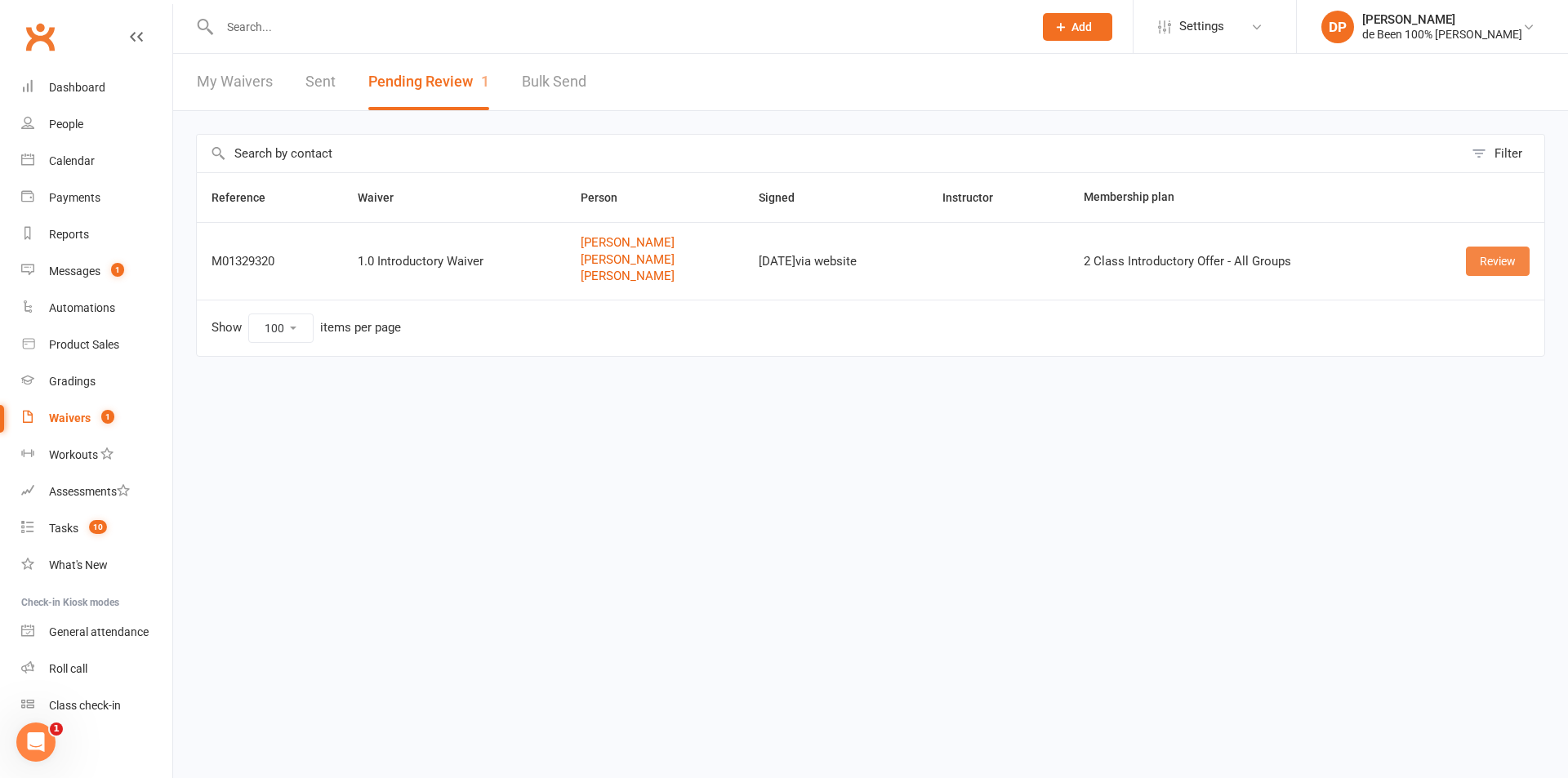
click at [1485, 260] on link "Review" at bounding box center [1497, 261] width 64 height 29
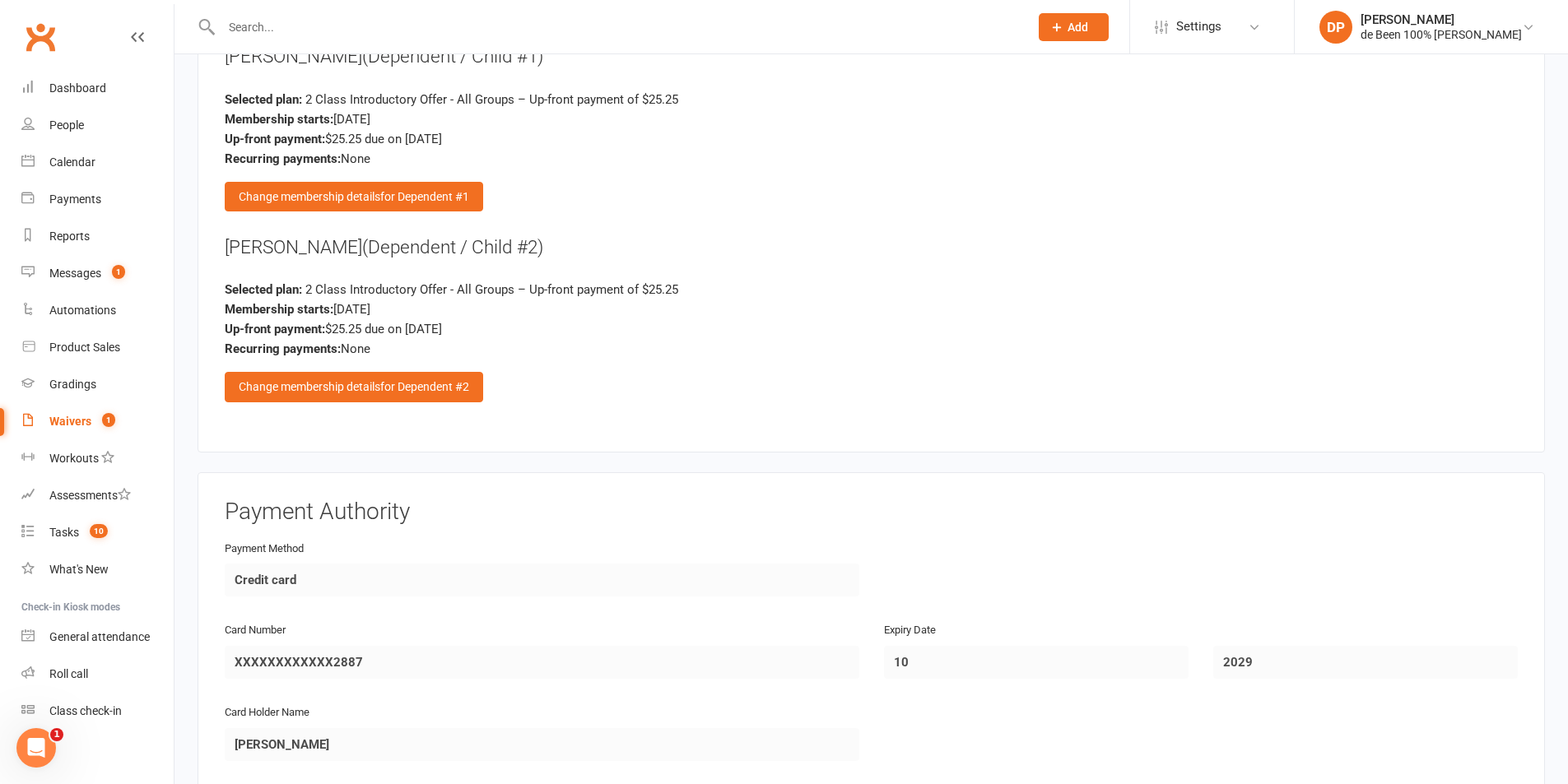
scroll to position [2908, 0]
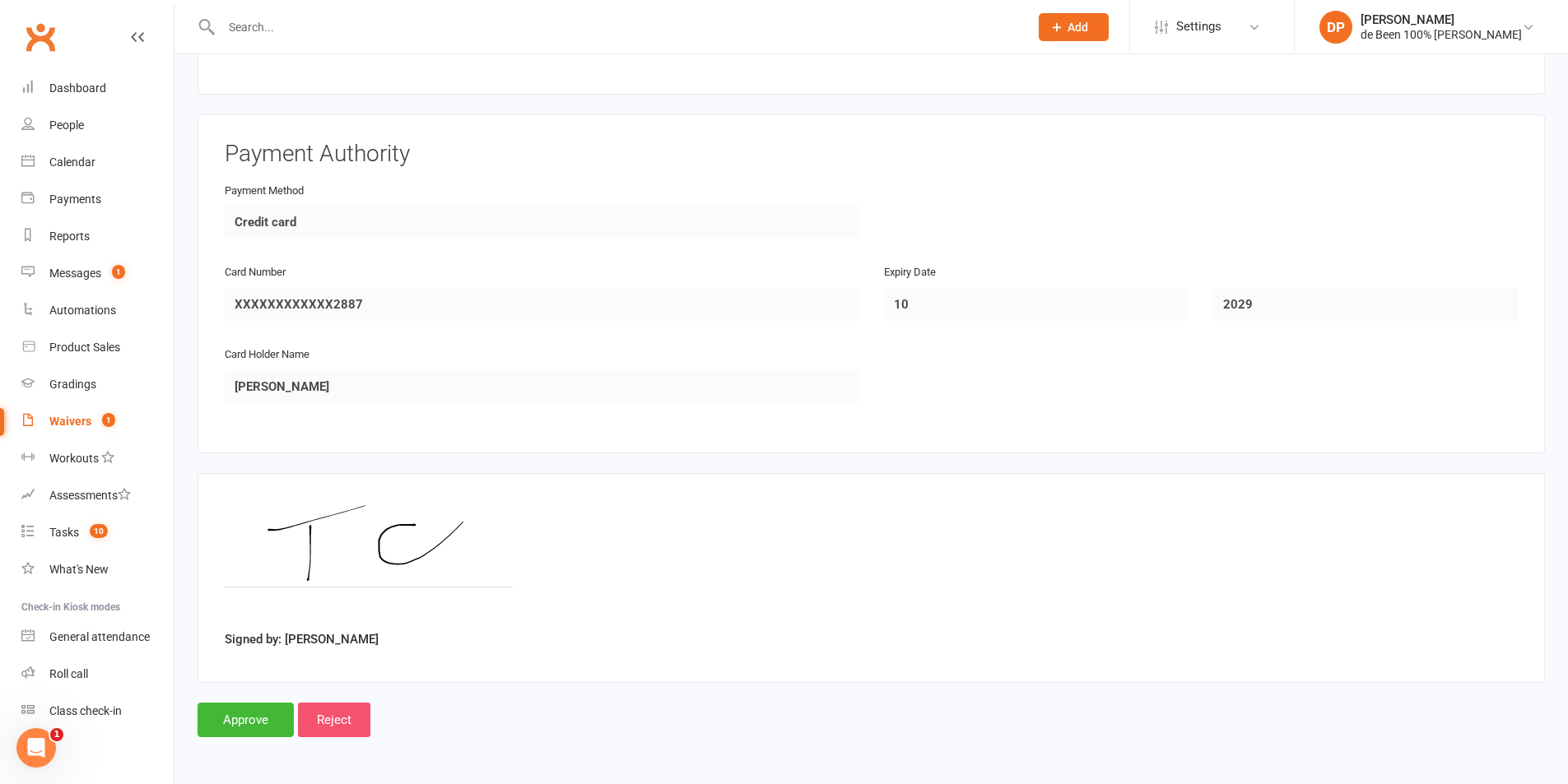
click at [340, 718] on input "Reject" at bounding box center [334, 719] width 72 height 34
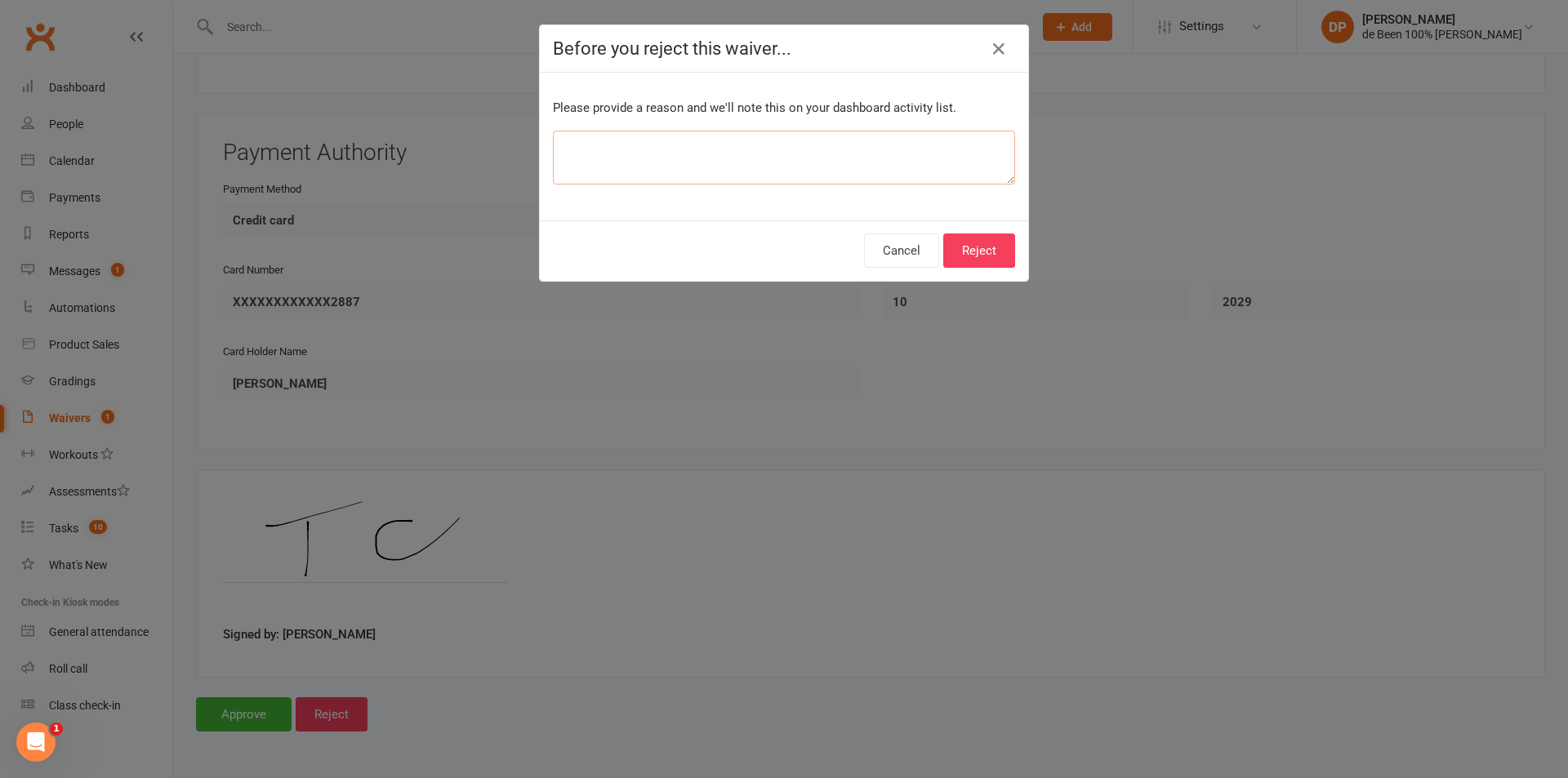
click at [606, 150] on textarea at bounding box center [784, 158] width 462 height 54
type textarea "P"
click at [989, 48] on icon "button" at bounding box center [999, 49] width 19 height 19
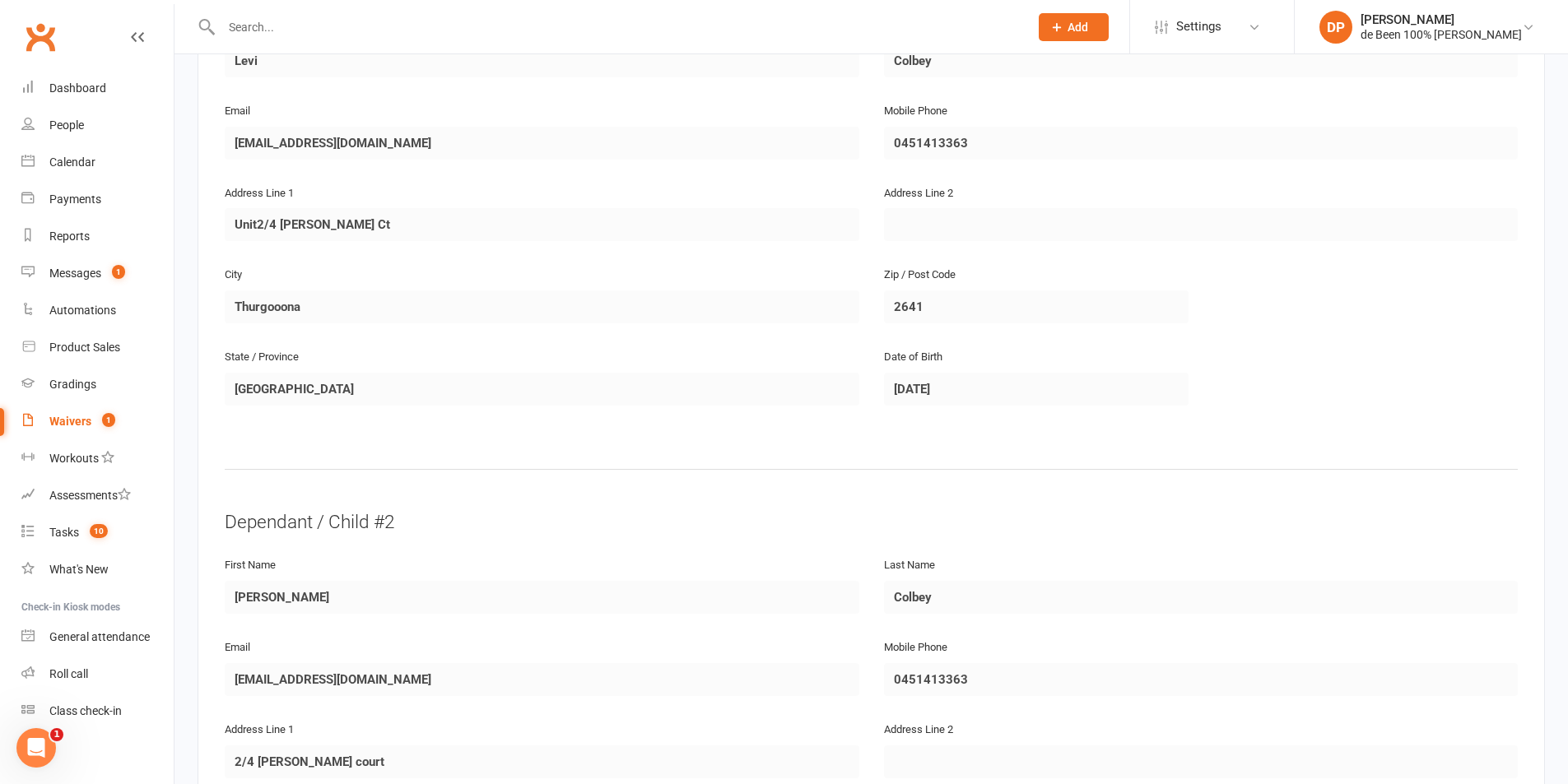
scroll to position [605, 0]
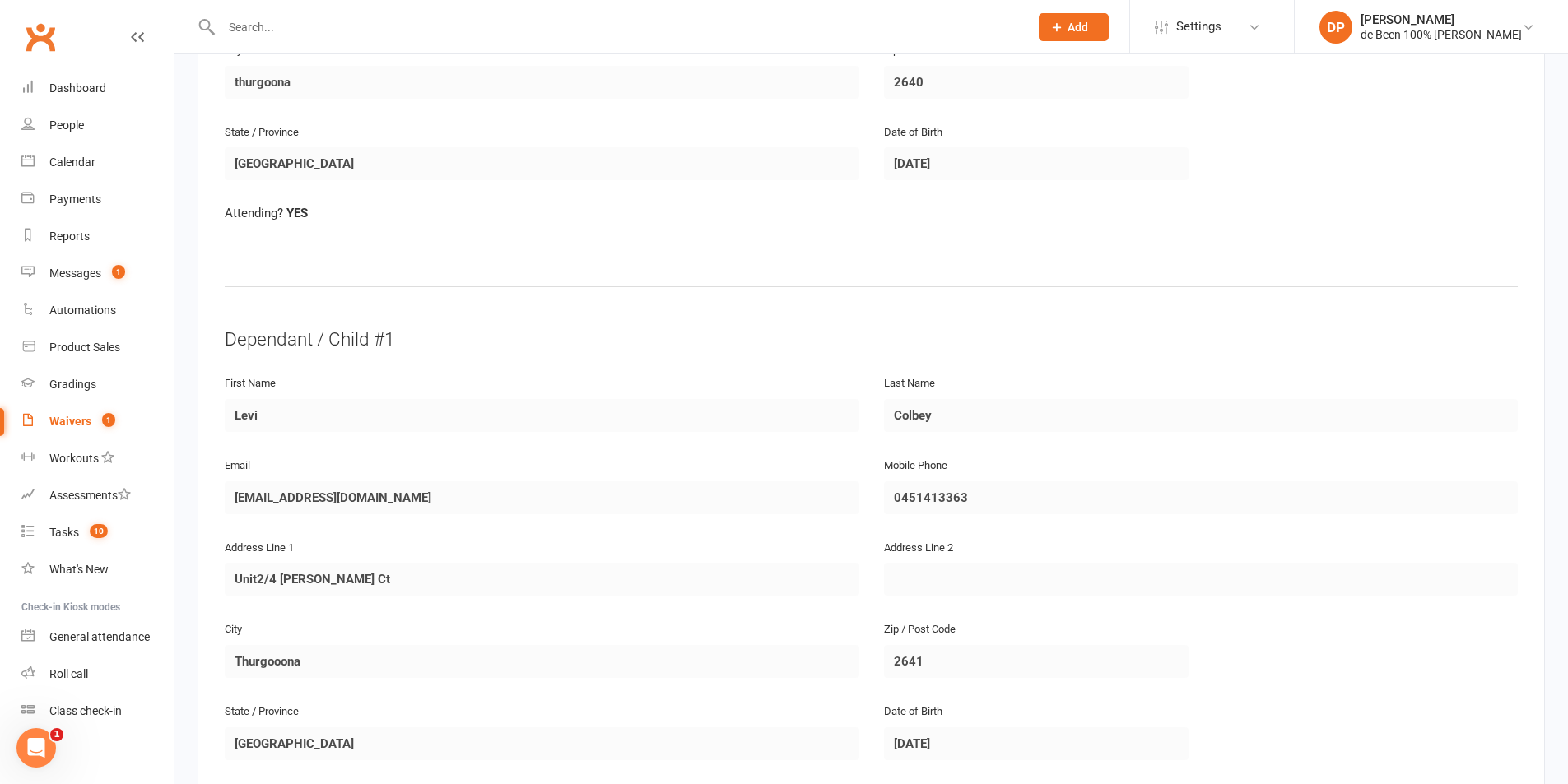
click at [812, 268] on fieldset "Parent / Guardian First Name Thomas Last Name Colbey Email colbey79@hotmail.com…" at bounding box center [871, 37] width 1293 height 579
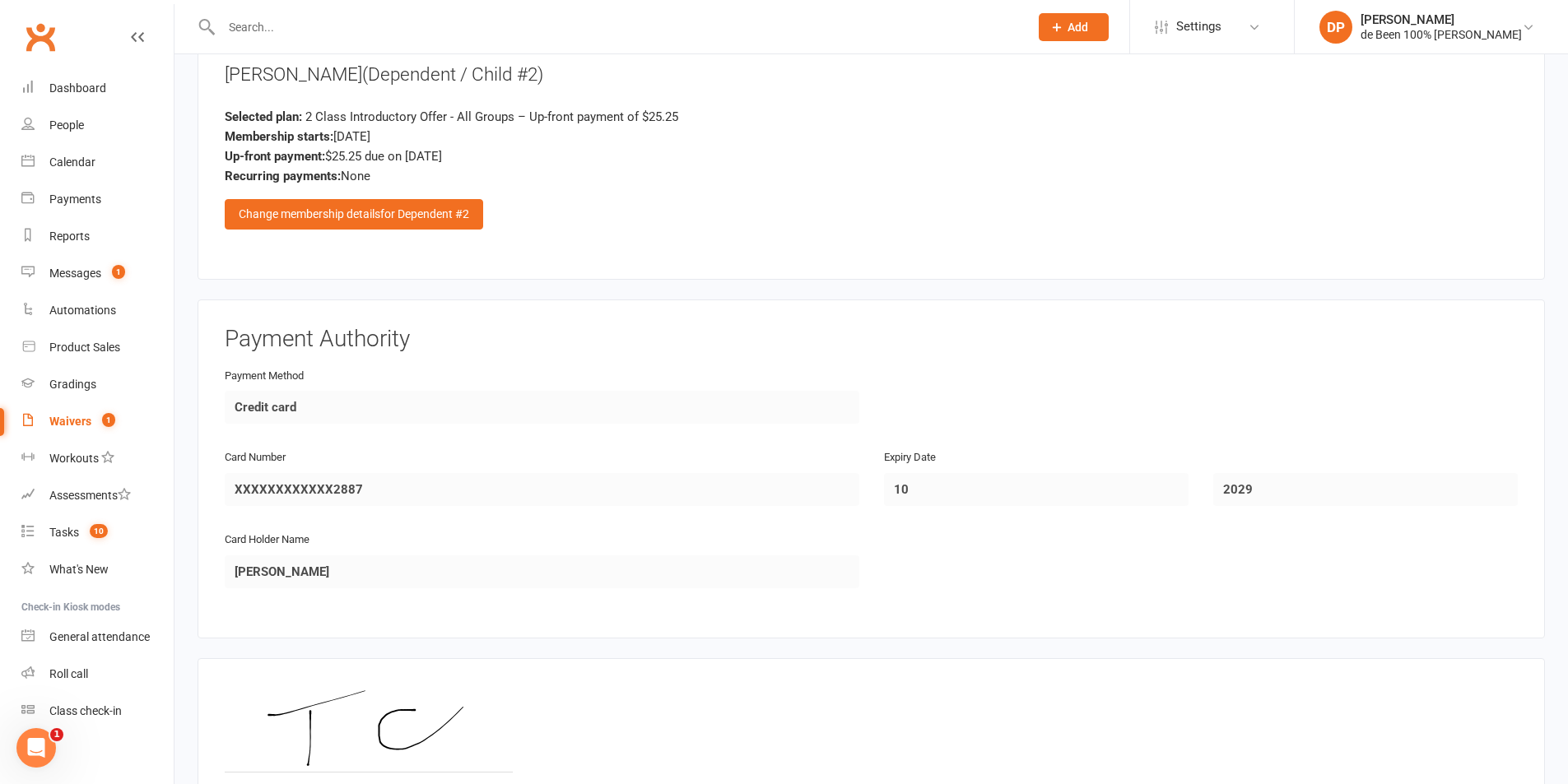
scroll to position [2908, 0]
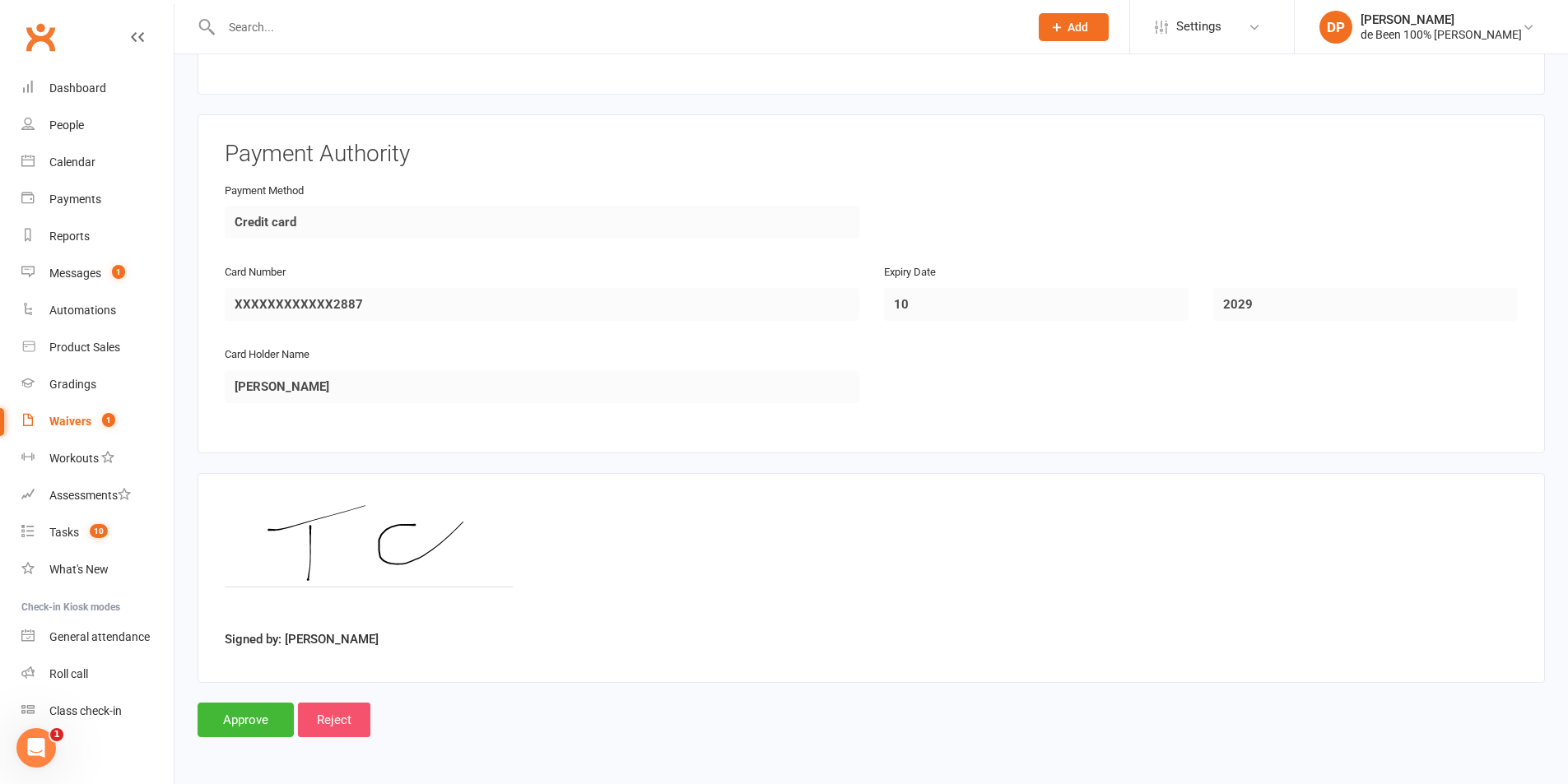
click at [347, 711] on input "Reject" at bounding box center [334, 719] width 72 height 34
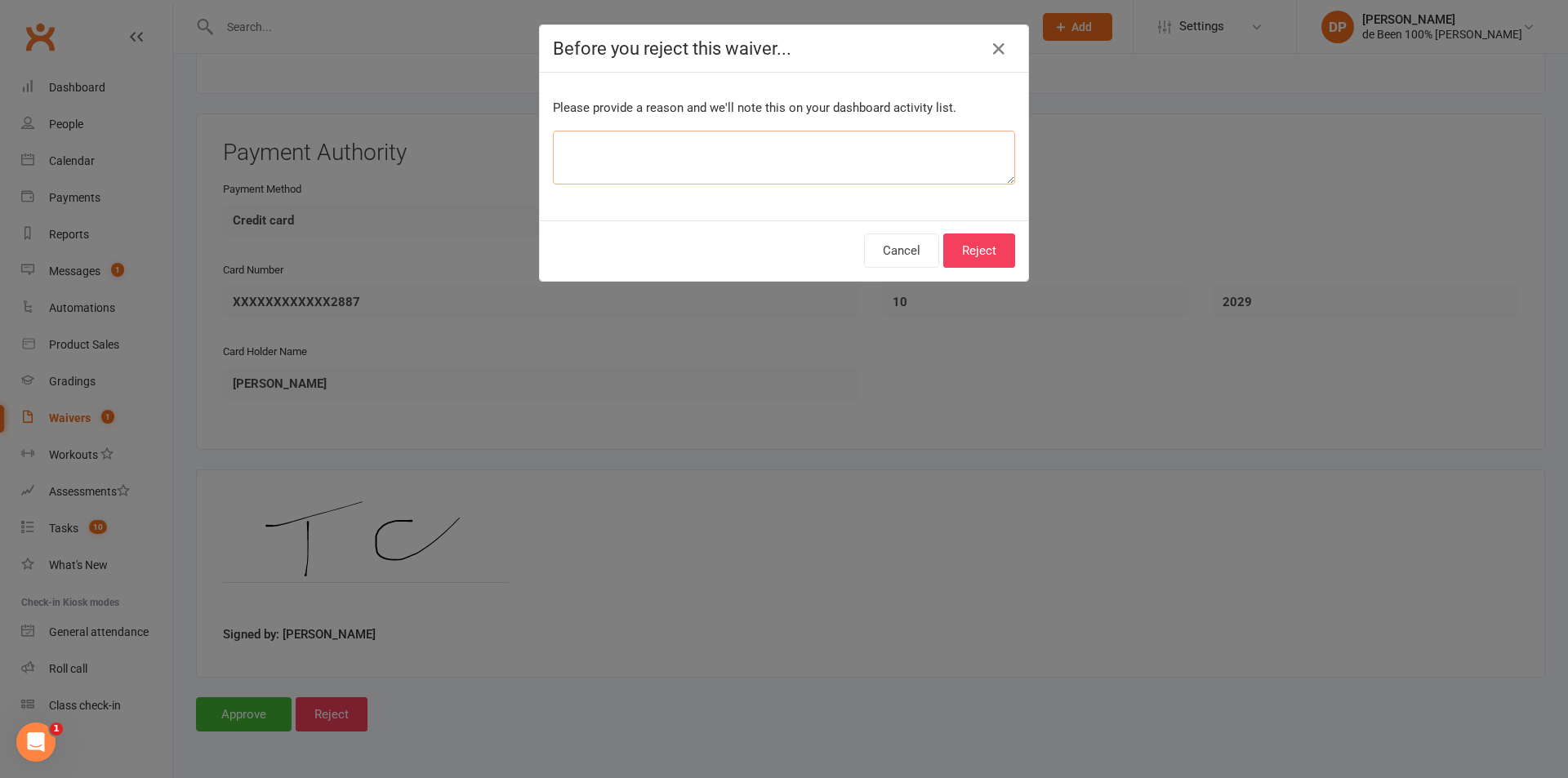
click at [604, 160] on textarea at bounding box center [784, 158] width 462 height 54
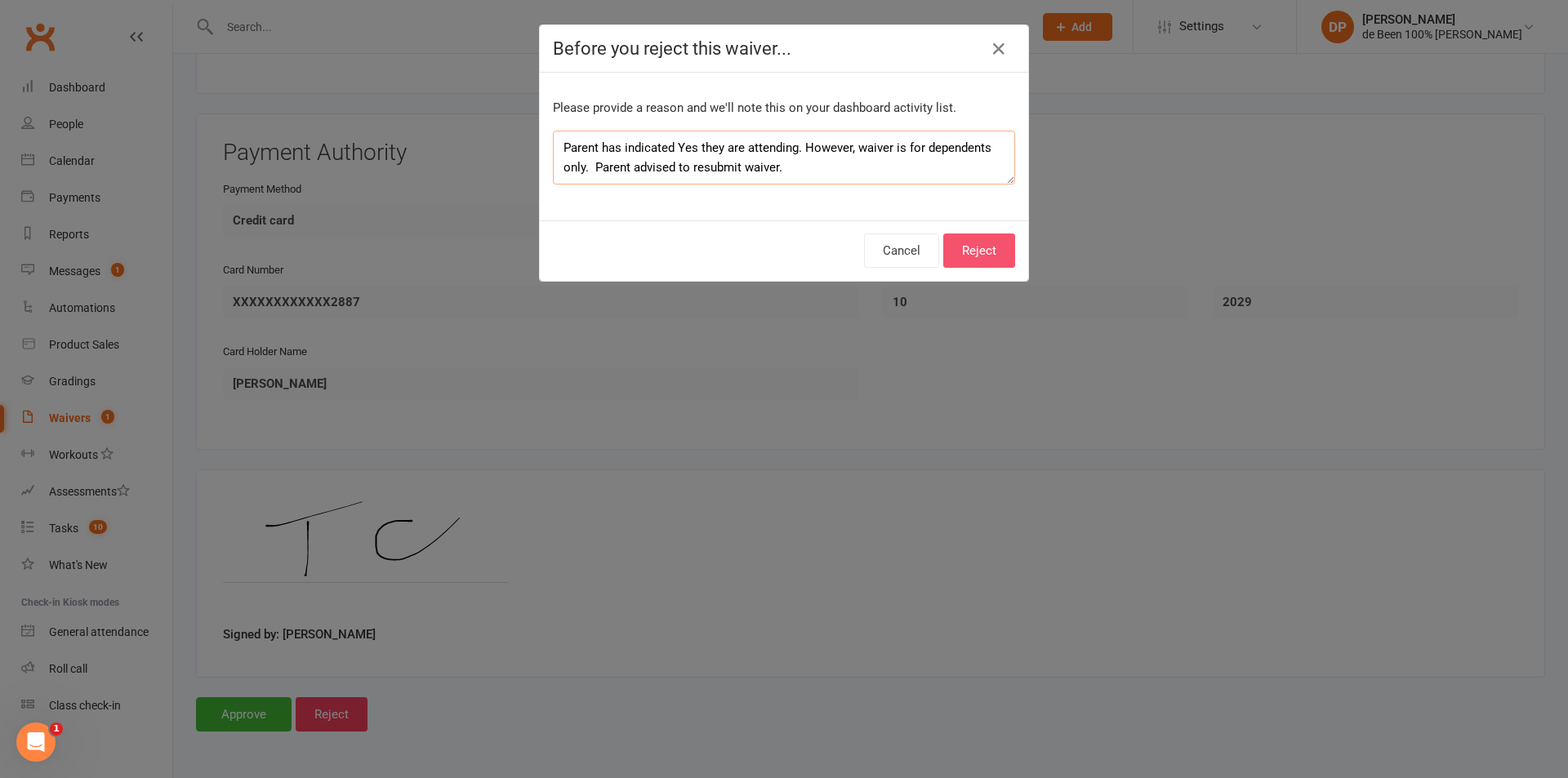
type textarea "Parent has indicated Yes they are attending. However, waiver is for dependents …"
click at [971, 256] on button "Reject" at bounding box center [979, 250] width 72 height 34
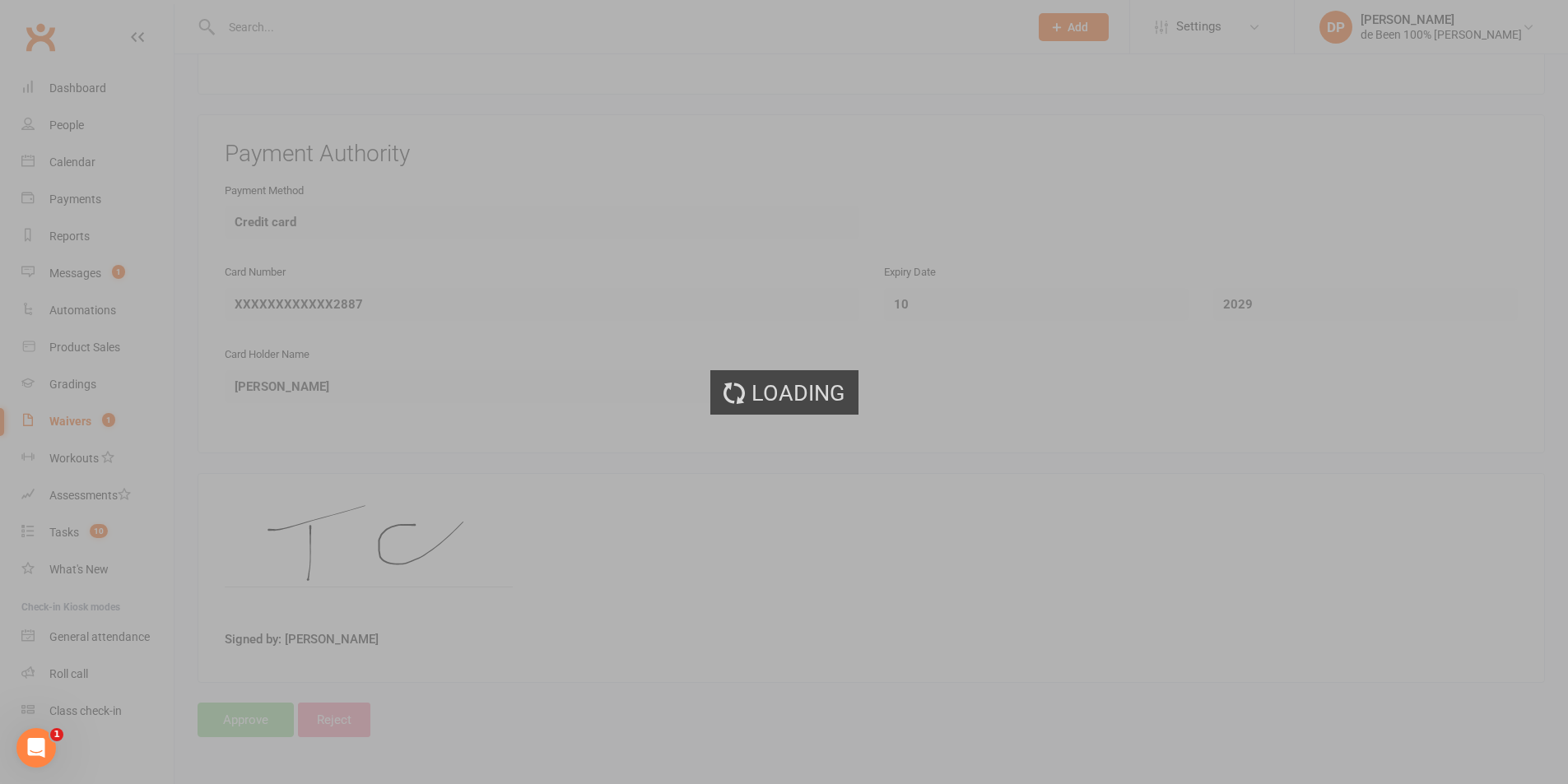
select select "100"
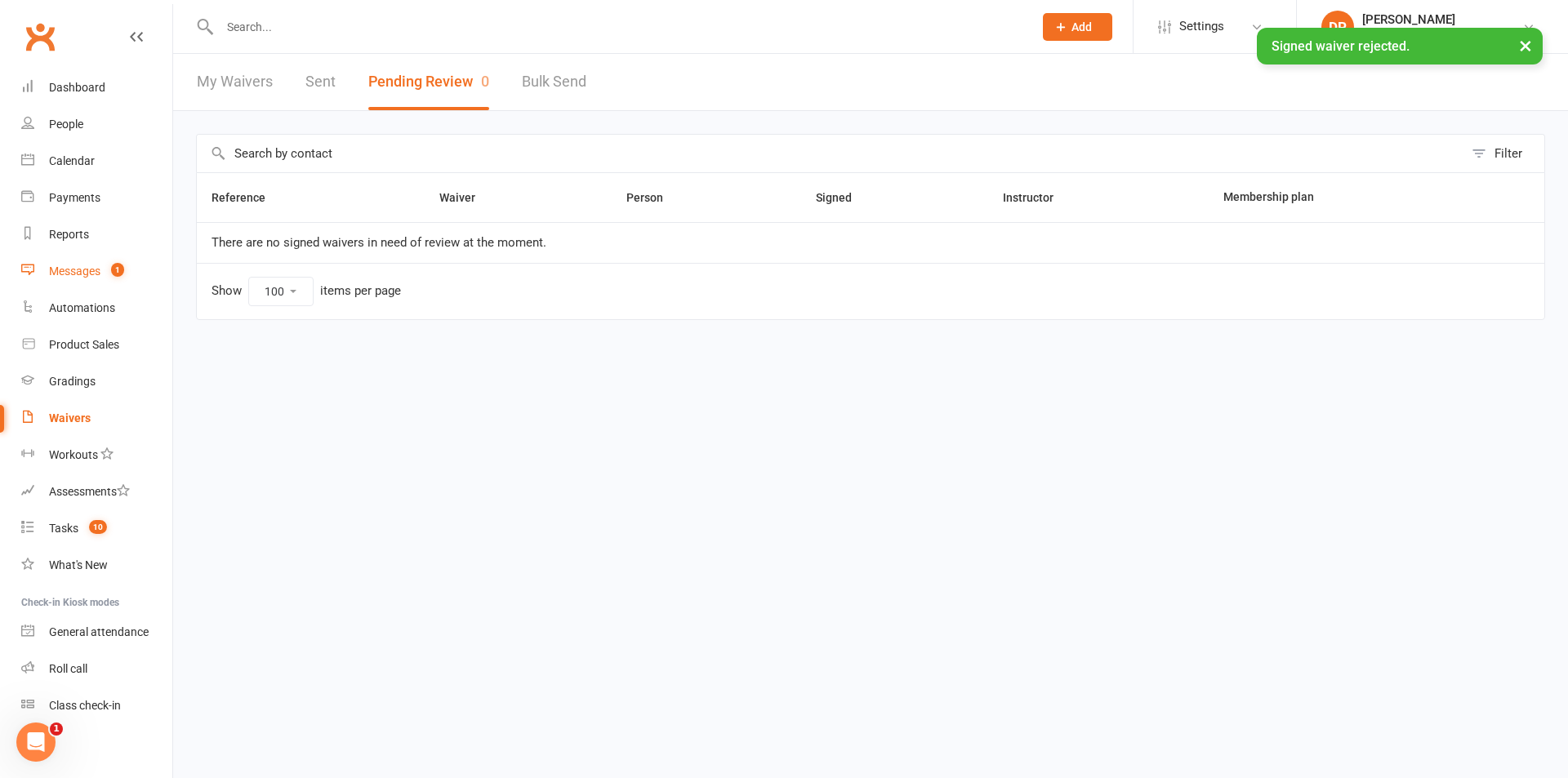
click at [73, 271] on div "Messages" at bounding box center [74, 272] width 51 height 14
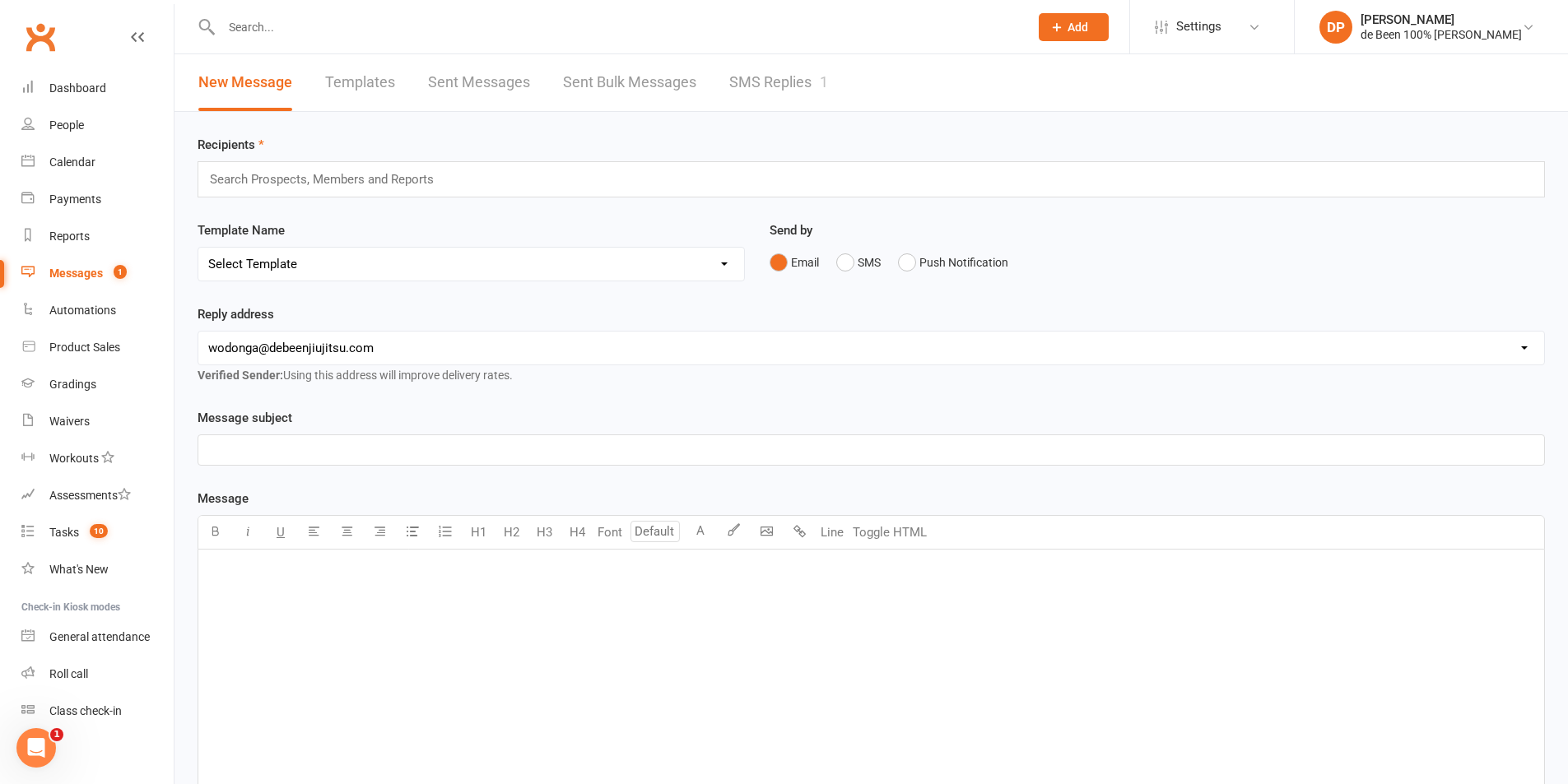
click at [746, 78] on link "SMS Replies 1" at bounding box center [778, 83] width 98 height 56
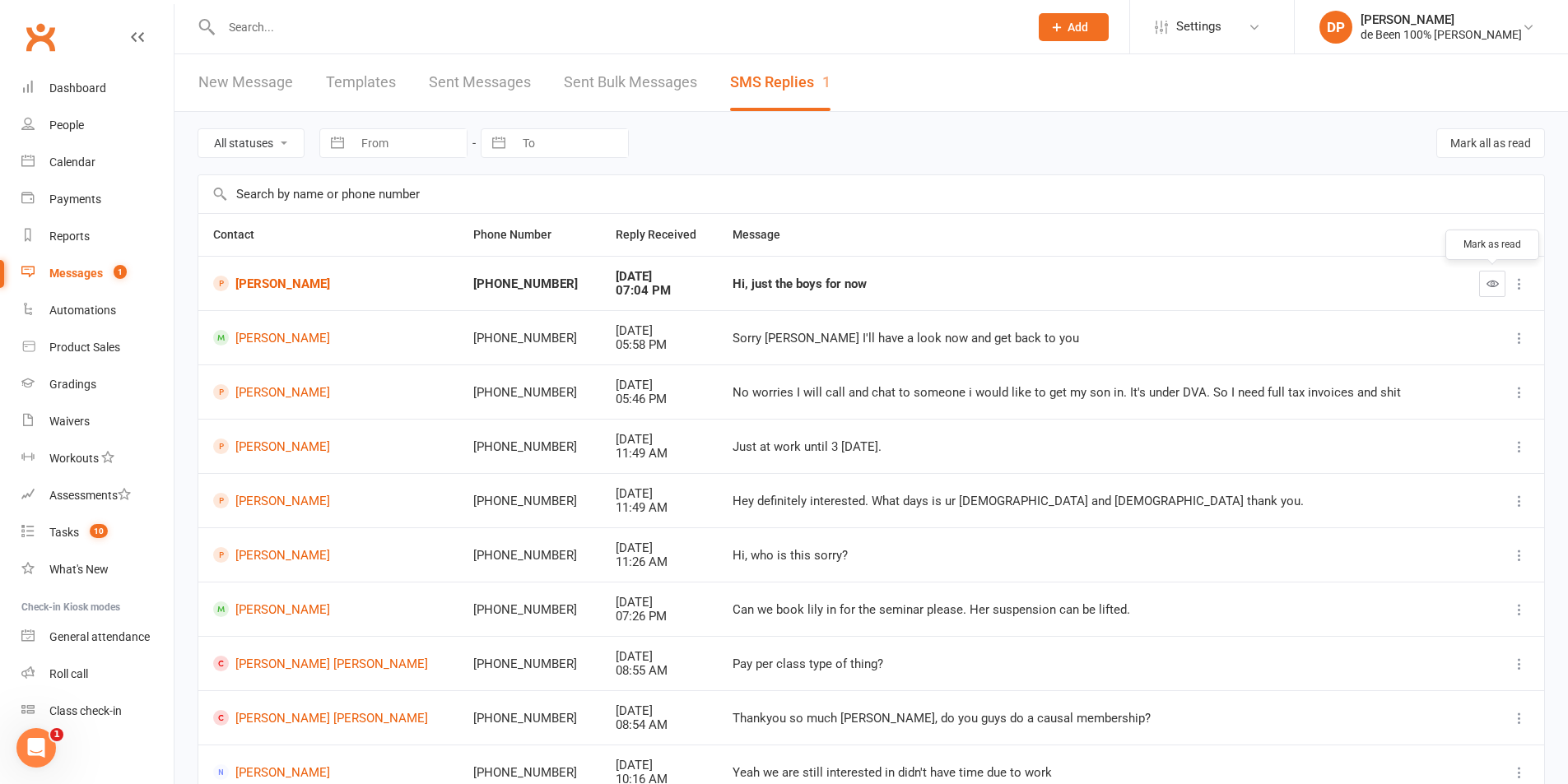
click at [1490, 287] on icon "button" at bounding box center [1493, 283] width 13 height 13
